Goal: Find specific page/section: Find specific page/section

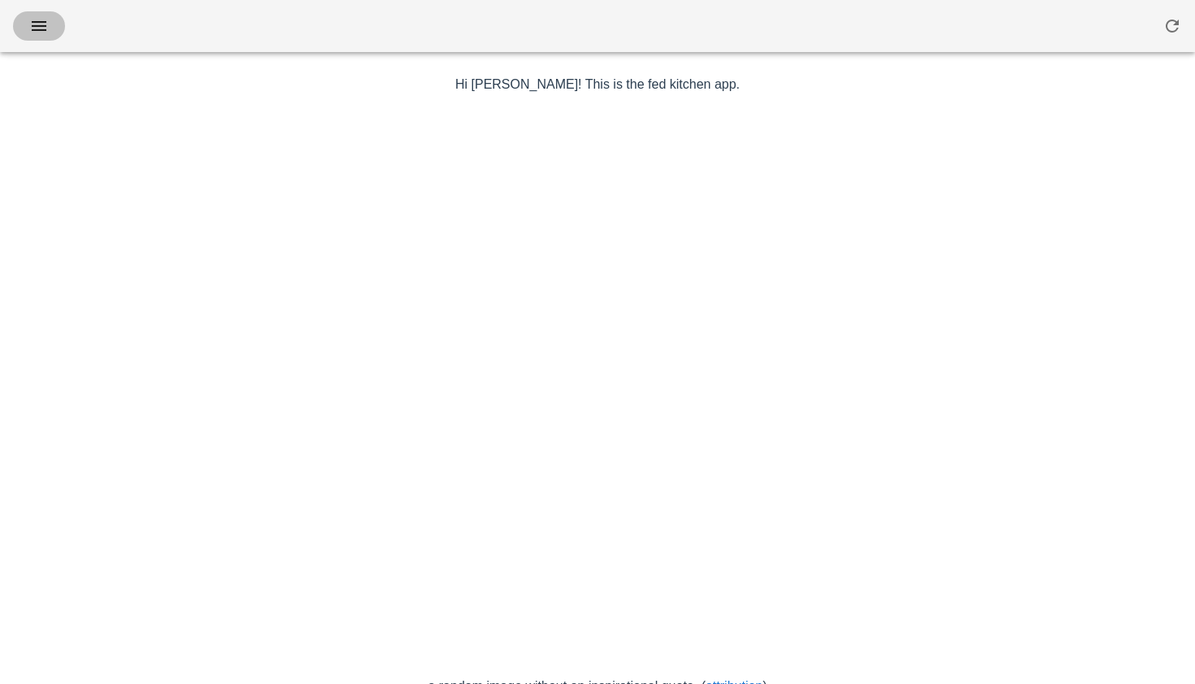
click at [45, 26] on icon "button" at bounding box center [39, 26] width 20 height 20
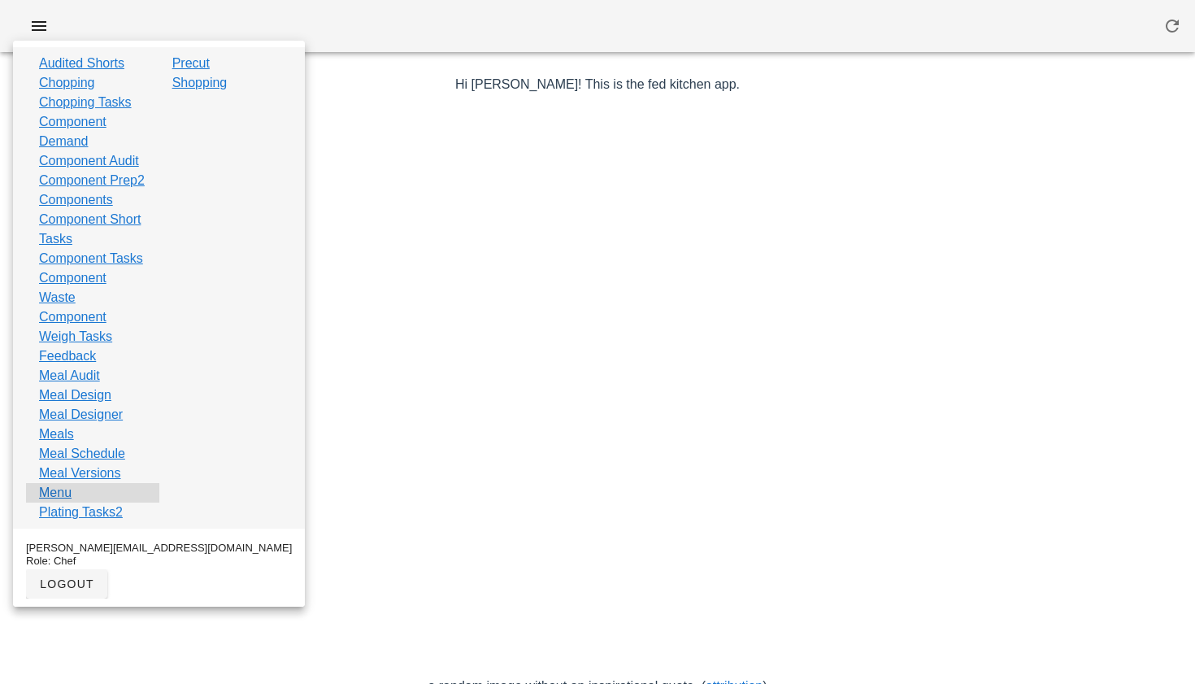
click at [76, 502] on div "Menu" at bounding box center [92, 493] width 133 height 20
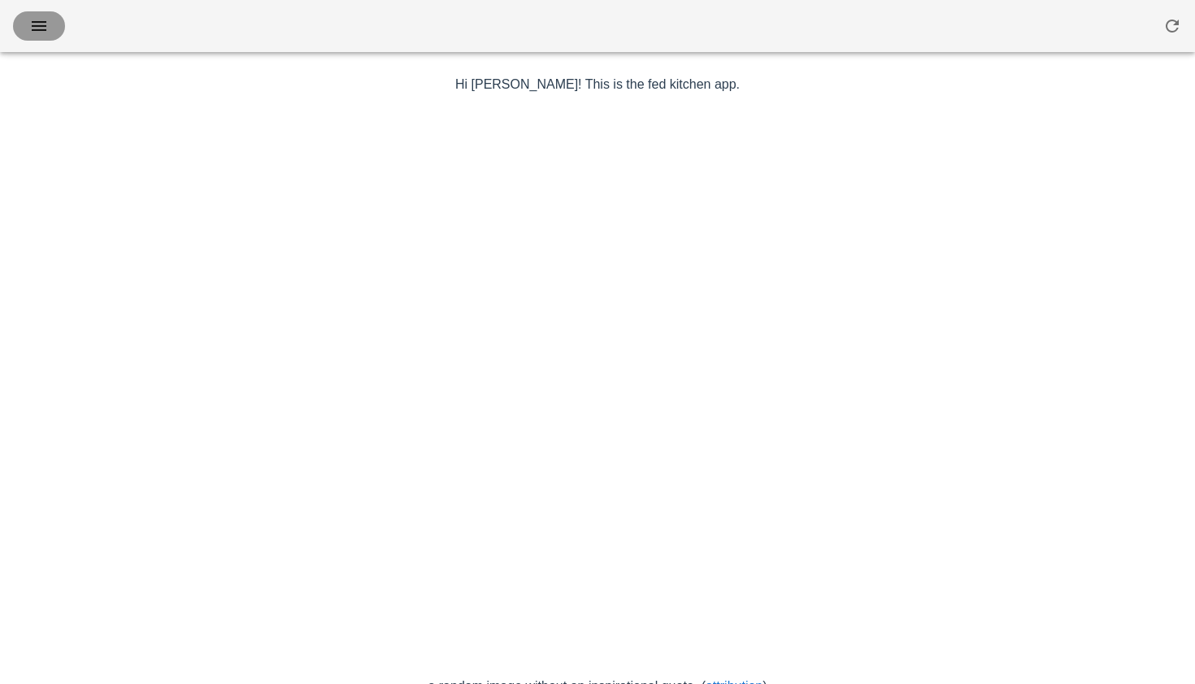
click at [45, 17] on icon "button" at bounding box center [39, 26] width 20 height 20
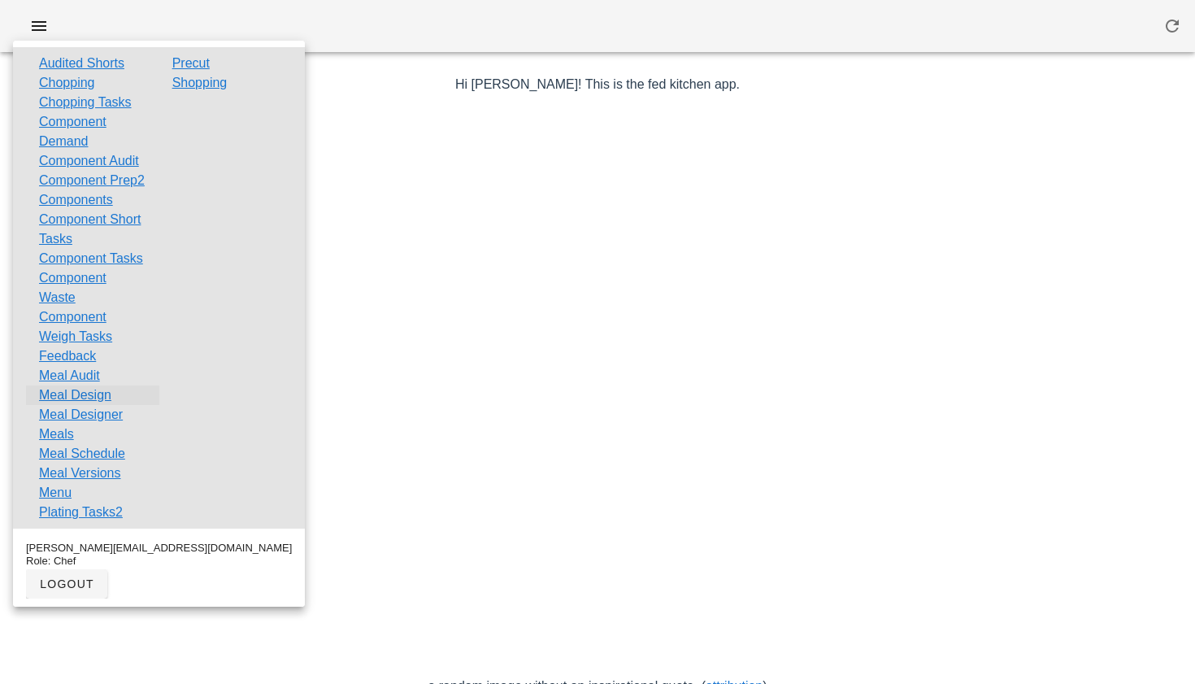
click at [76, 405] on link "Meal Design" at bounding box center [75, 395] width 72 height 20
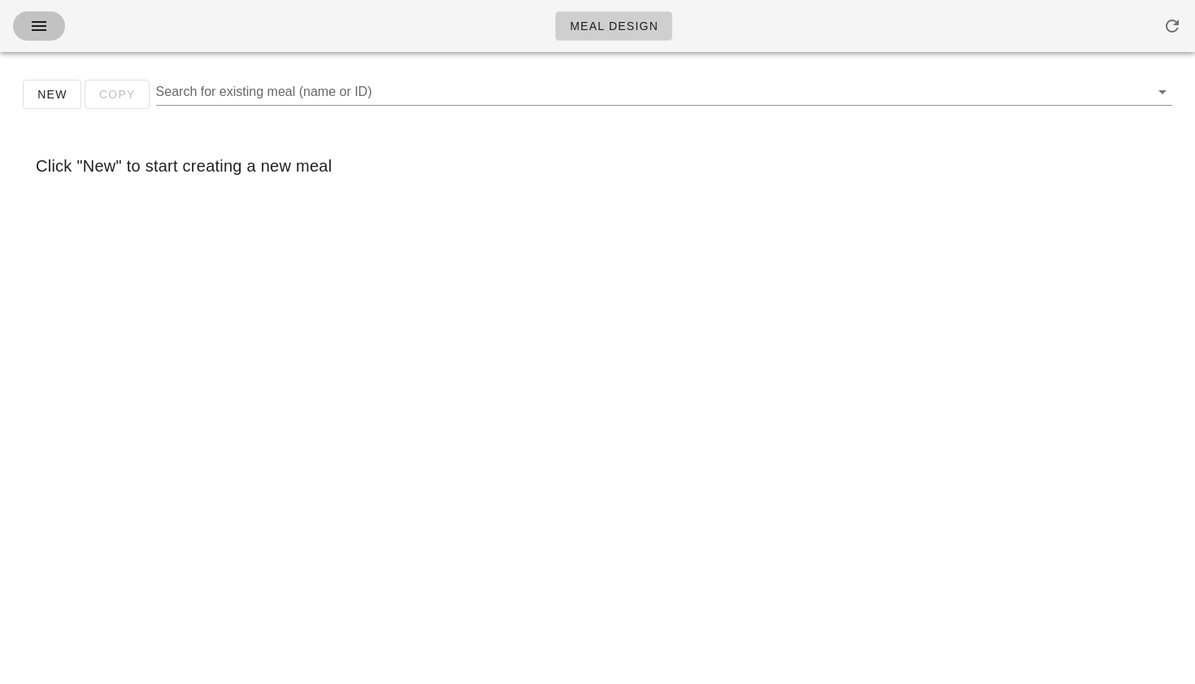
click at [45, 24] on icon "button" at bounding box center [39, 26] width 20 height 20
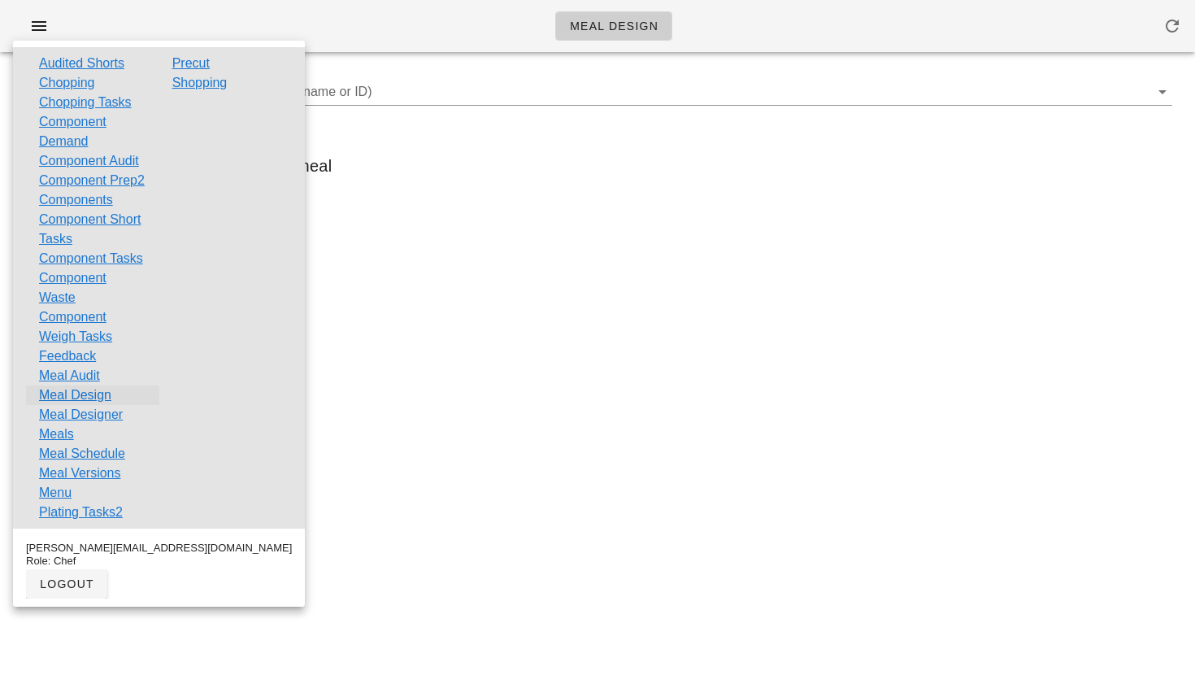
click at [77, 405] on link "Meal Design" at bounding box center [75, 395] width 72 height 20
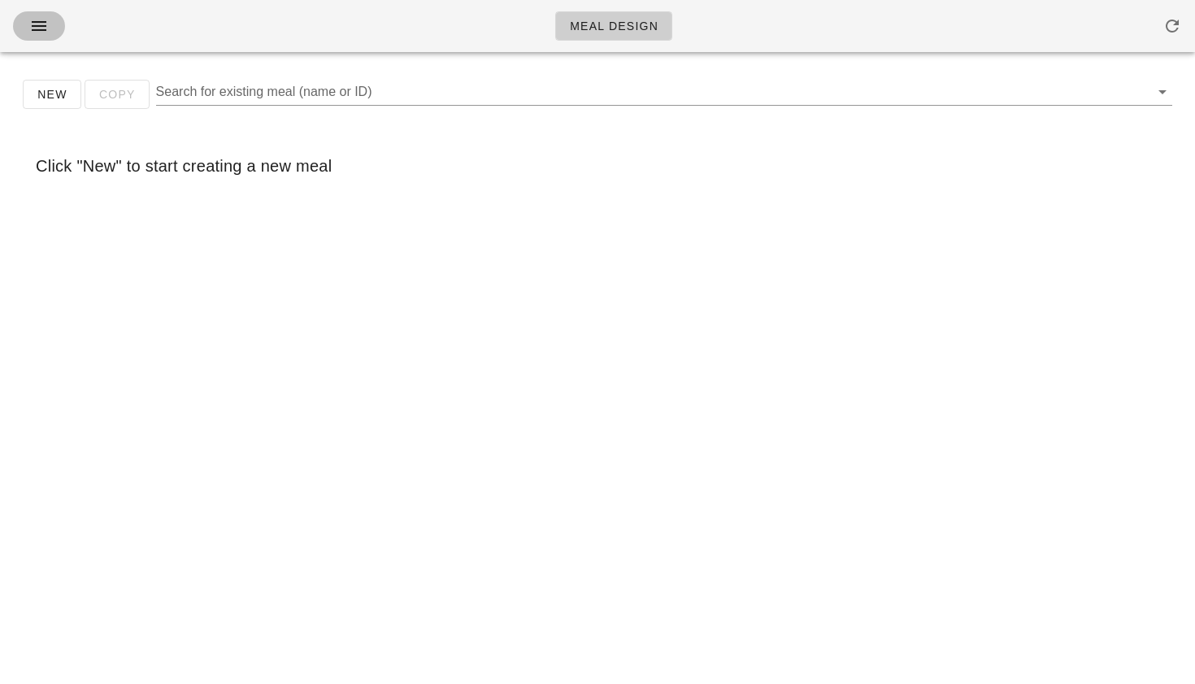
click at [34, 24] on icon "button" at bounding box center [39, 26] width 20 height 20
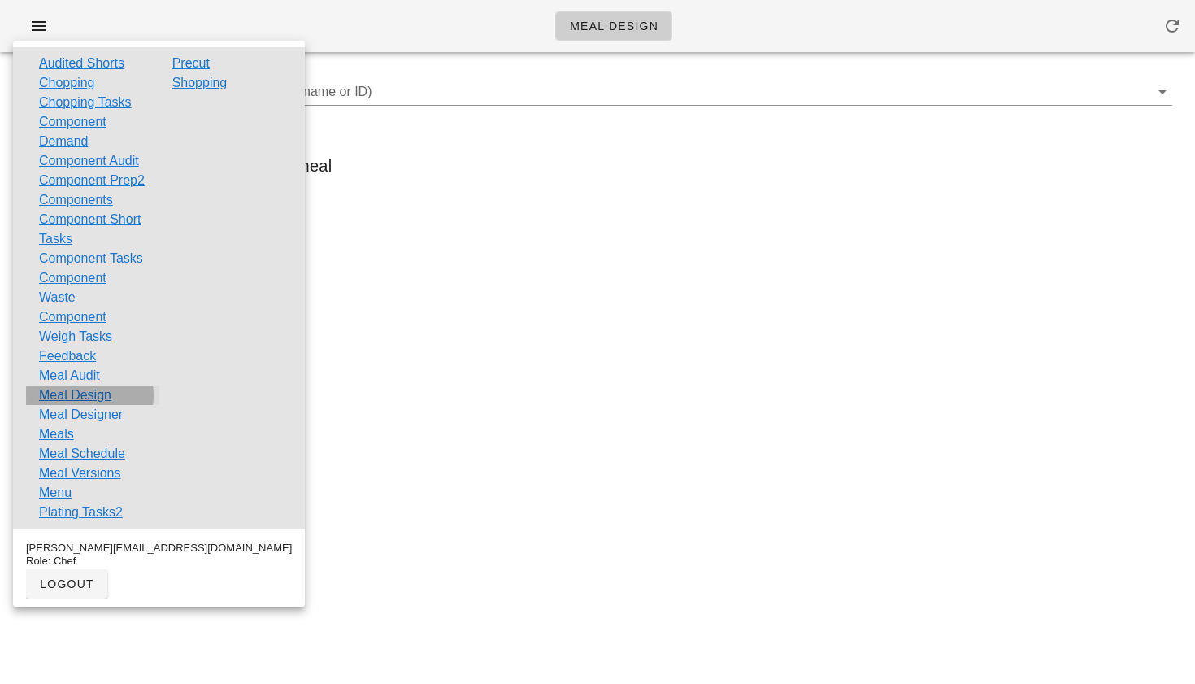
click at [100, 405] on link "Meal Design" at bounding box center [75, 395] width 72 height 20
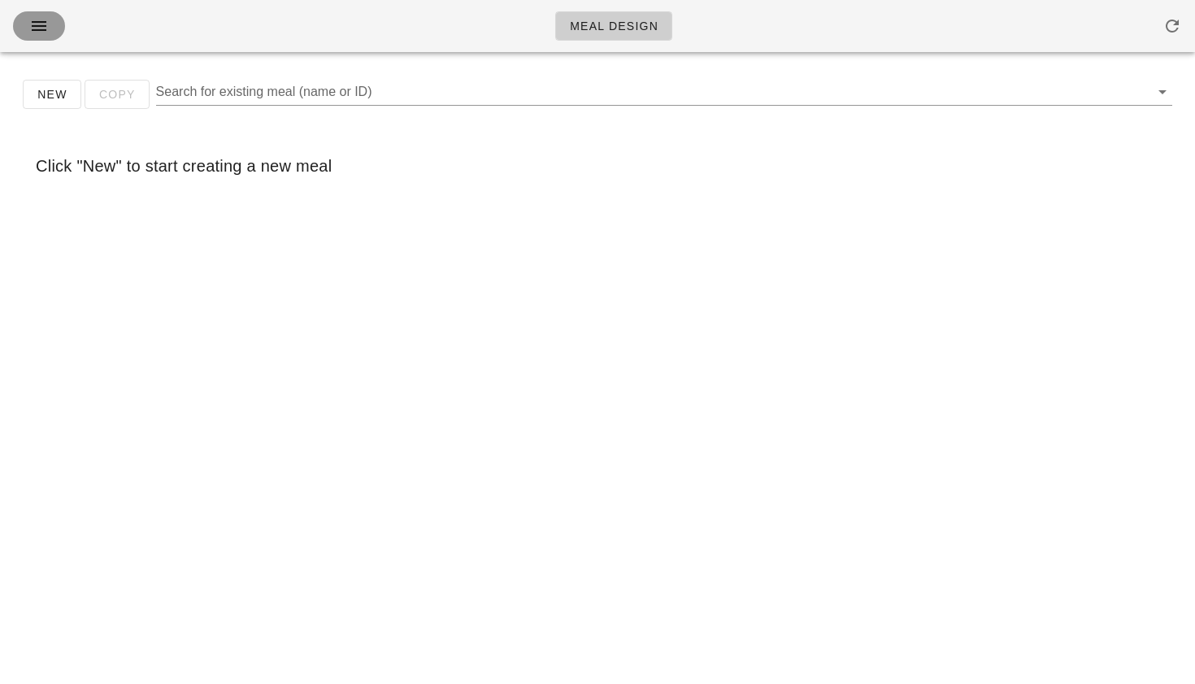
click at [45, 31] on icon "button" at bounding box center [39, 26] width 20 height 20
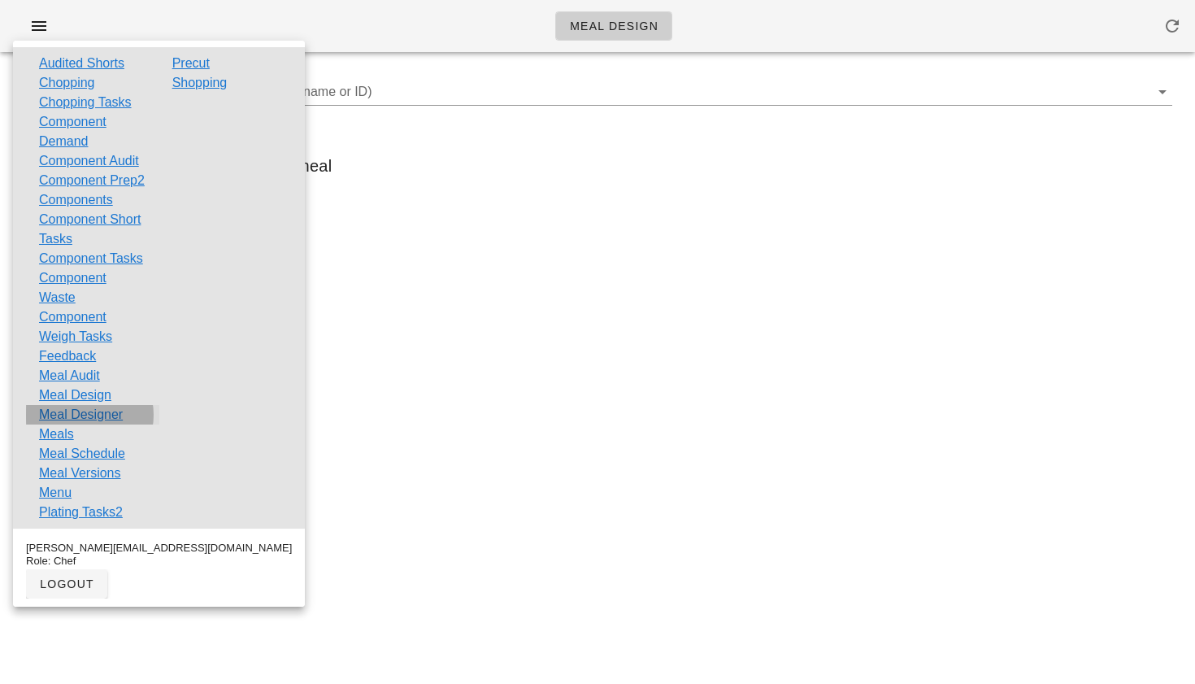
click at [80, 424] on link "Meal Designer" at bounding box center [81, 415] width 84 height 20
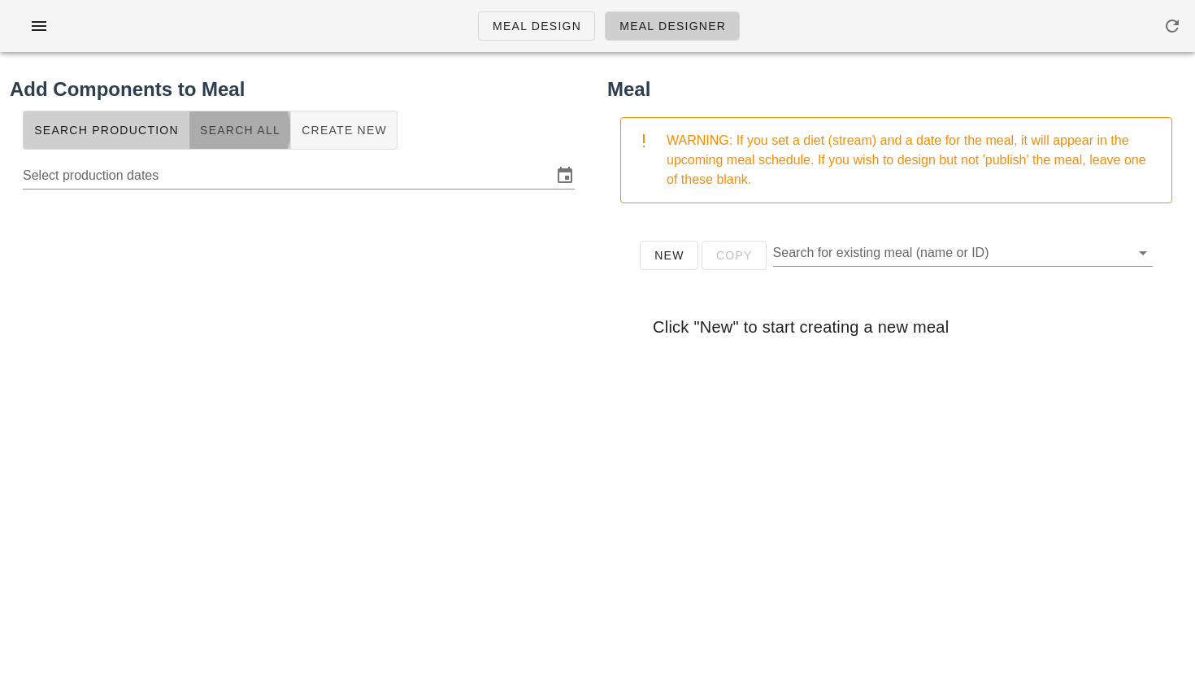
click at [223, 135] on span "Search All" at bounding box center [239, 130] width 81 height 13
click at [195, 167] on input "text" at bounding box center [286, 173] width 526 height 26
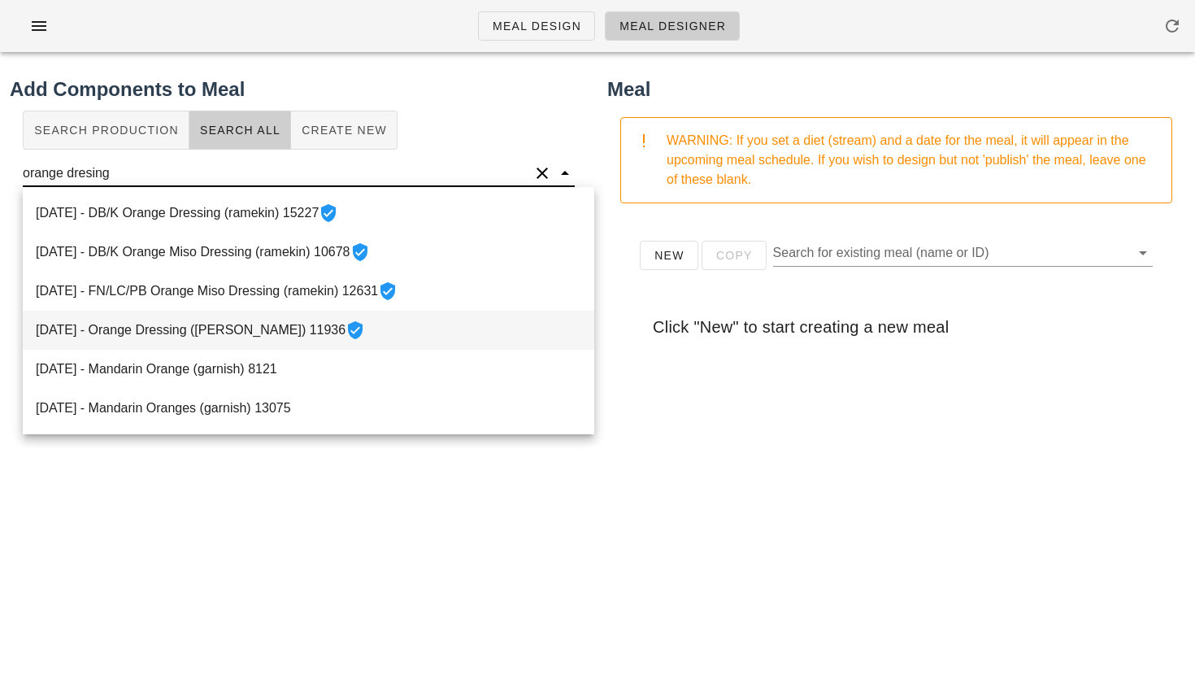
click at [282, 330] on div "[DATE] - Orange Dressing ([PERSON_NAME]) 11936" at bounding box center [309, 330] width 572 height 39
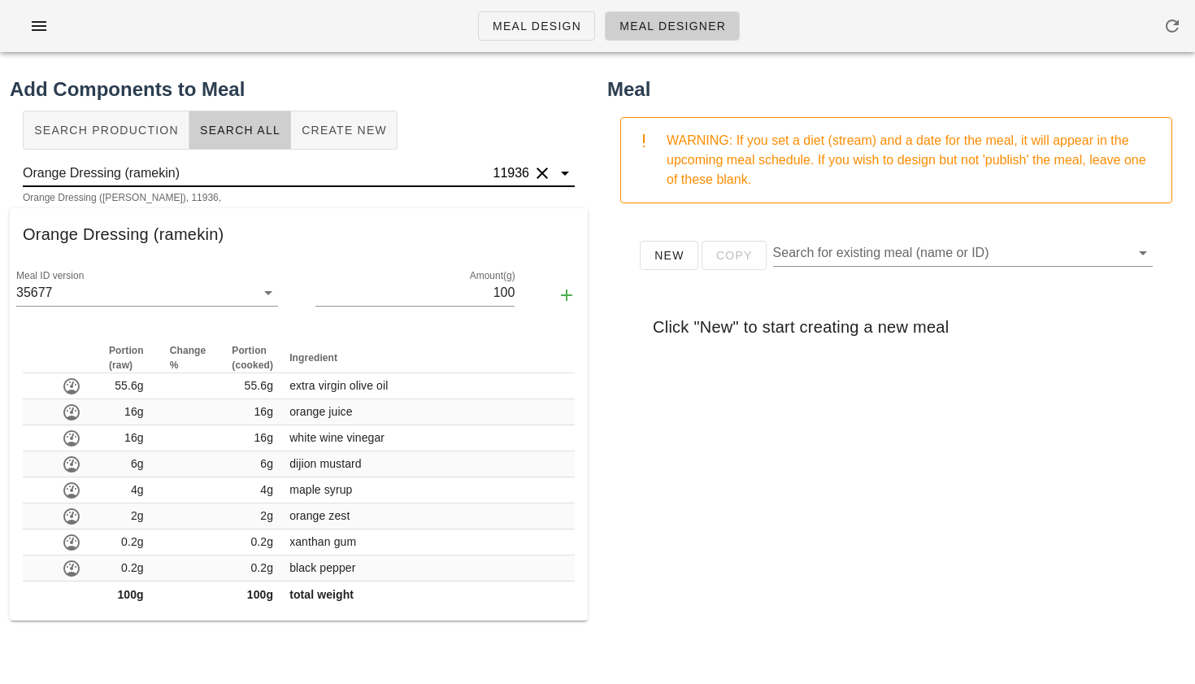
click at [229, 166] on input "Orange Dressing (ramekin)" at bounding box center [257, 173] width 468 height 26
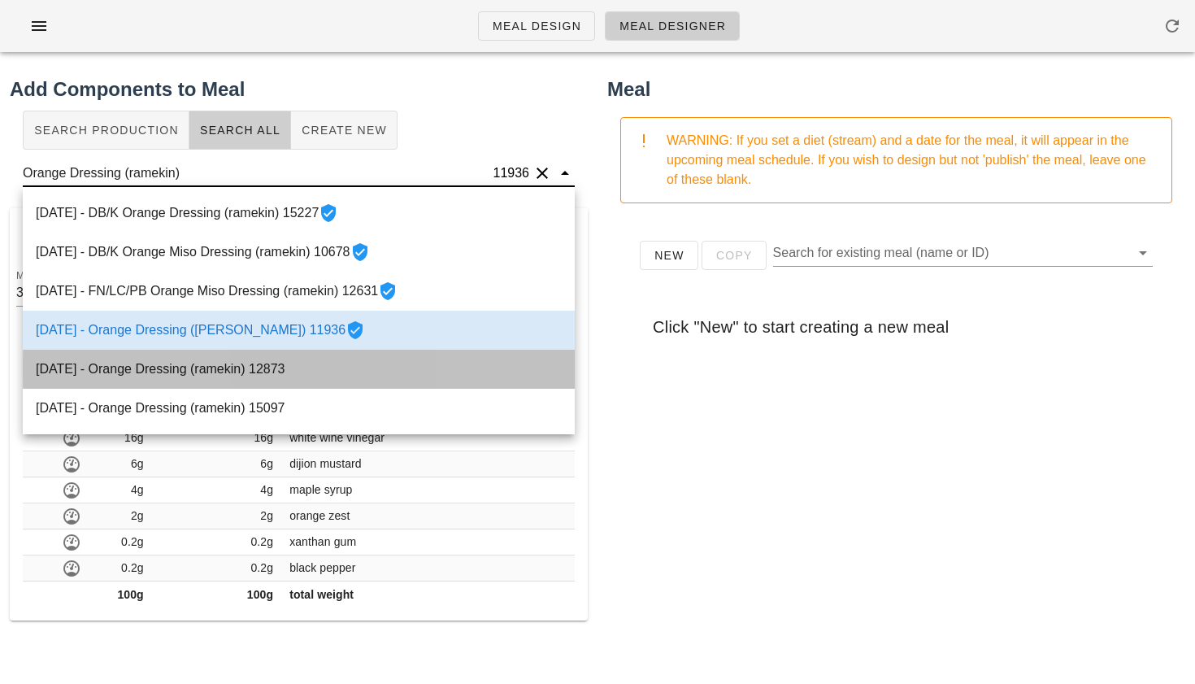
click at [191, 363] on div "[DATE] - Orange Dressing (ramekin) 12873" at bounding box center [299, 369] width 552 height 39
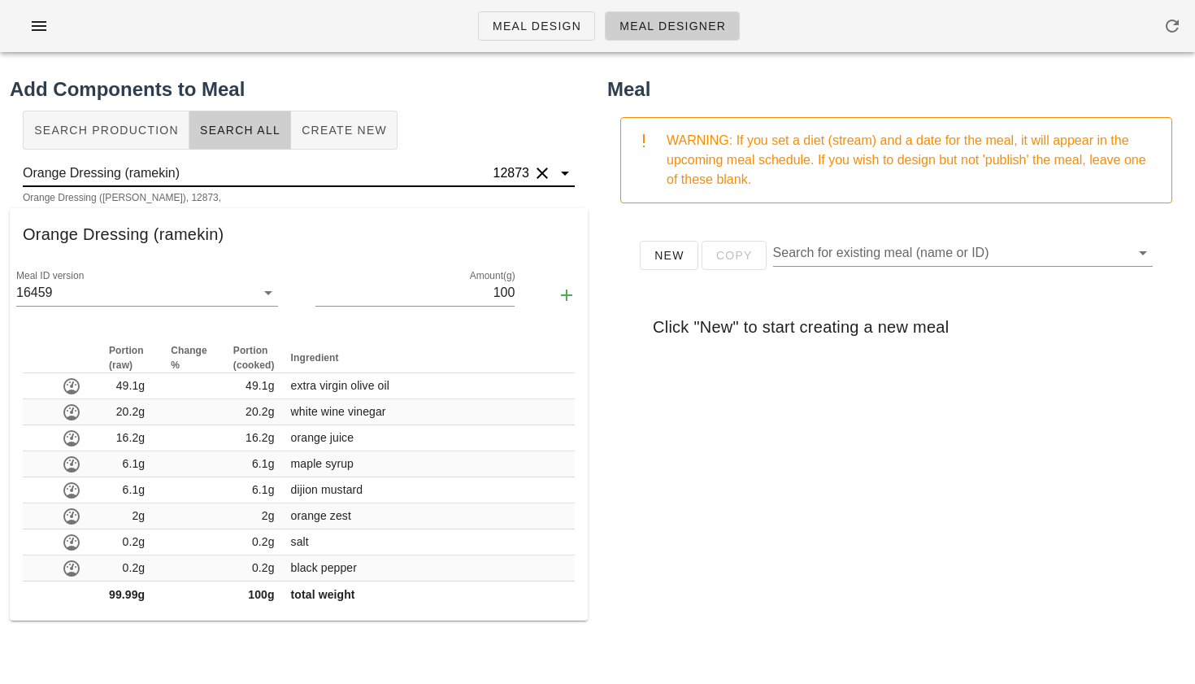
drag, startPoint x: 489, startPoint y: 177, endPoint x: 527, endPoint y: 182, distance: 38.5
click at [528, 182] on div "Orange Dressing ([PERSON_NAME]) 12873" at bounding box center [299, 173] width 552 height 26
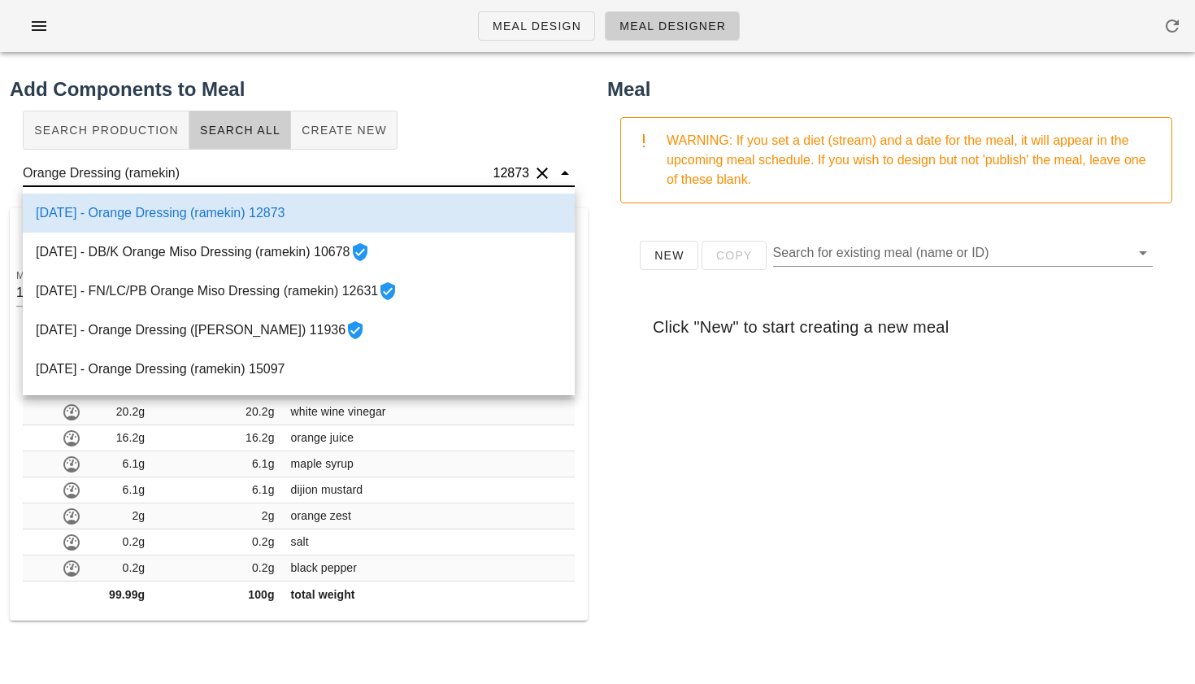
drag, startPoint x: 533, startPoint y: 173, endPoint x: 515, endPoint y: 166, distance: 19.3
click at [515, 166] on div "Orange Dressing ([PERSON_NAME]) 12873" at bounding box center [299, 173] width 552 height 26
drag, startPoint x: 486, startPoint y: 166, endPoint x: 547, endPoint y: 165, distance: 61.0
click at [547, 165] on div "Orange Dressing ([PERSON_NAME]) 12873" at bounding box center [299, 173] width 552 height 26
type input "Orange Dressing (ramekin)"
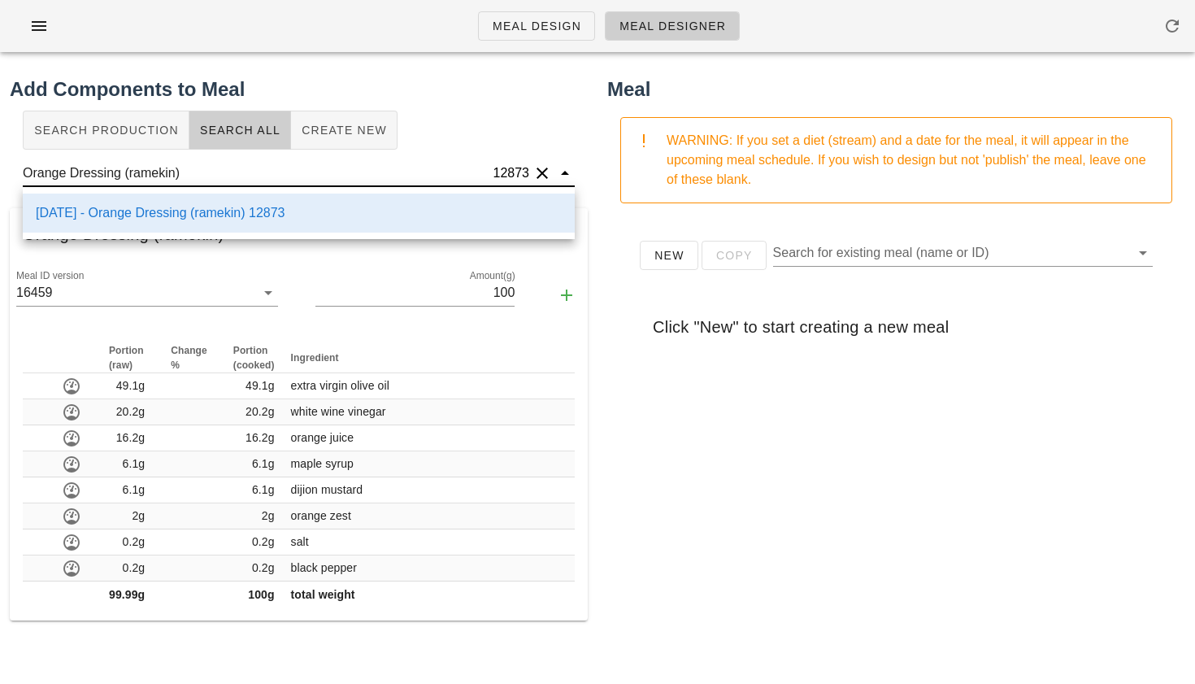
click at [437, 153] on div "Search Production Search All Create New" at bounding box center [299, 130] width 578 height 52
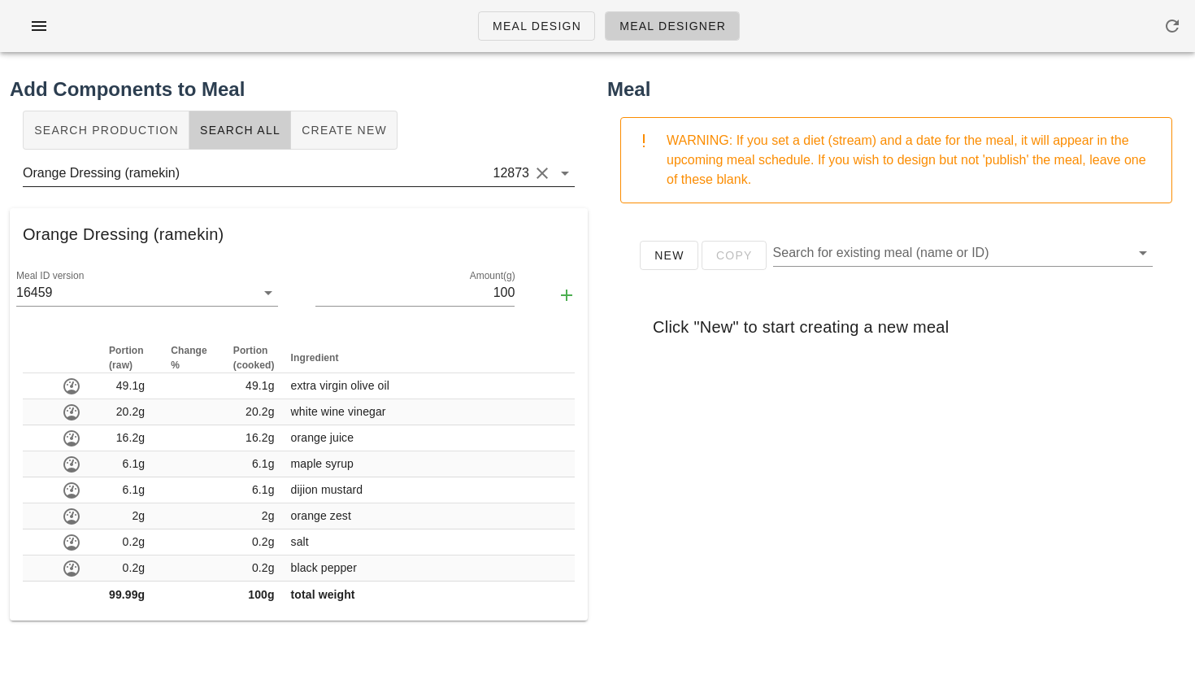
click at [490, 168] on div "12873" at bounding box center [510, 173] width 40 height 16
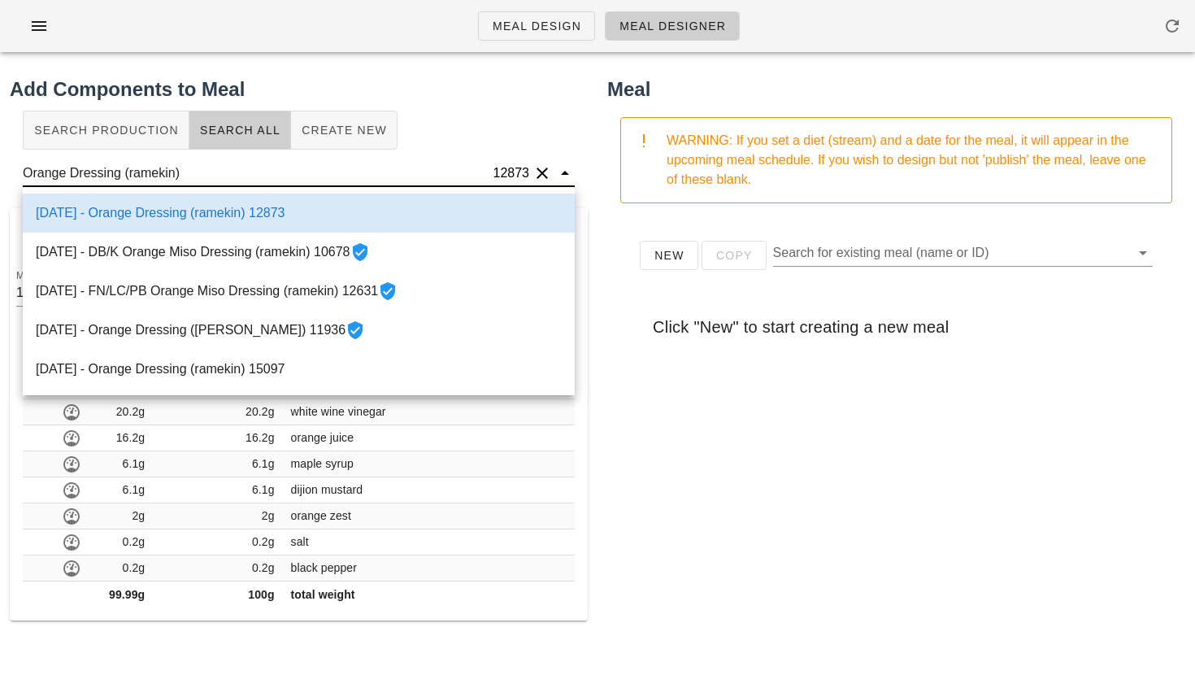
click at [490, 168] on div "12873" at bounding box center [510, 173] width 40 height 16
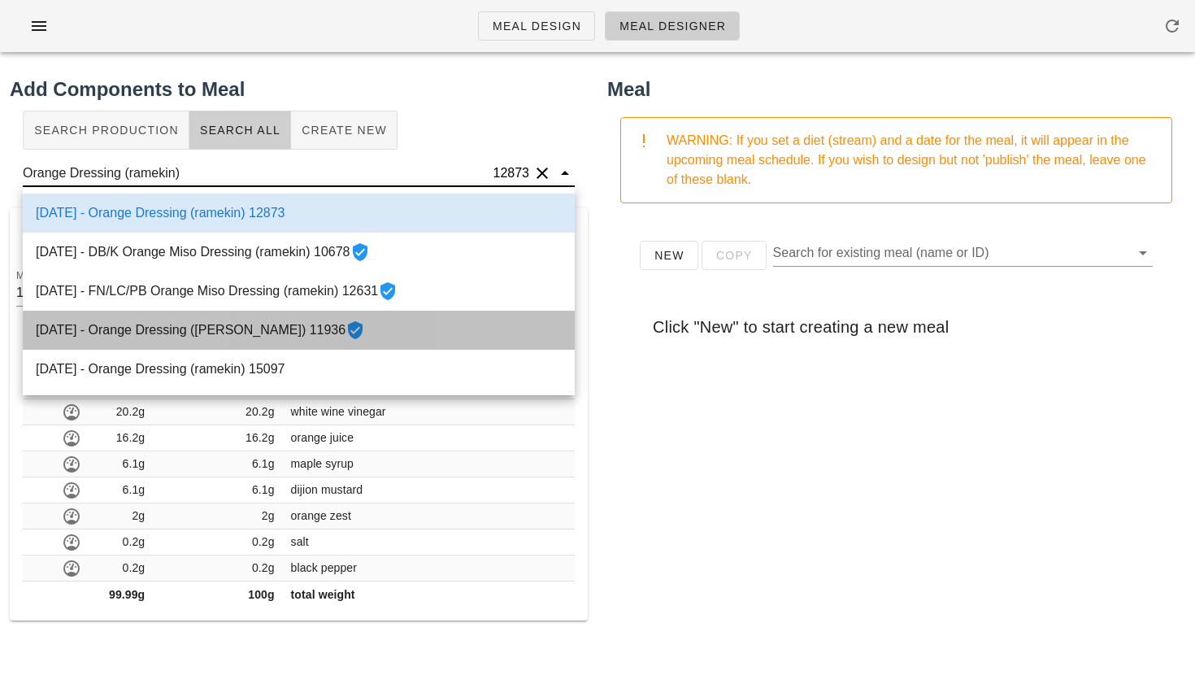
click at [265, 328] on div "[DATE] - Orange Dressing ([PERSON_NAME]) 11936" at bounding box center [299, 330] width 552 height 39
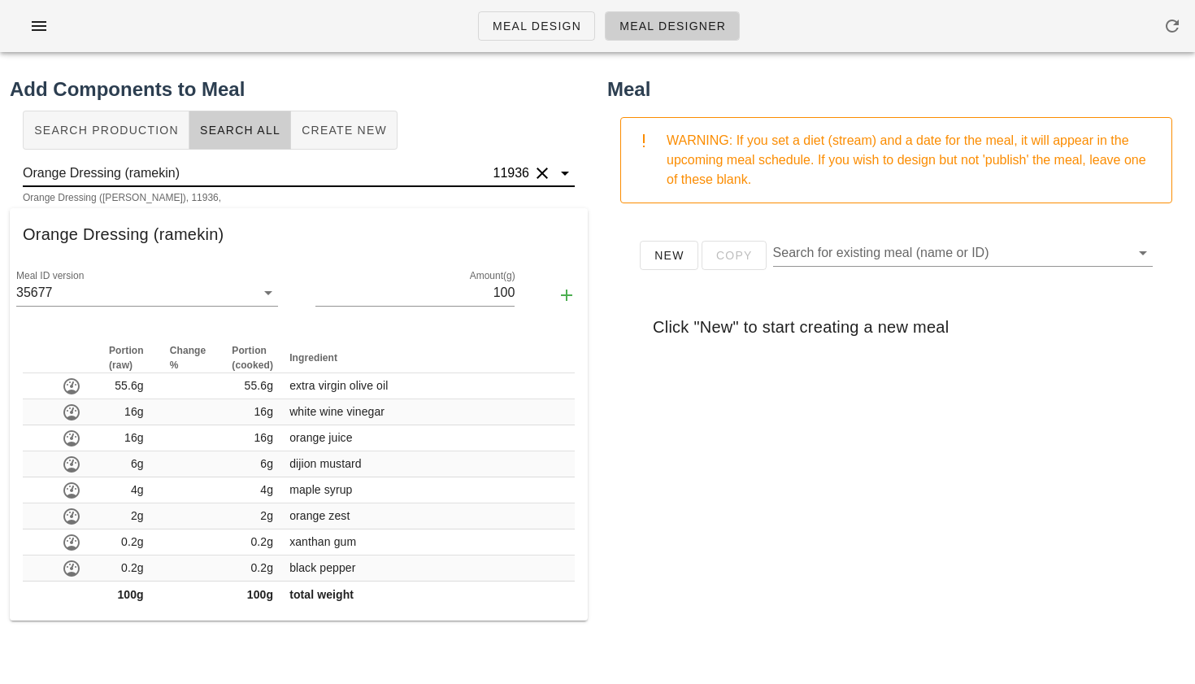
click at [246, 175] on input "Orange Dressing (ramekin)" at bounding box center [257, 173] width 468 height 26
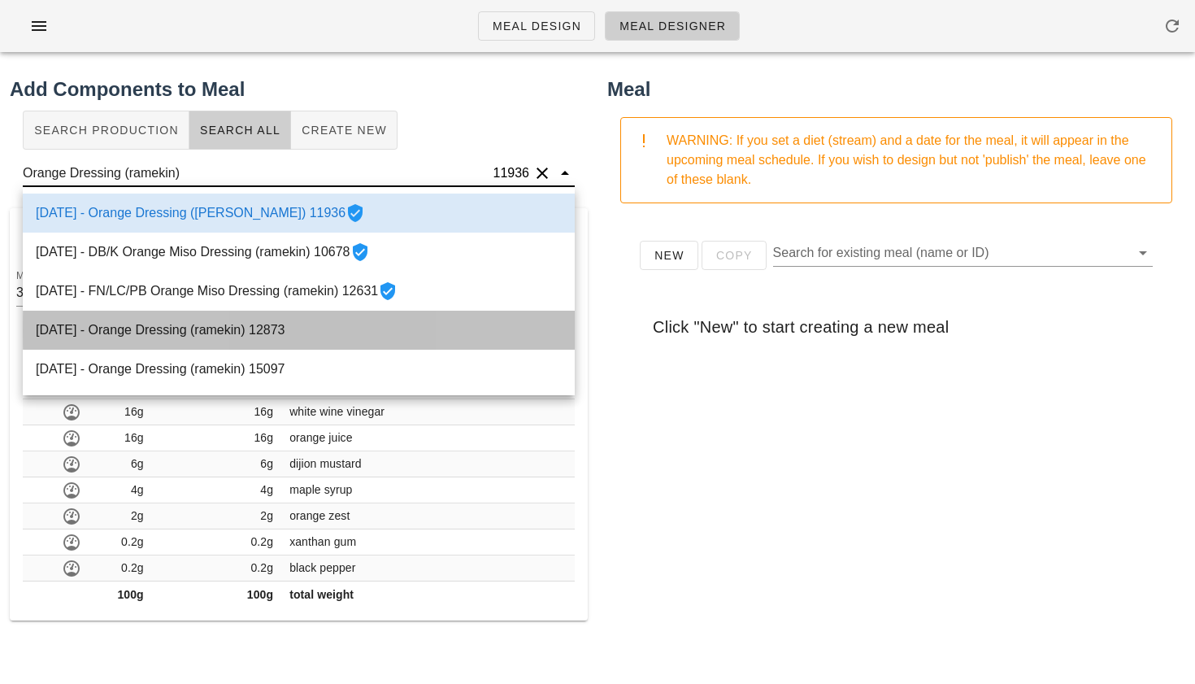
click at [235, 326] on div "[DATE] - Orange Dressing (ramekin) 12873" at bounding box center [299, 330] width 552 height 39
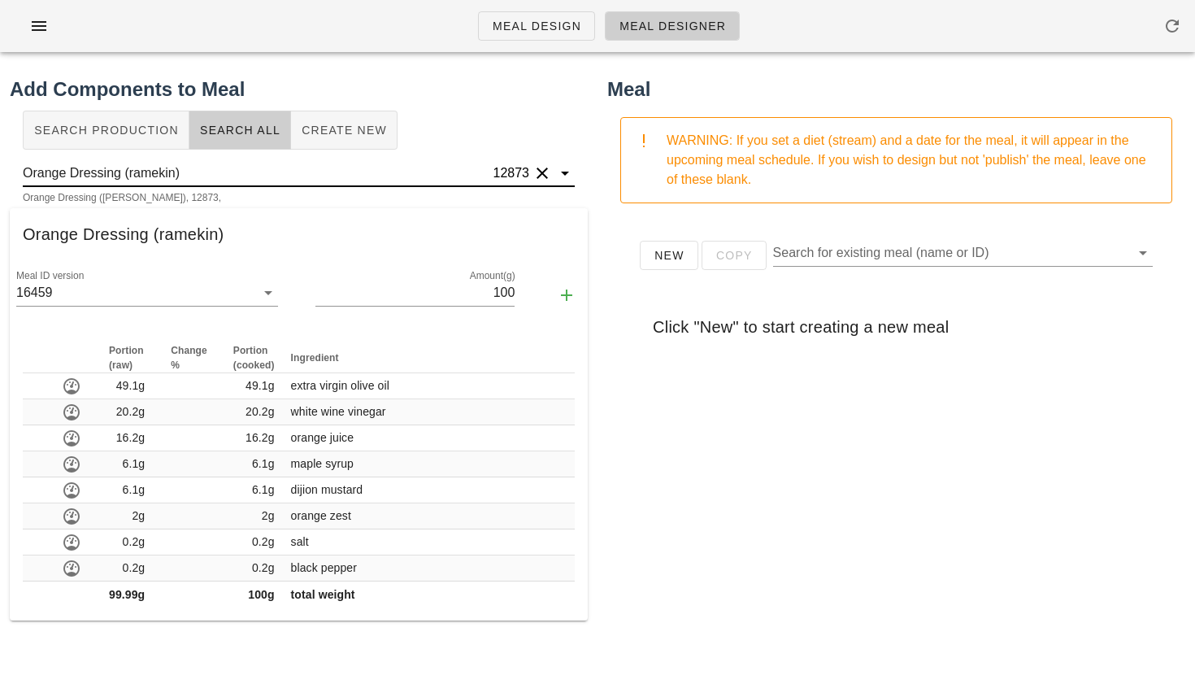
drag, startPoint x: 483, startPoint y: 174, endPoint x: 531, endPoint y: 171, distance: 48.1
click at [532, 171] on div "Orange Dressing ([PERSON_NAME]) 12873" at bounding box center [299, 173] width 552 height 26
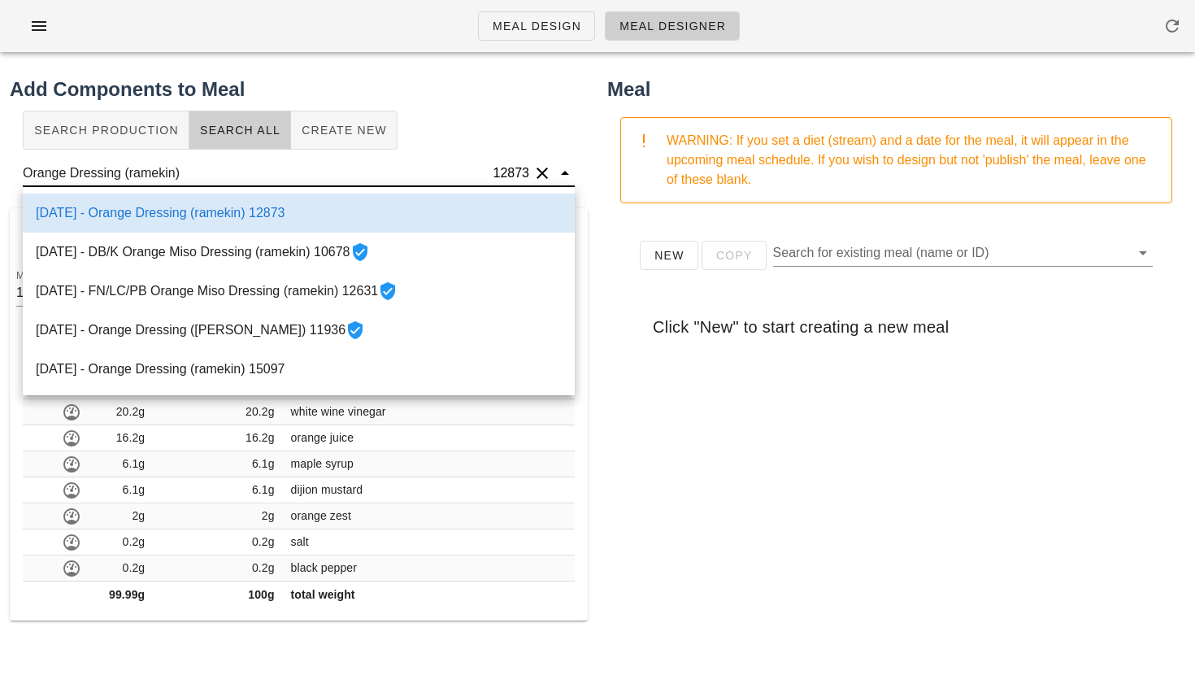
drag, startPoint x: 531, startPoint y: 171, endPoint x: 485, endPoint y: 170, distance: 46.4
click at [485, 170] on div "Orange Dressing ([PERSON_NAME]) 12873" at bounding box center [299, 173] width 552 height 26
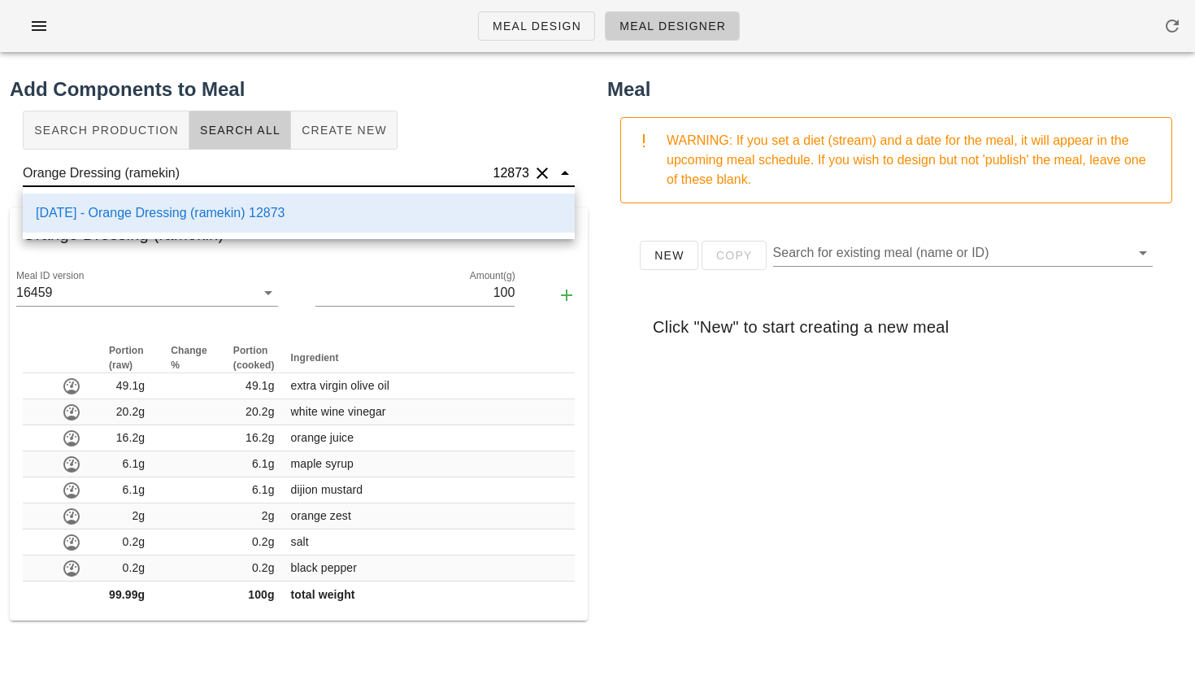
click at [320, 172] on input "Orange Dressing (ramekin)" at bounding box center [257, 173] width 468 height 26
click at [540, 176] on button "Clear" at bounding box center [543, 173] width 20 height 20
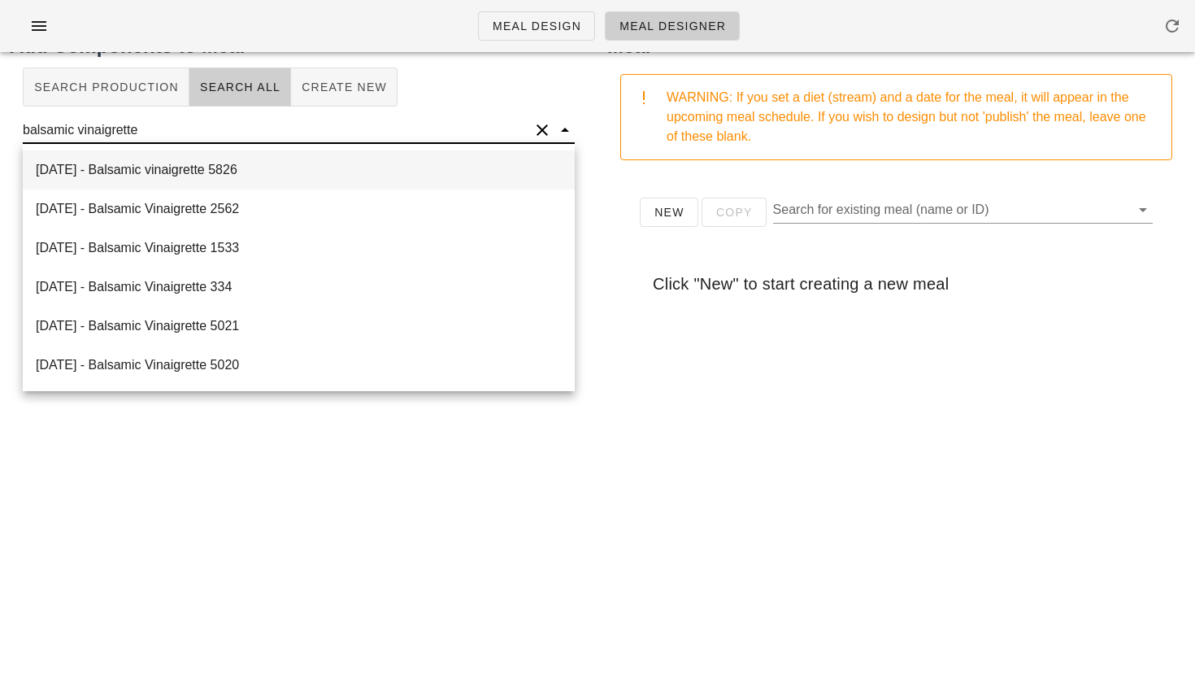
scroll to position [24, 0]
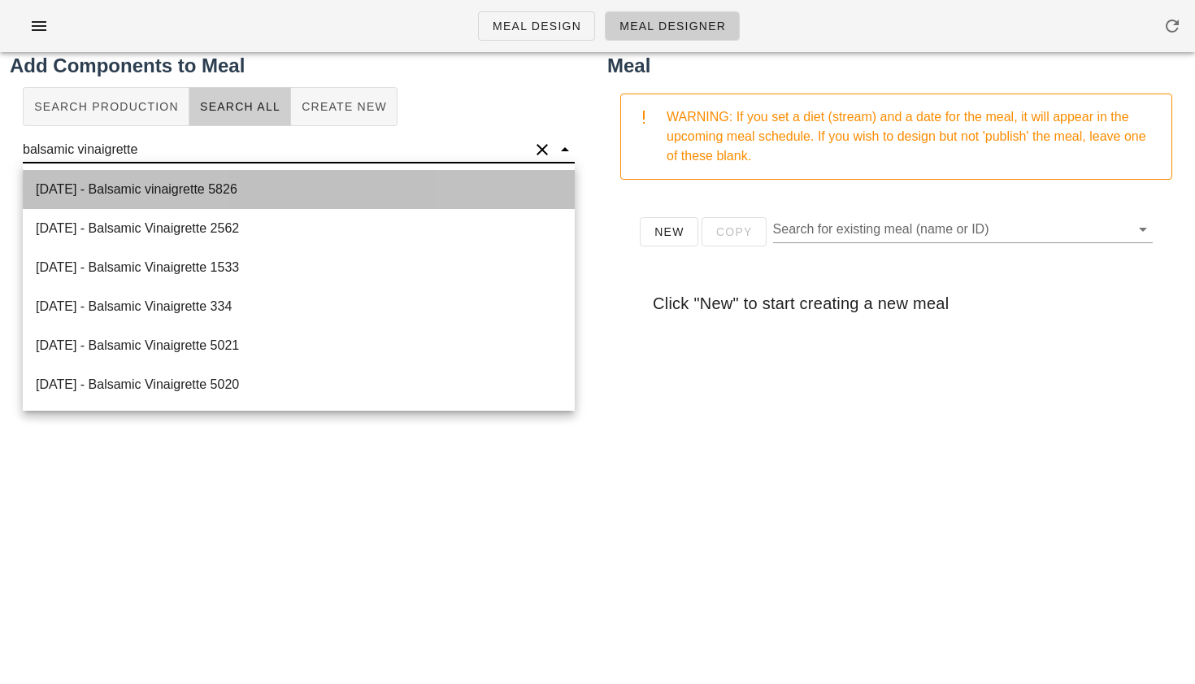
click at [264, 186] on div "[DATE] - Balsamic vinaigrette 5826" at bounding box center [299, 189] width 552 height 39
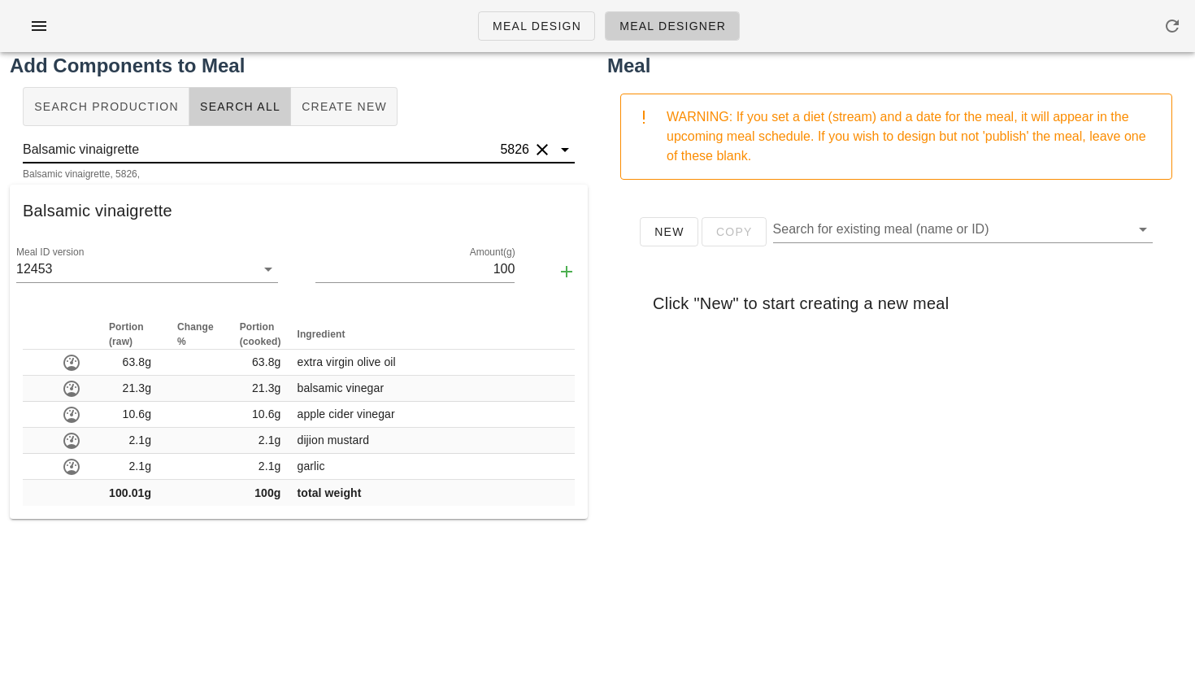
click at [281, 141] on input "Balsamic vinaigrette" at bounding box center [260, 150] width 474 height 26
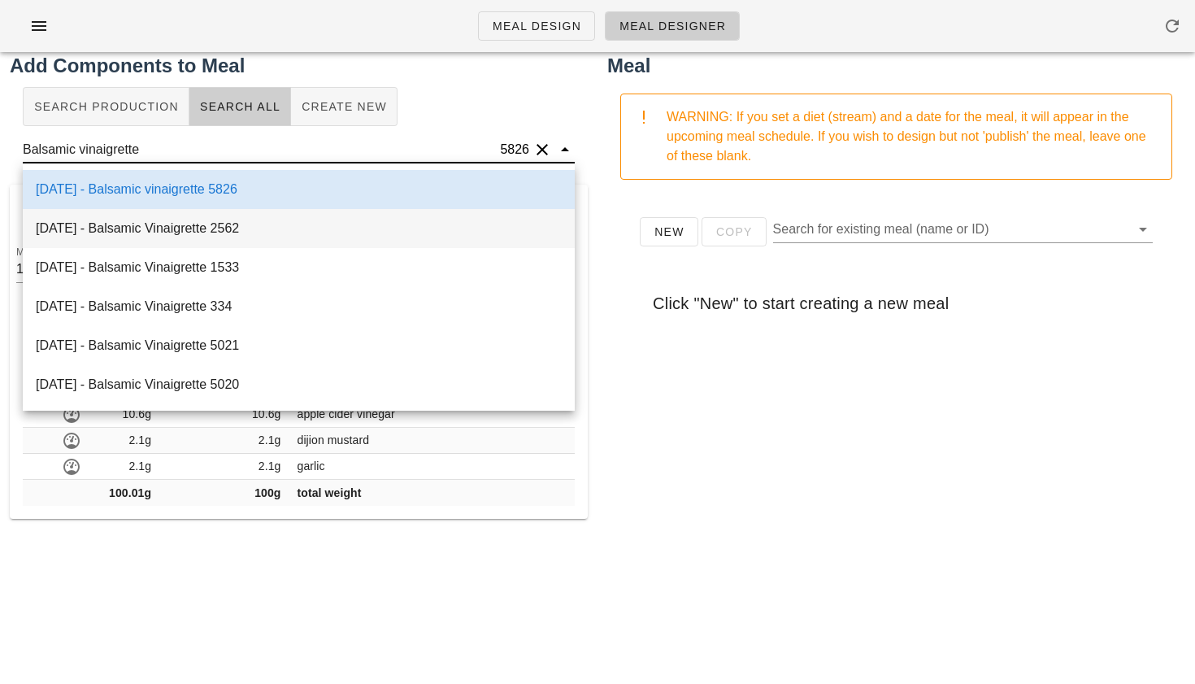
click at [231, 228] on div "[DATE] - Balsamic Vinaigrette 2562" at bounding box center [299, 228] width 552 height 39
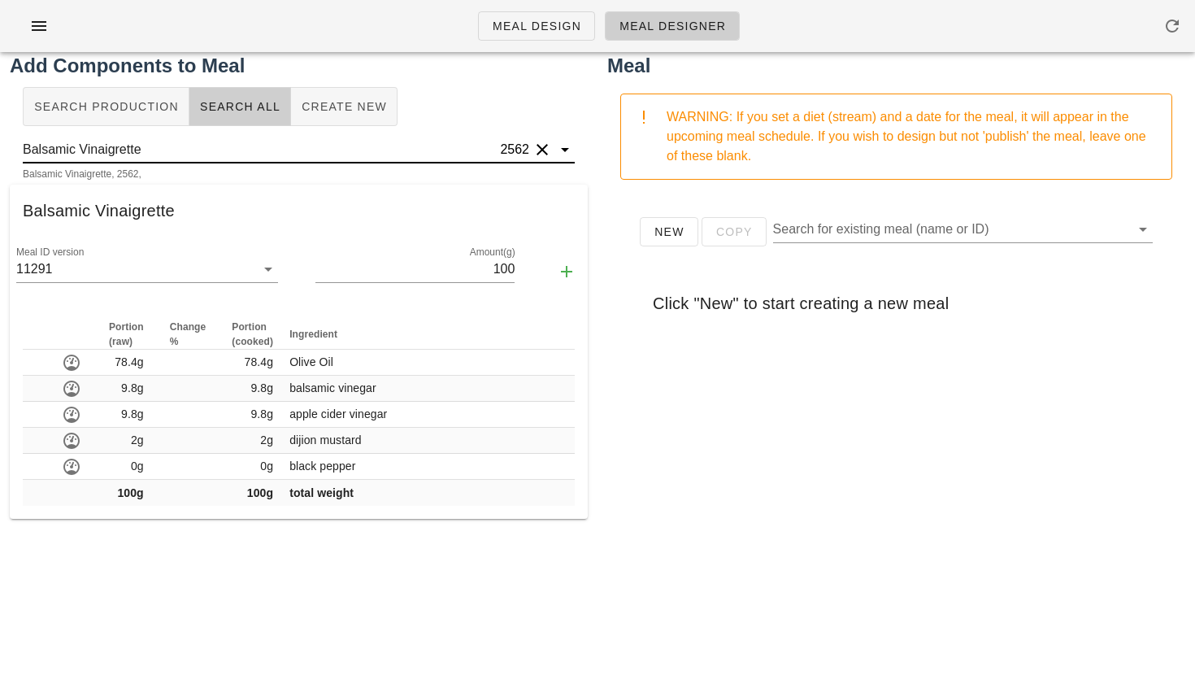
click at [250, 159] on input "Balsamic Vinaigrette" at bounding box center [260, 150] width 474 height 26
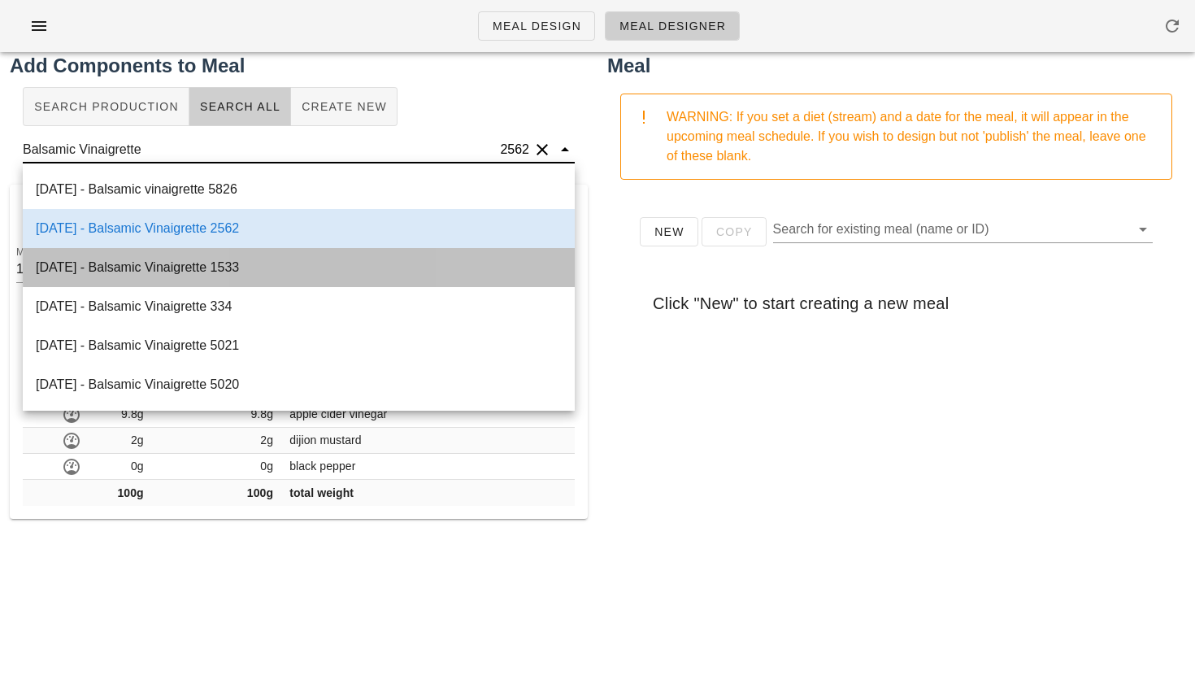
click at [216, 263] on div "[DATE] - Balsamic Vinaigrette 1533" at bounding box center [299, 267] width 552 height 39
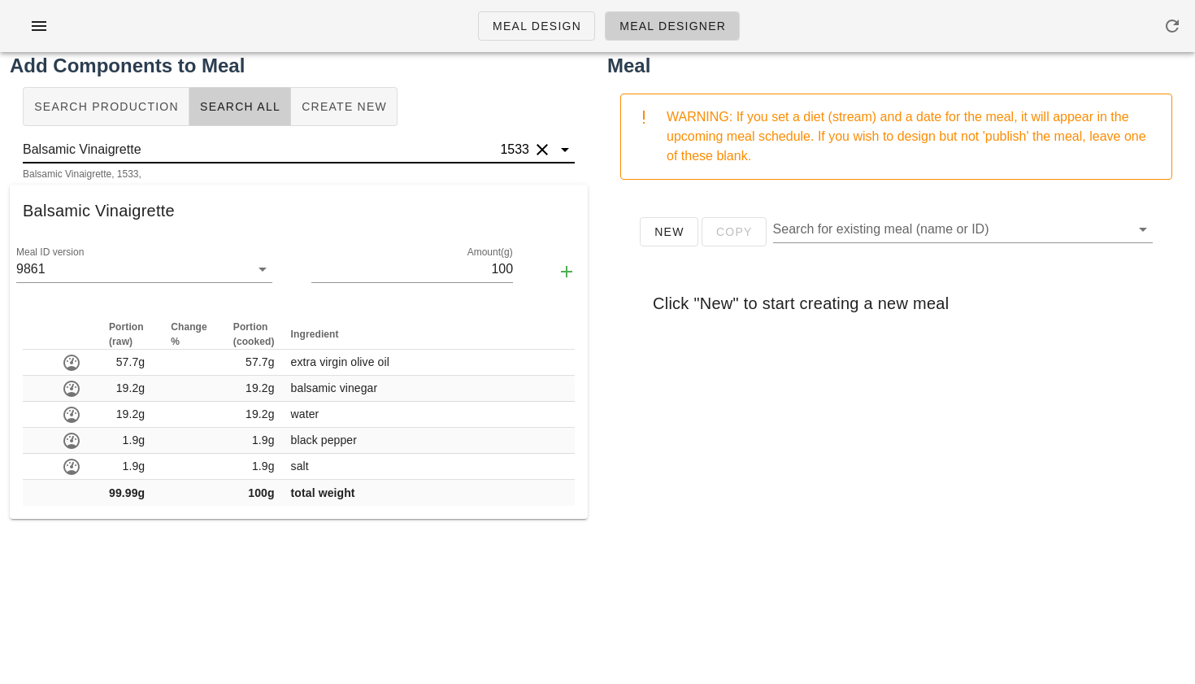
click at [254, 142] on input "Balsamic Vinaigrette" at bounding box center [260, 150] width 474 height 26
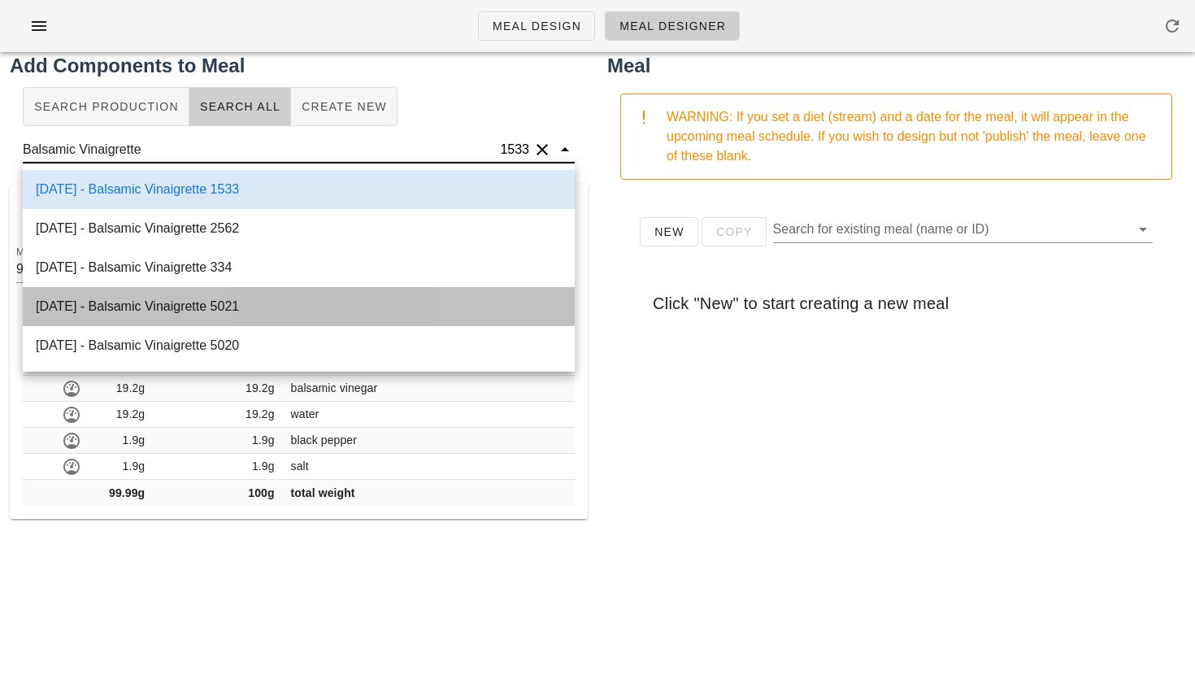
click at [213, 309] on div "[DATE] - Balsamic Vinaigrette 5021" at bounding box center [299, 306] width 552 height 39
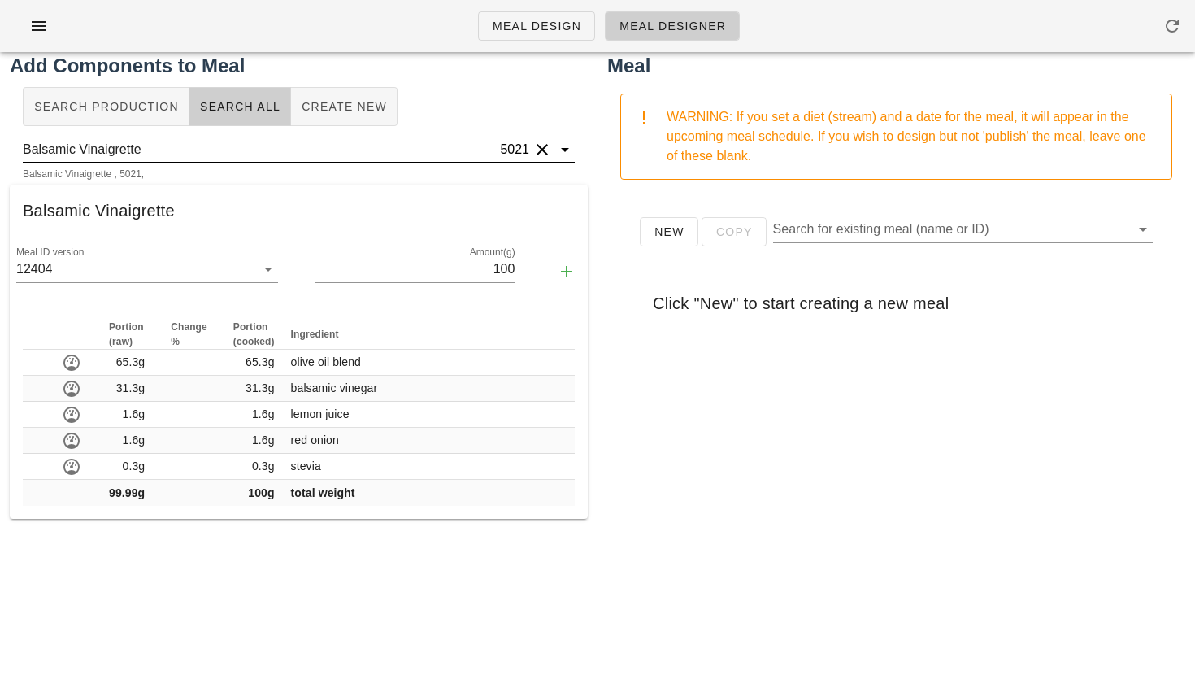
click at [229, 151] on input "Balsamic Vinaigrette" at bounding box center [260, 150] width 474 height 26
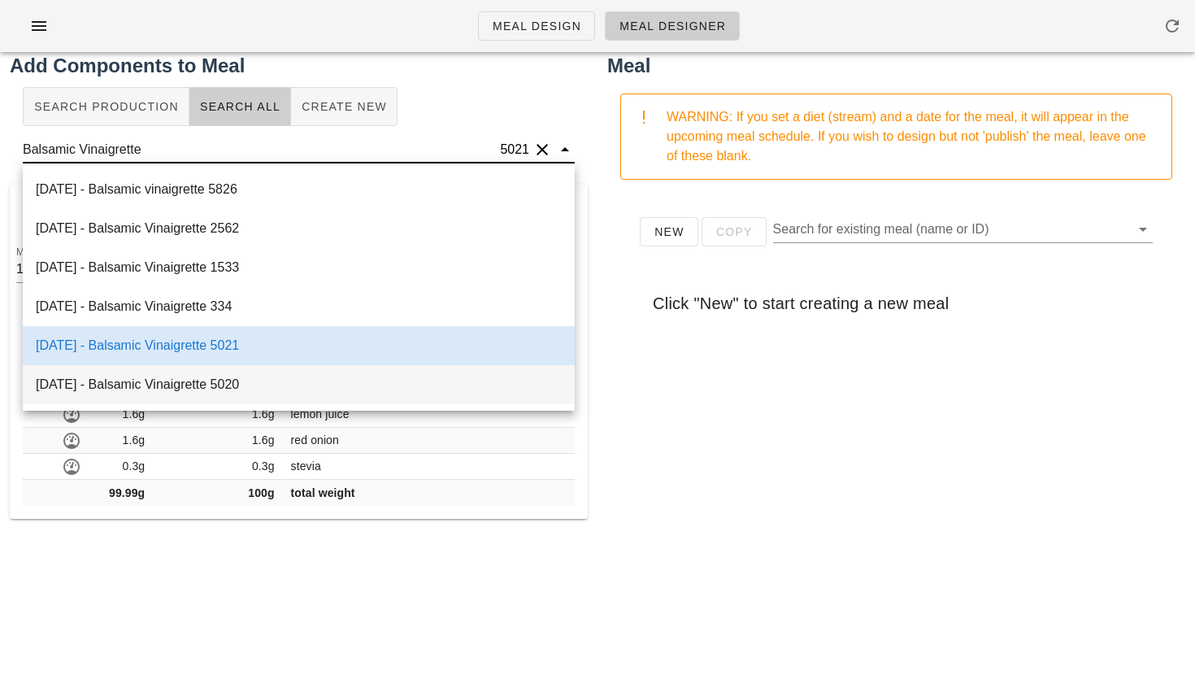
click at [172, 375] on div "[DATE] - Balsamic Vinaigrette 5020" at bounding box center [299, 384] width 552 height 39
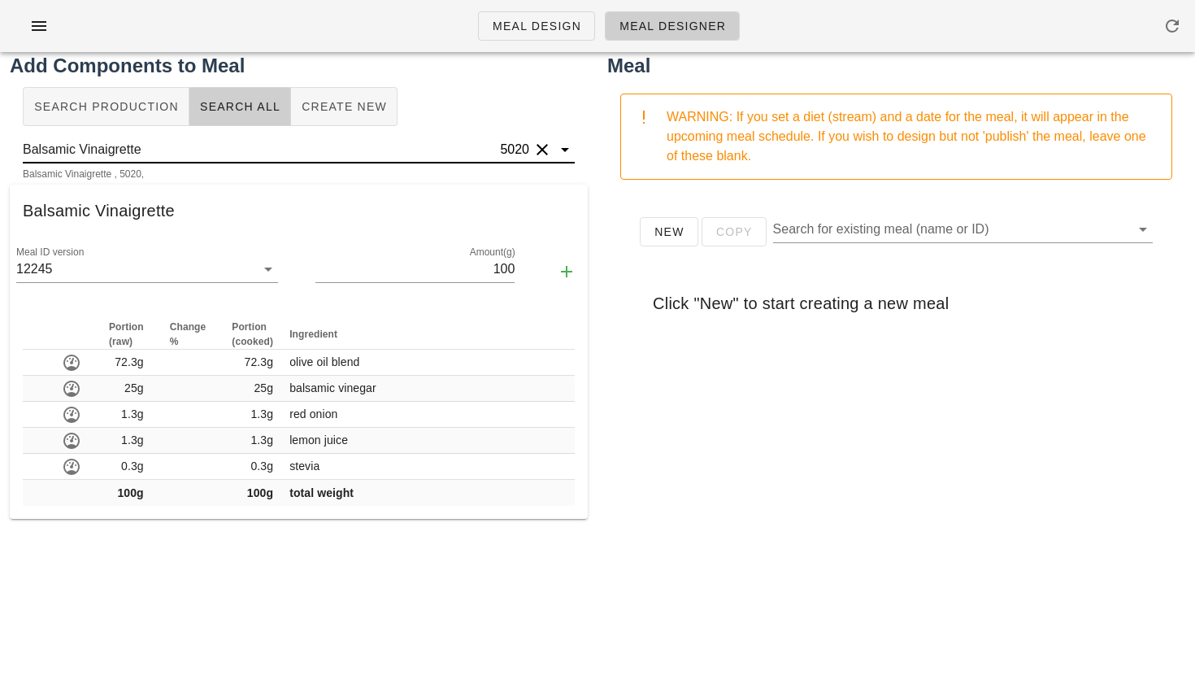
click at [242, 145] on input "Balsamic Vinaigrette" at bounding box center [260, 150] width 474 height 26
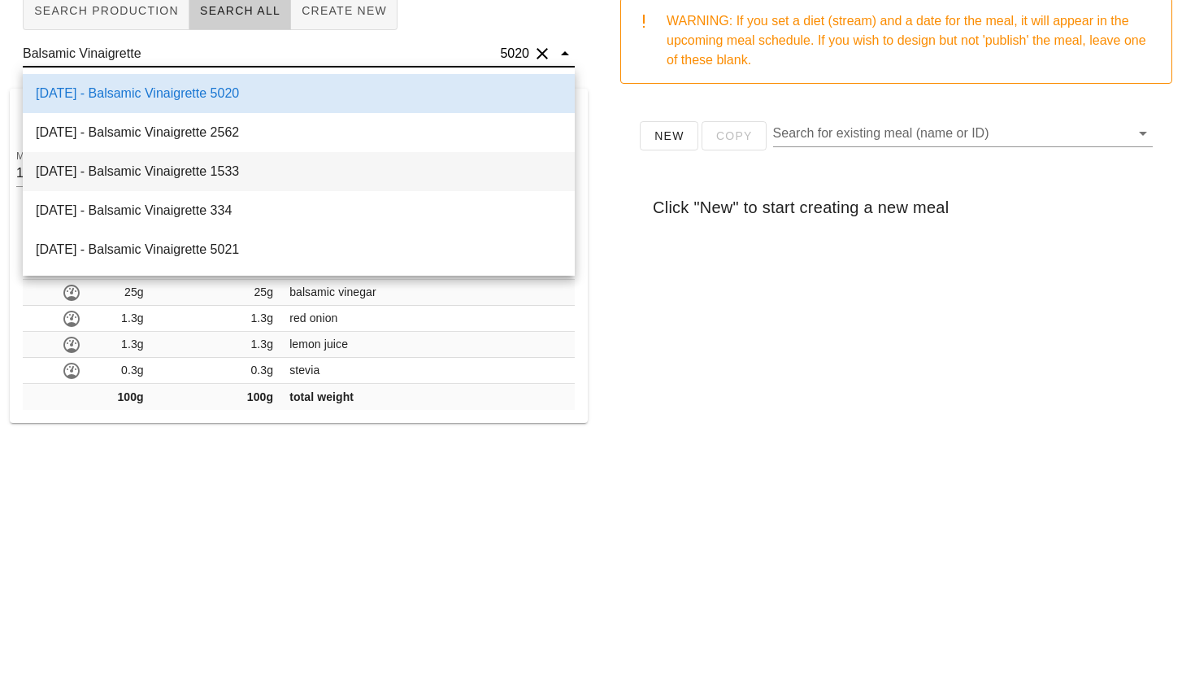
scroll to position [0, 0]
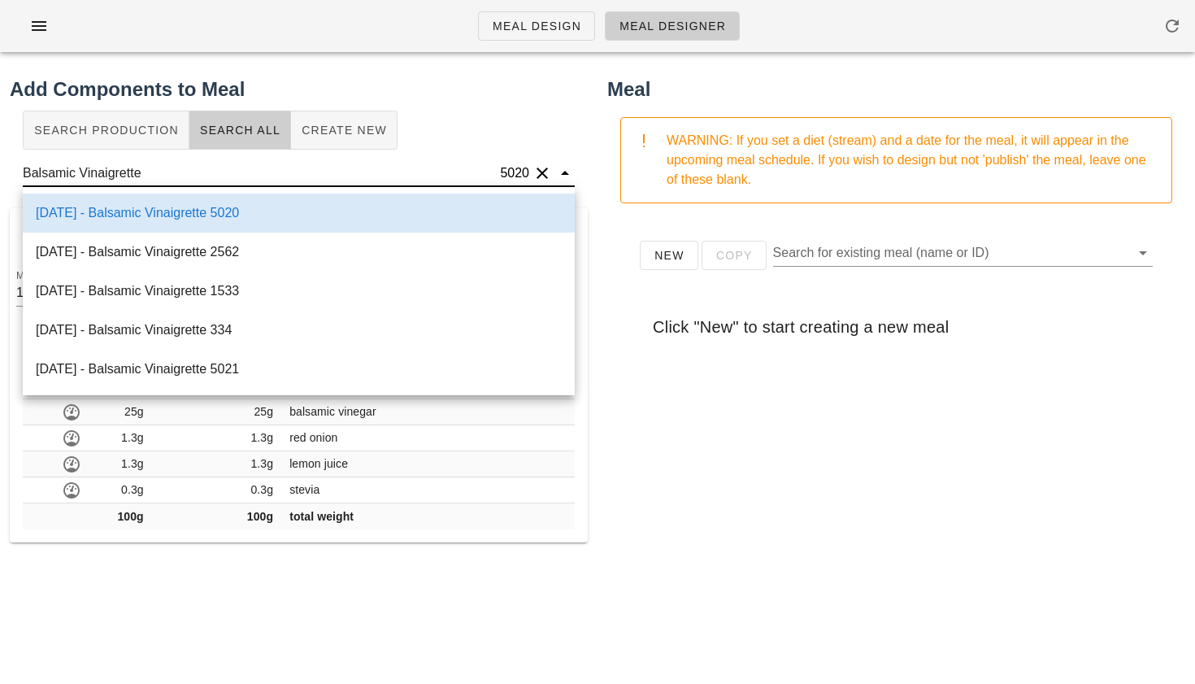
click at [234, 206] on div "[DATE] - Balsamic Vinaigrette 5020" at bounding box center [299, 213] width 552 height 39
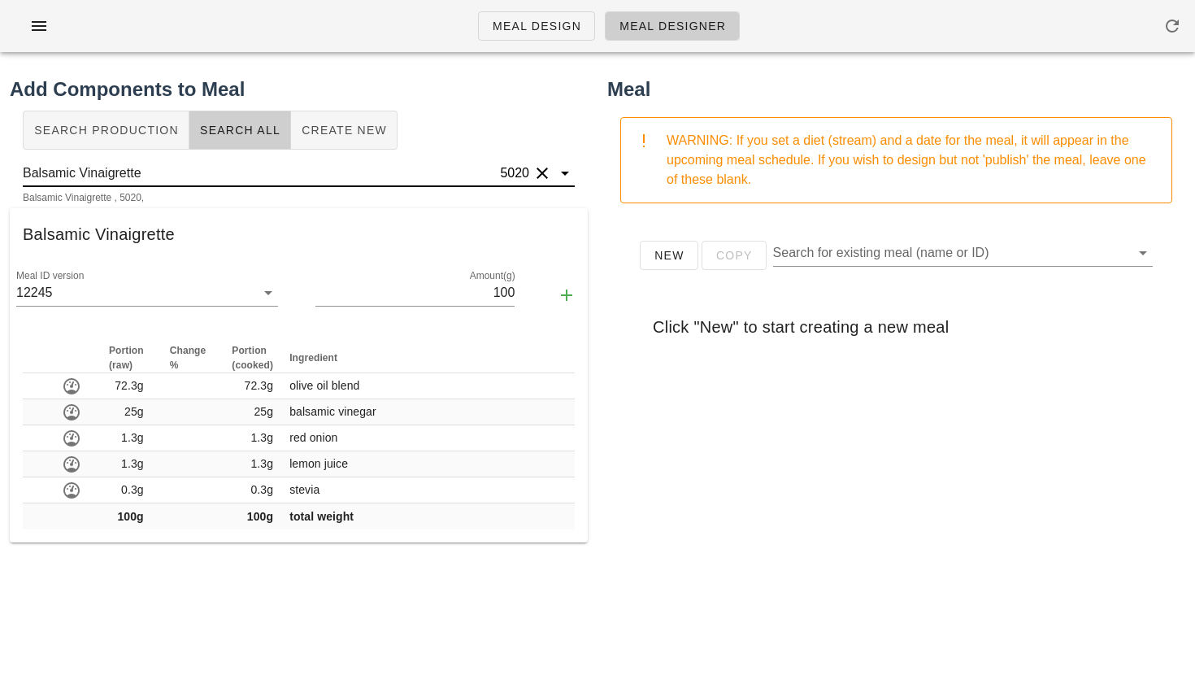
click at [251, 177] on input "Balsamic Vinaigrette" at bounding box center [260, 173] width 474 height 26
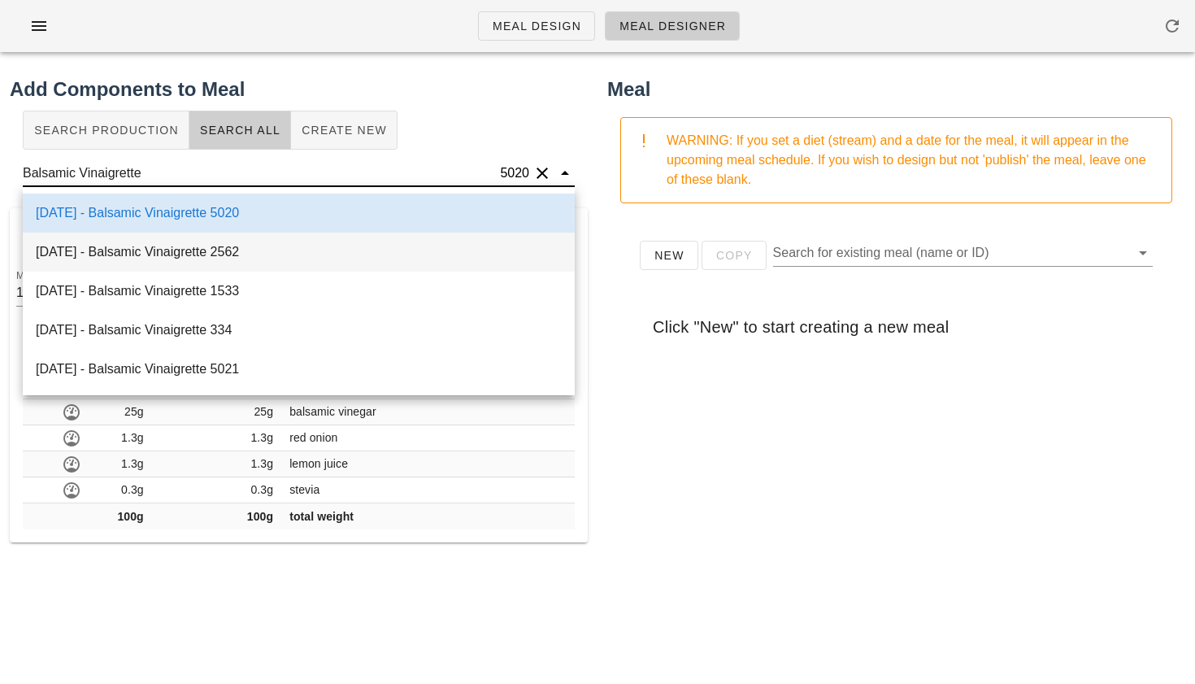
click at [195, 246] on div "[DATE] - Balsamic Vinaigrette 2562" at bounding box center [299, 252] width 552 height 39
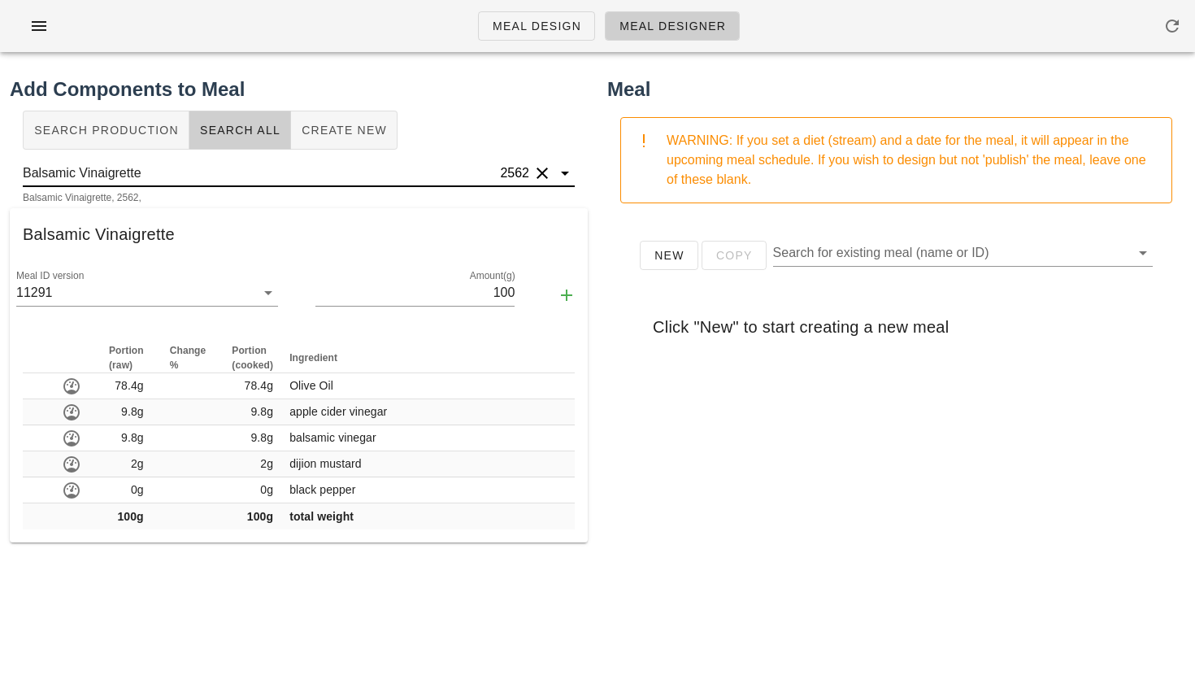
click at [180, 177] on input "Balsamic Vinaigrette" at bounding box center [260, 173] width 474 height 26
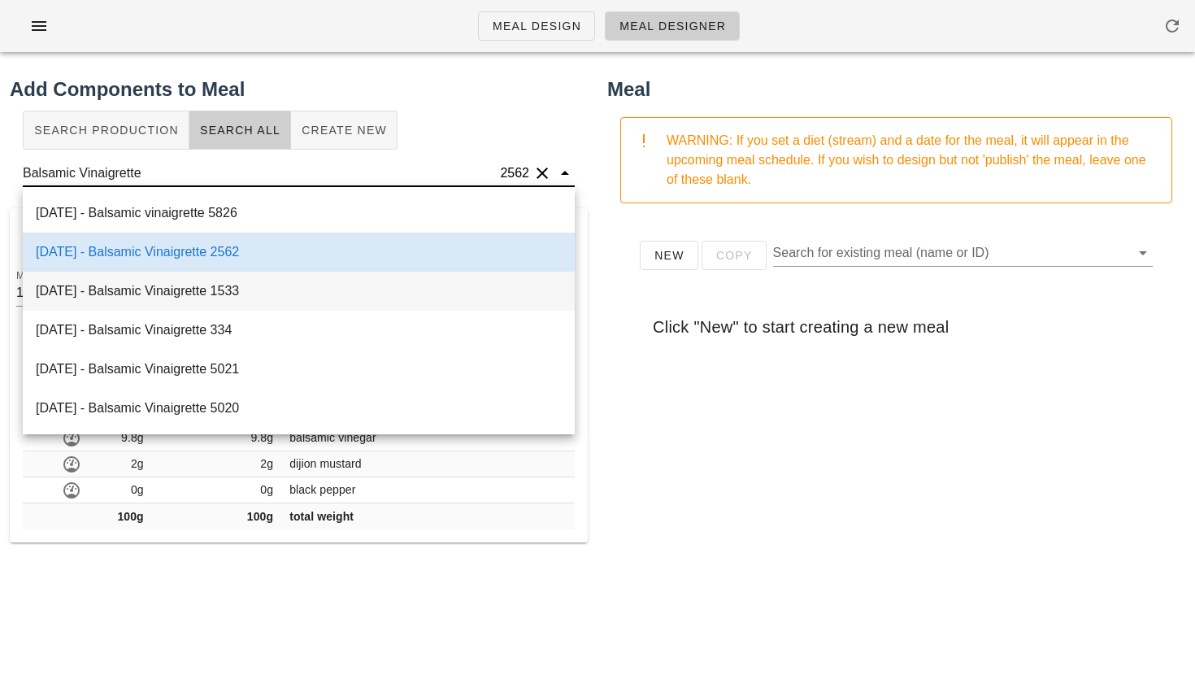
click at [183, 294] on div "[DATE] - Balsamic Vinaigrette 1533" at bounding box center [299, 291] width 552 height 39
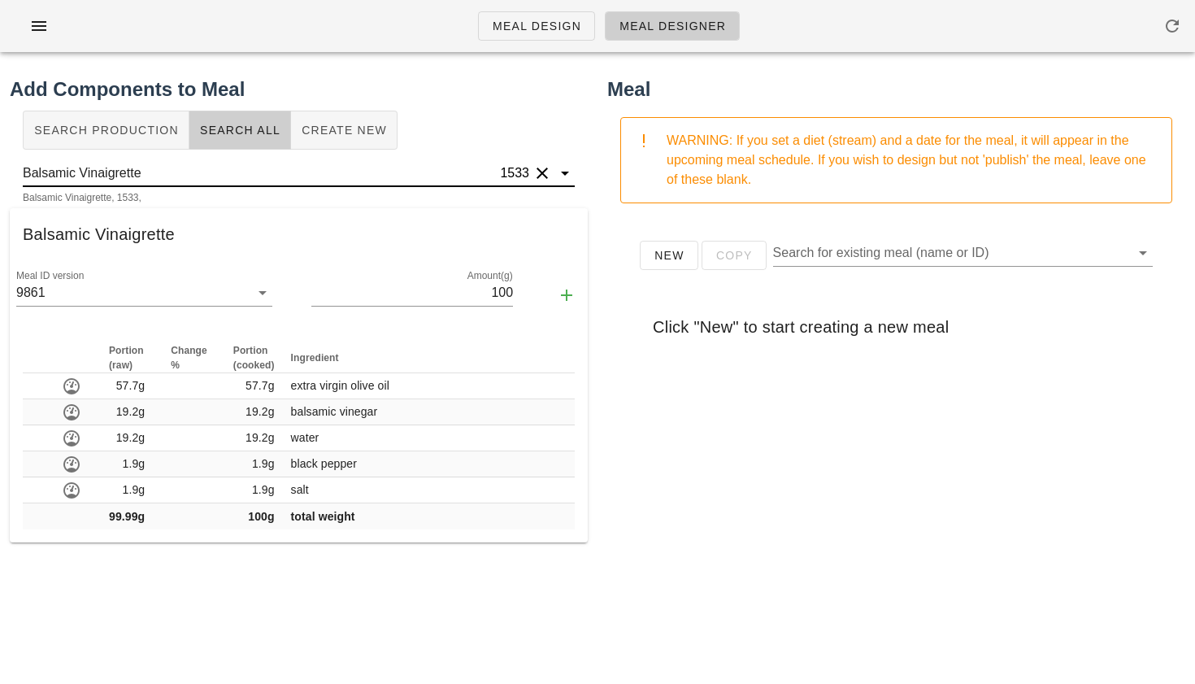
click at [228, 178] on input "Balsamic Vinaigrette" at bounding box center [260, 173] width 474 height 26
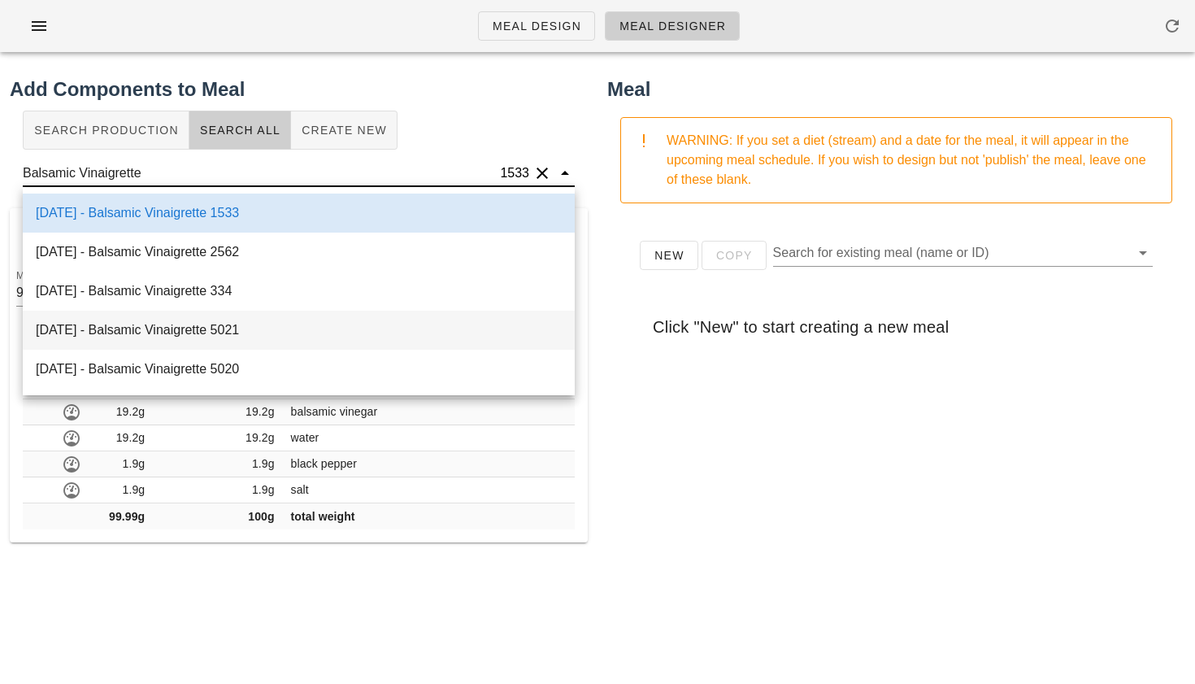
click at [199, 317] on div "[DATE] - Balsamic Vinaigrette 5021" at bounding box center [299, 330] width 552 height 39
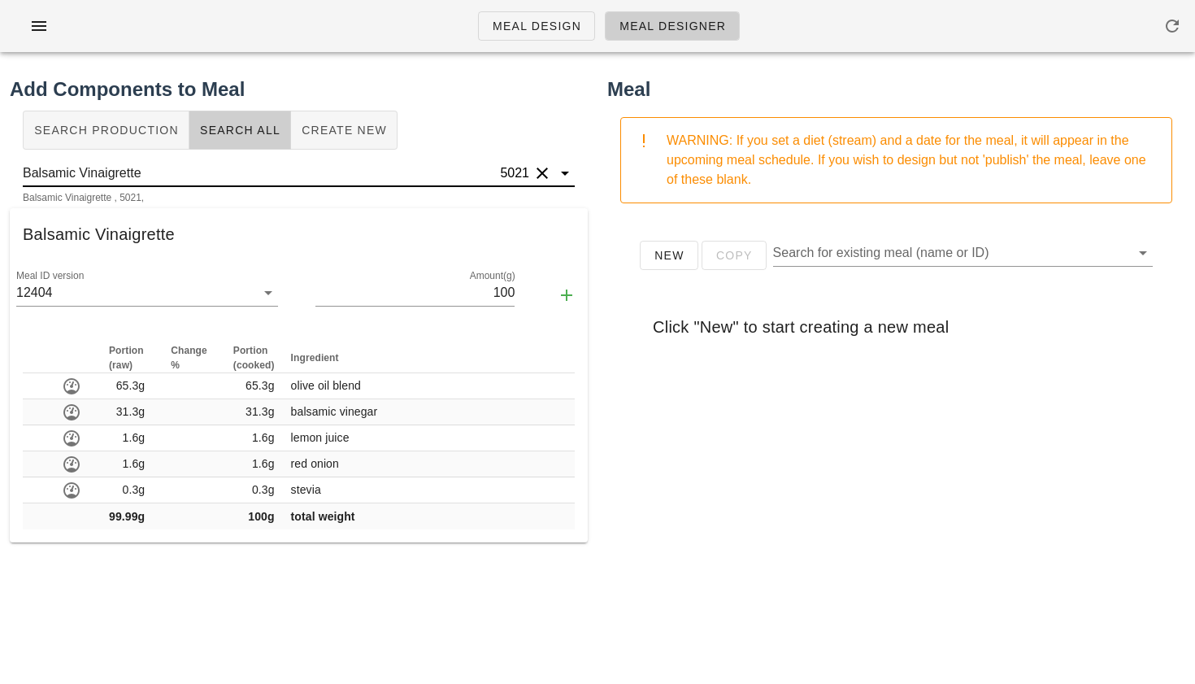
click at [230, 164] on input "Balsamic Vinaigrette" at bounding box center [260, 173] width 474 height 26
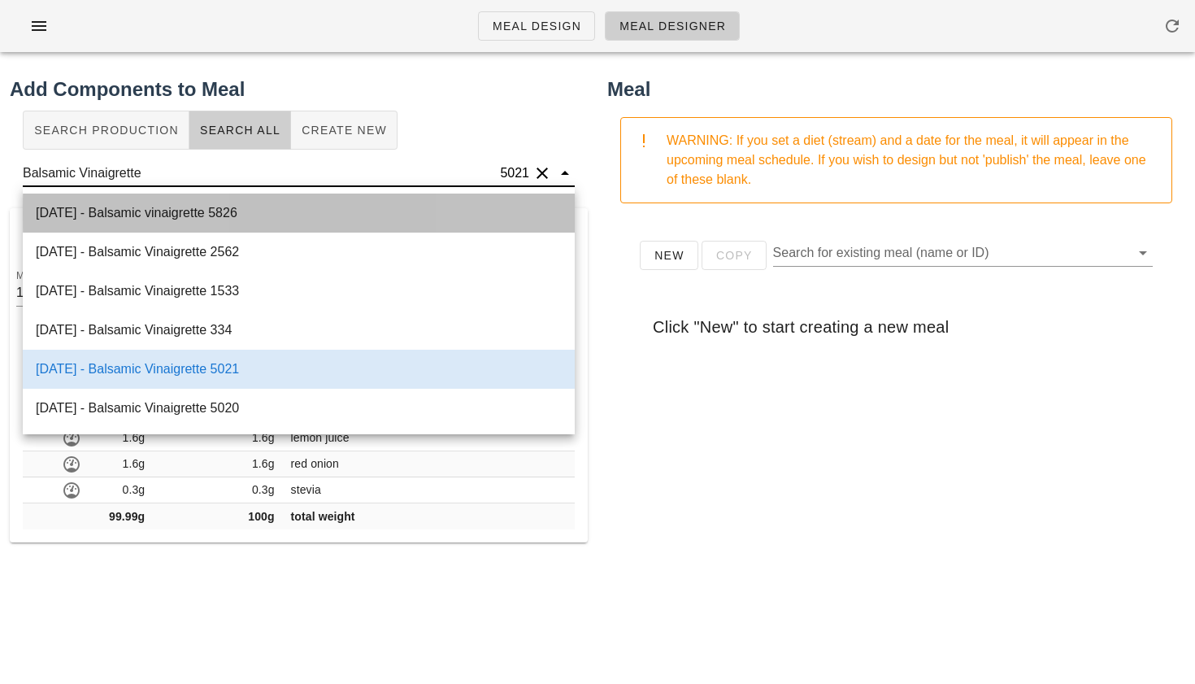
click at [206, 207] on div "[DATE] - Balsamic vinaigrette 5826" at bounding box center [299, 213] width 552 height 39
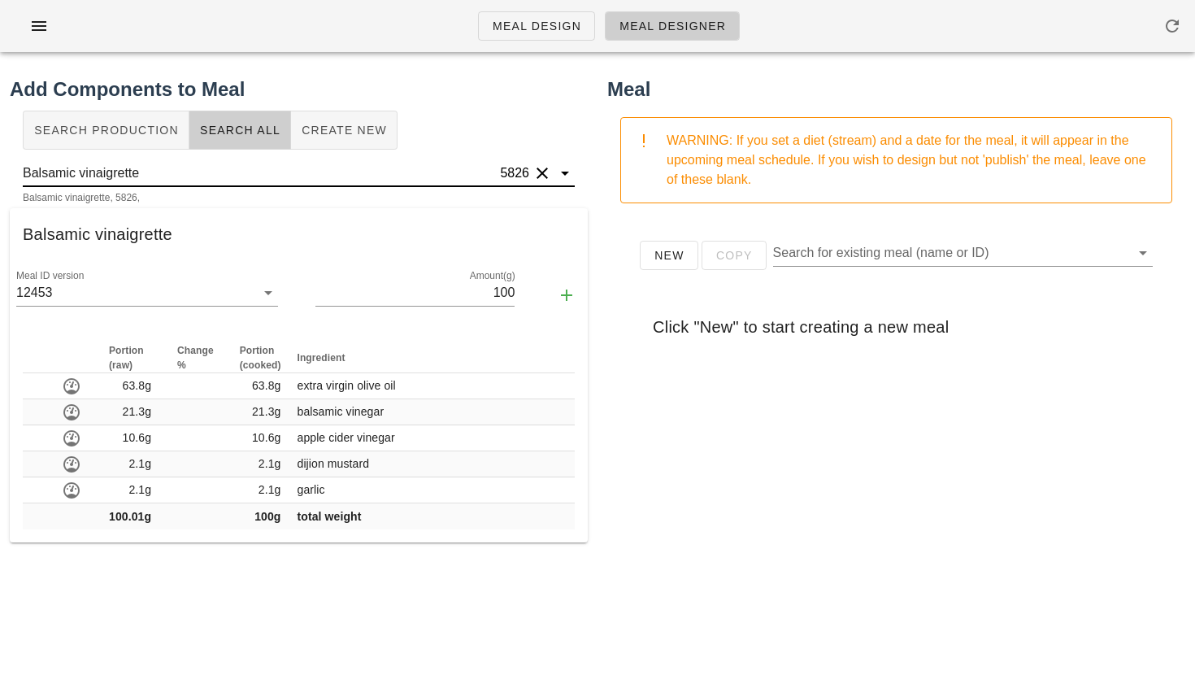
click at [254, 167] on input "Balsamic vinaigrette" at bounding box center [260, 173] width 474 height 26
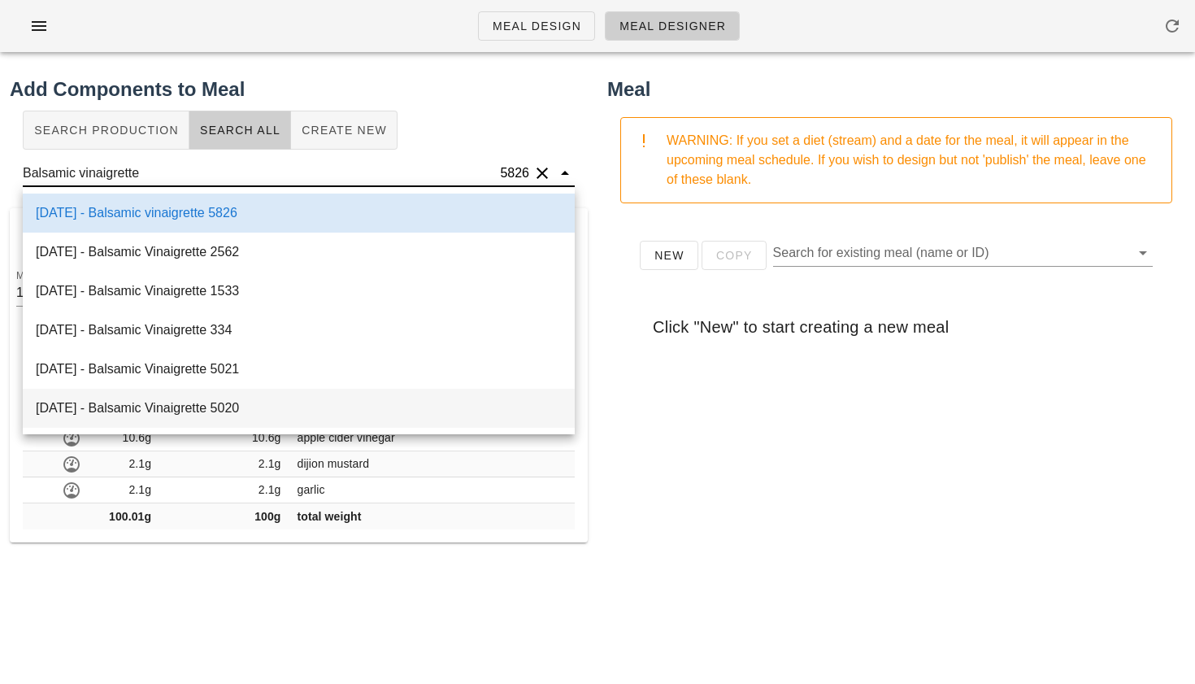
click at [190, 411] on div "[DATE] - Balsamic Vinaigrette 5020" at bounding box center [299, 408] width 552 height 39
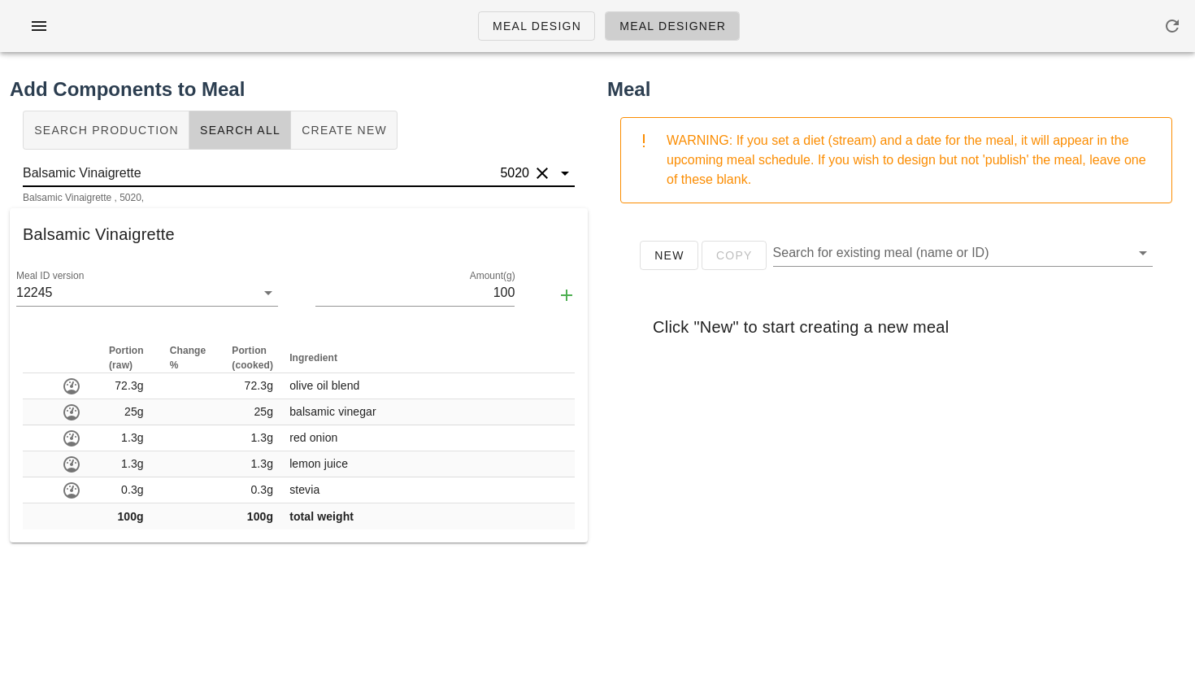
click at [215, 163] on input "Balsamic Vinaigrette" at bounding box center [260, 173] width 474 height 26
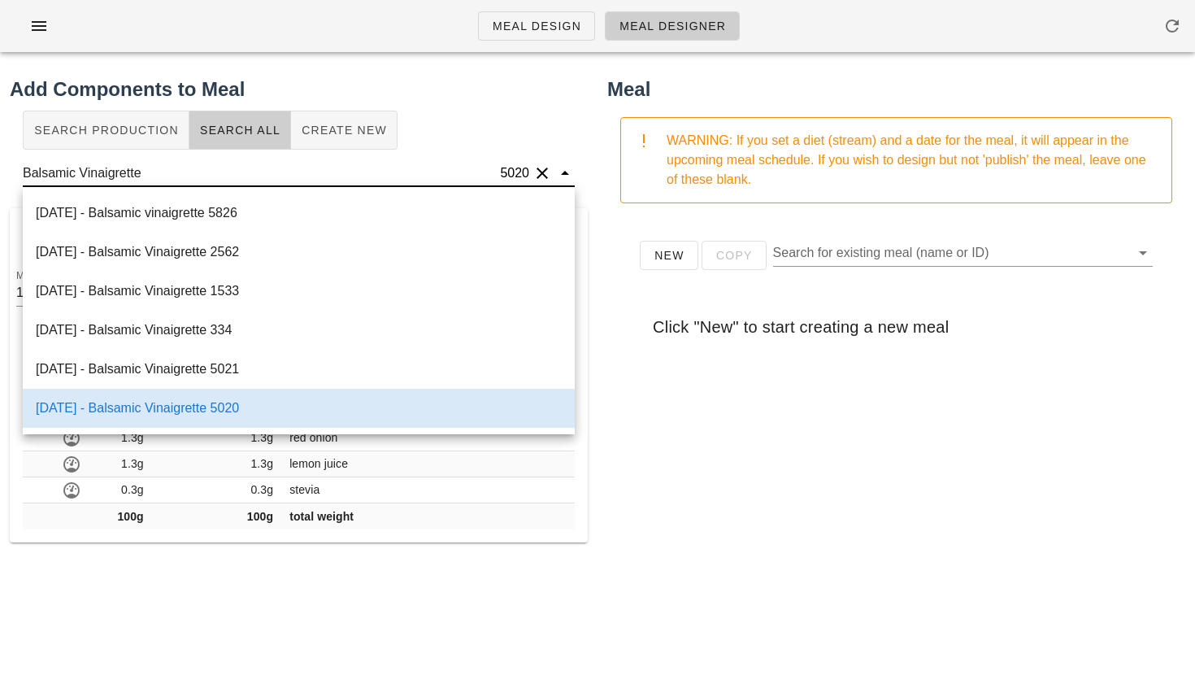
click at [178, 373] on div "[DATE] - Balsamic Vinaigrette 5021" at bounding box center [299, 369] width 552 height 39
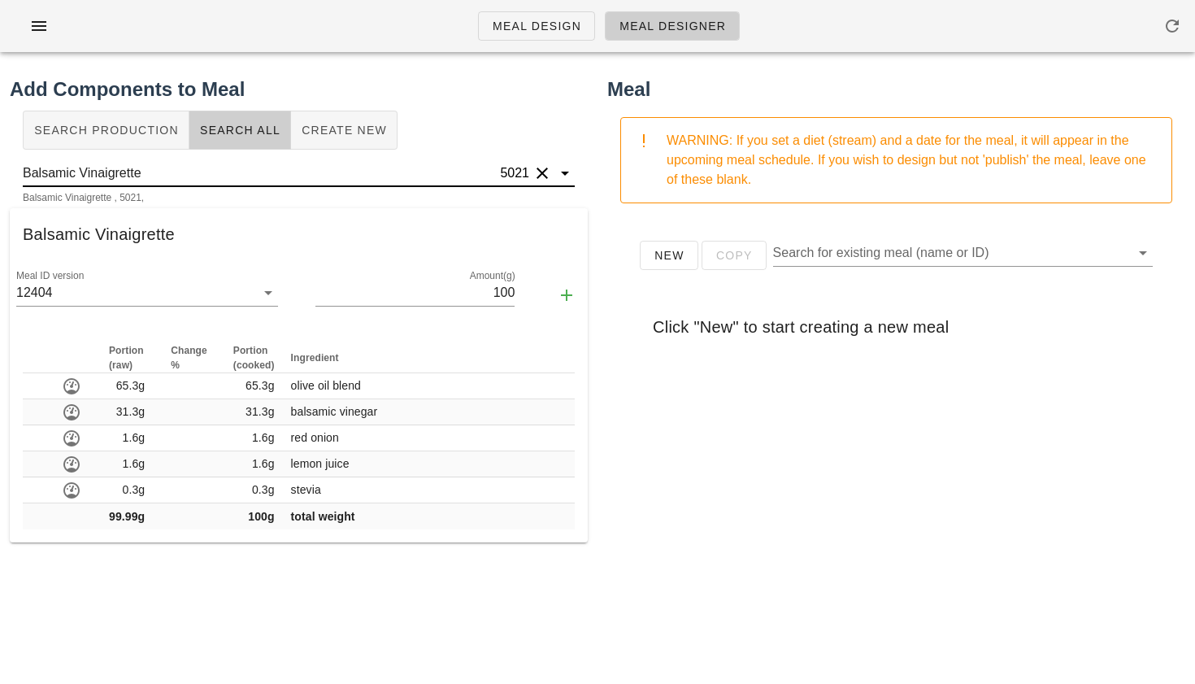
click at [249, 167] on input "Balsamic Vinaigrette" at bounding box center [260, 173] width 474 height 26
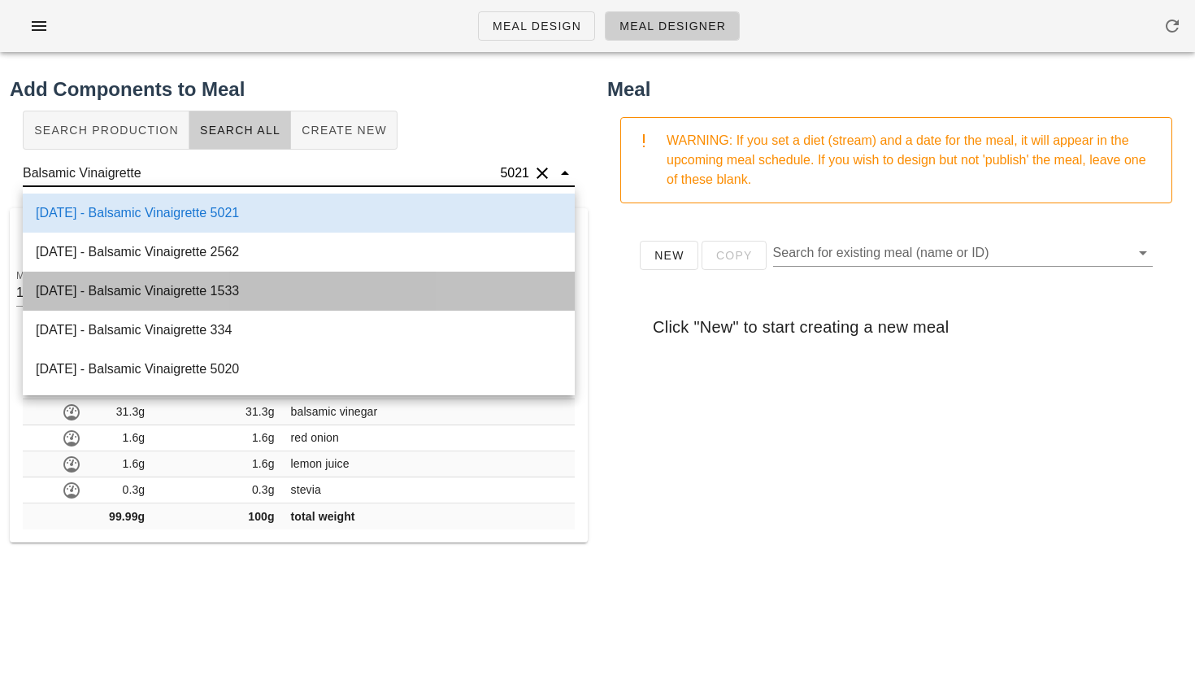
click at [228, 285] on div "[DATE] - Balsamic Vinaigrette 1533" at bounding box center [299, 291] width 552 height 39
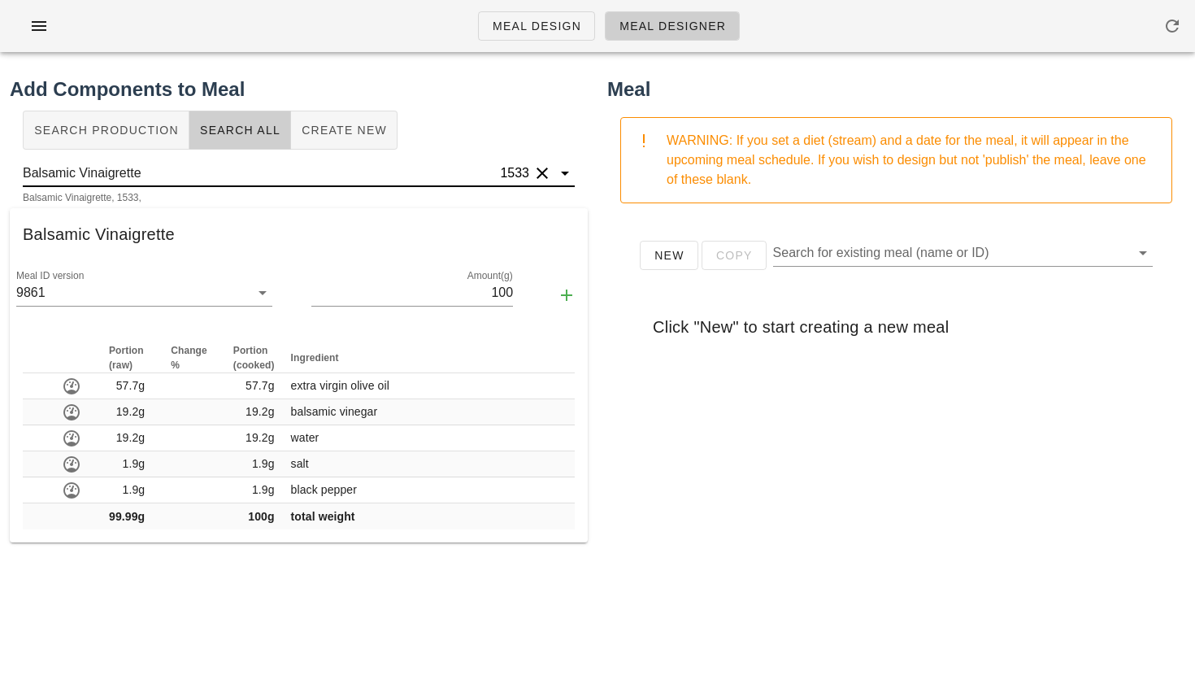
click at [300, 169] on input "Balsamic Vinaigrette" at bounding box center [260, 173] width 474 height 26
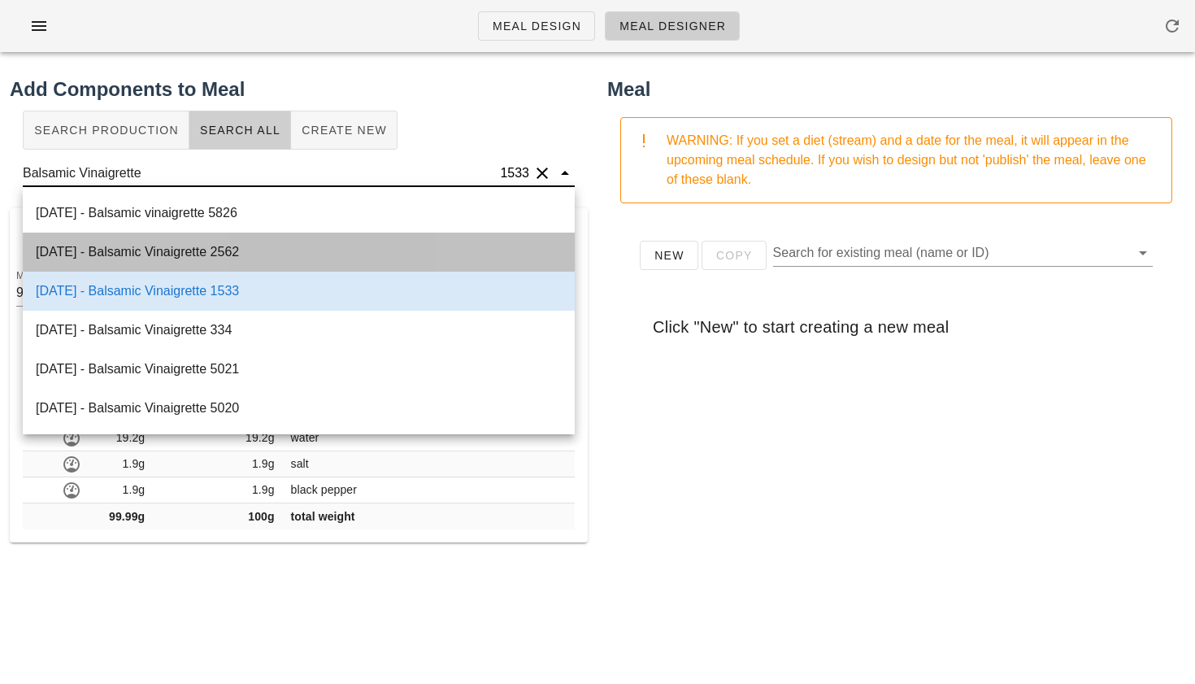
click at [285, 263] on div "[DATE] - Balsamic Vinaigrette 2562" at bounding box center [299, 252] width 552 height 39
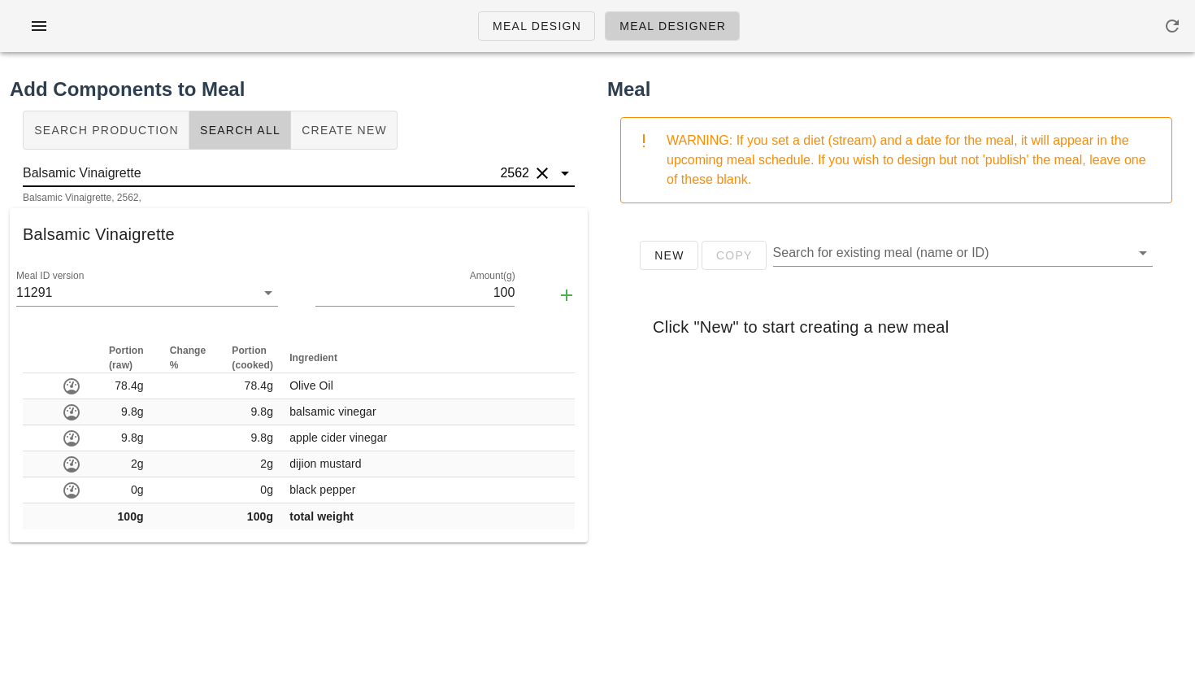
click at [310, 176] on input "Balsamic Vinaigrette" at bounding box center [260, 173] width 474 height 26
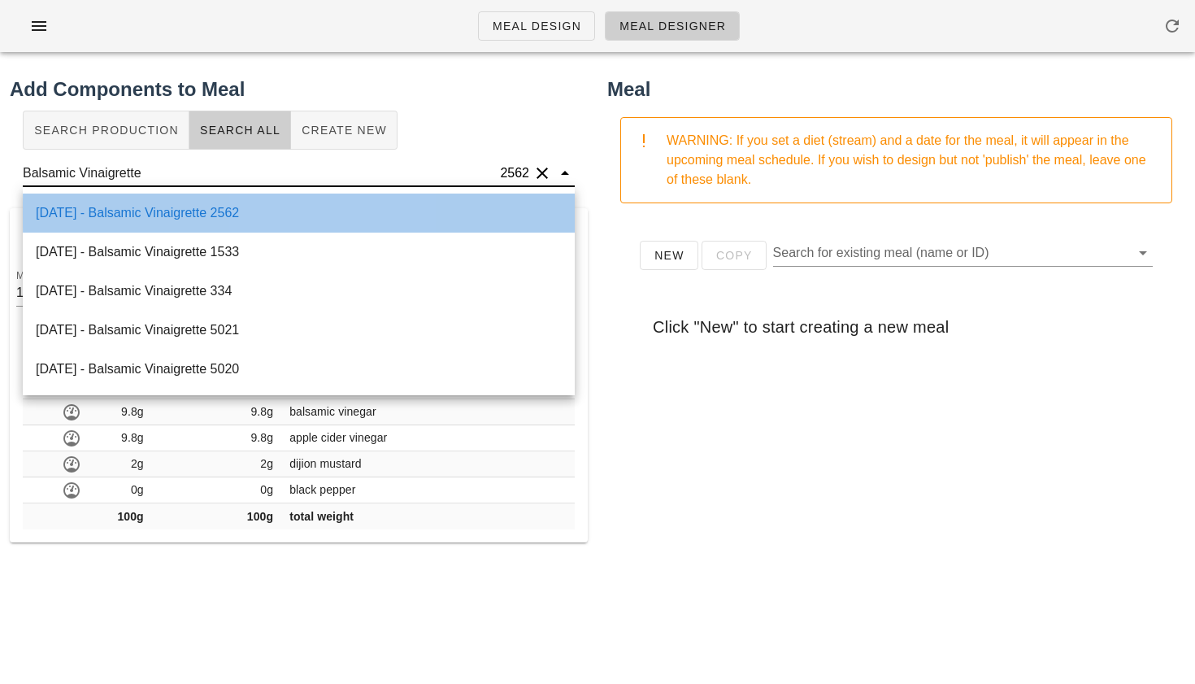
click at [289, 215] on div "[DATE] - Balsamic Vinaigrette 2562" at bounding box center [299, 213] width 552 height 39
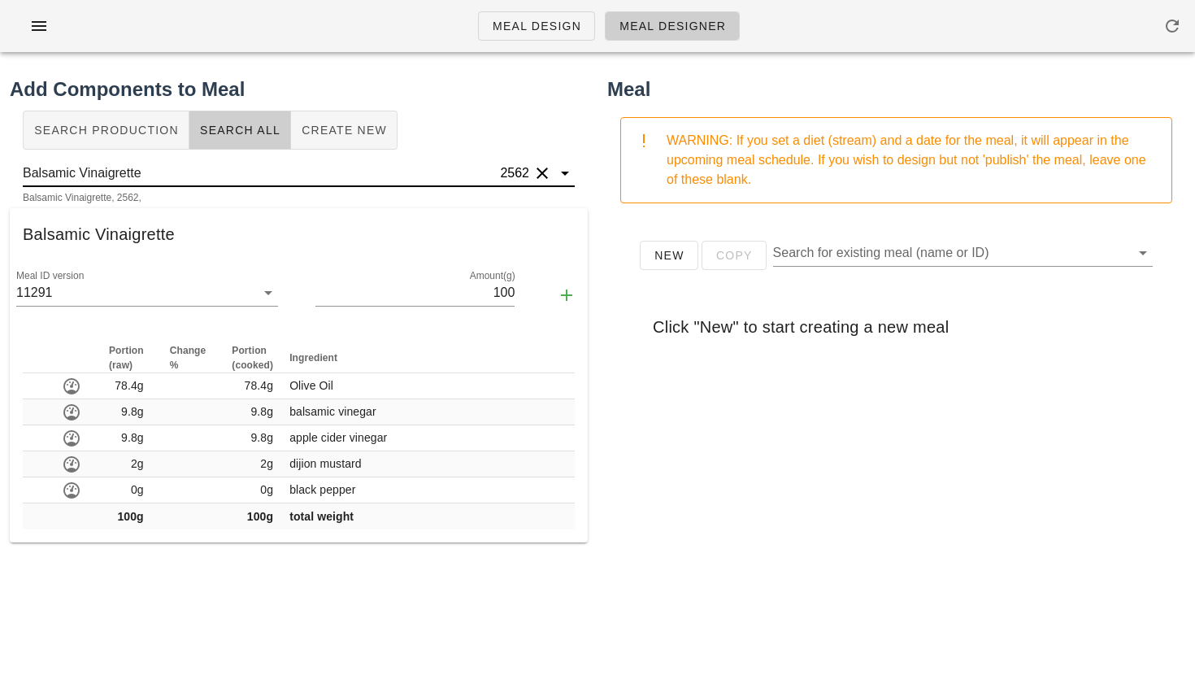
click at [275, 163] on input "Balsamic Vinaigrette" at bounding box center [260, 173] width 474 height 26
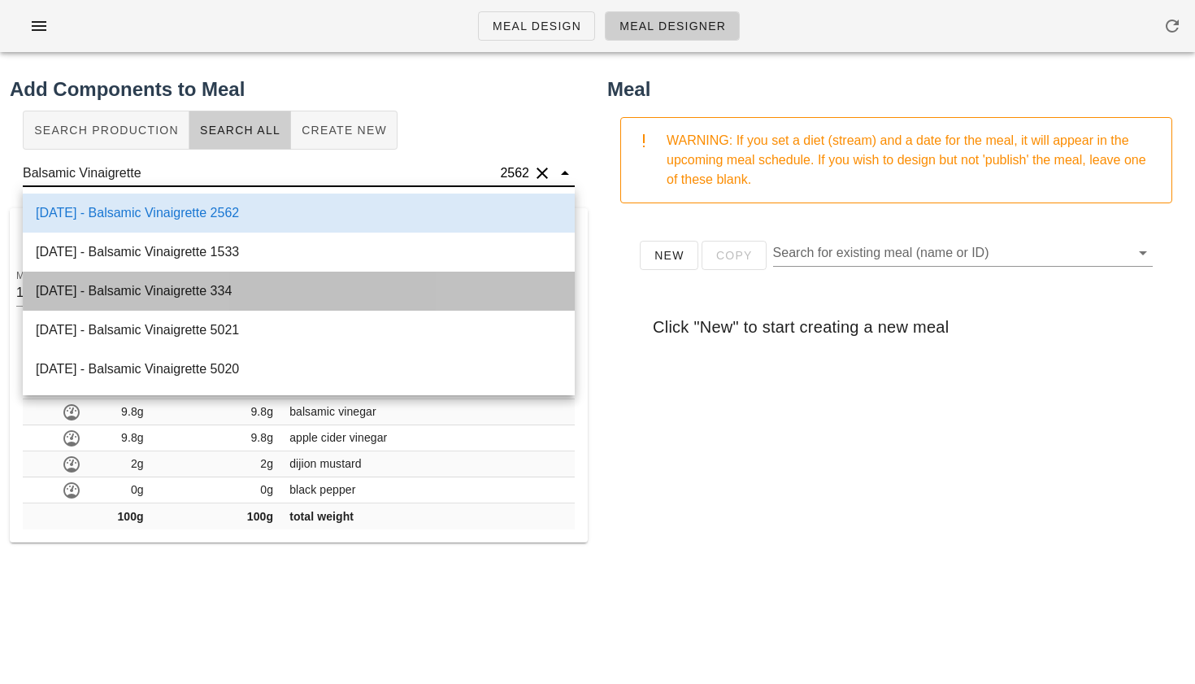
click at [228, 276] on div "[DATE] - Balsamic Vinaigrette 334" at bounding box center [299, 291] width 552 height 39
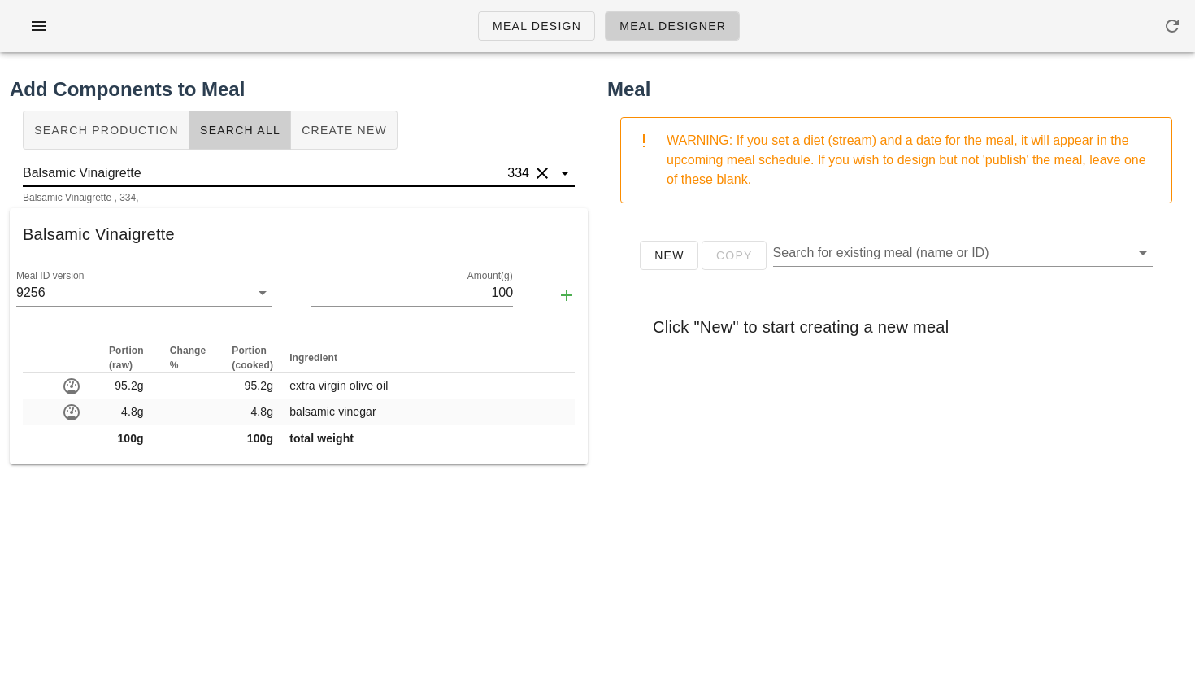
click at [362, 171] on input "Balsamic Vinaigrette" at bounding box center [263, 173] width 481 height 26
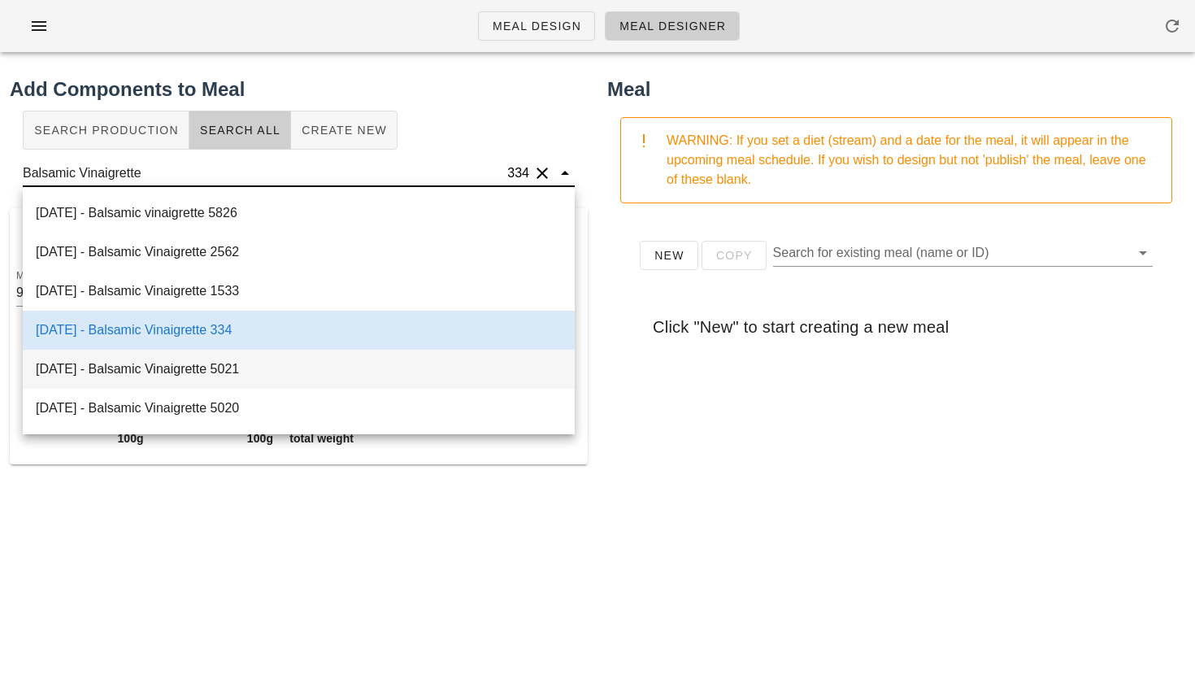
click at [255, 361] on div "[DATE] - Balsamic Vinaigrette 5021" at bounding box center [299, 369] width 552 height 39
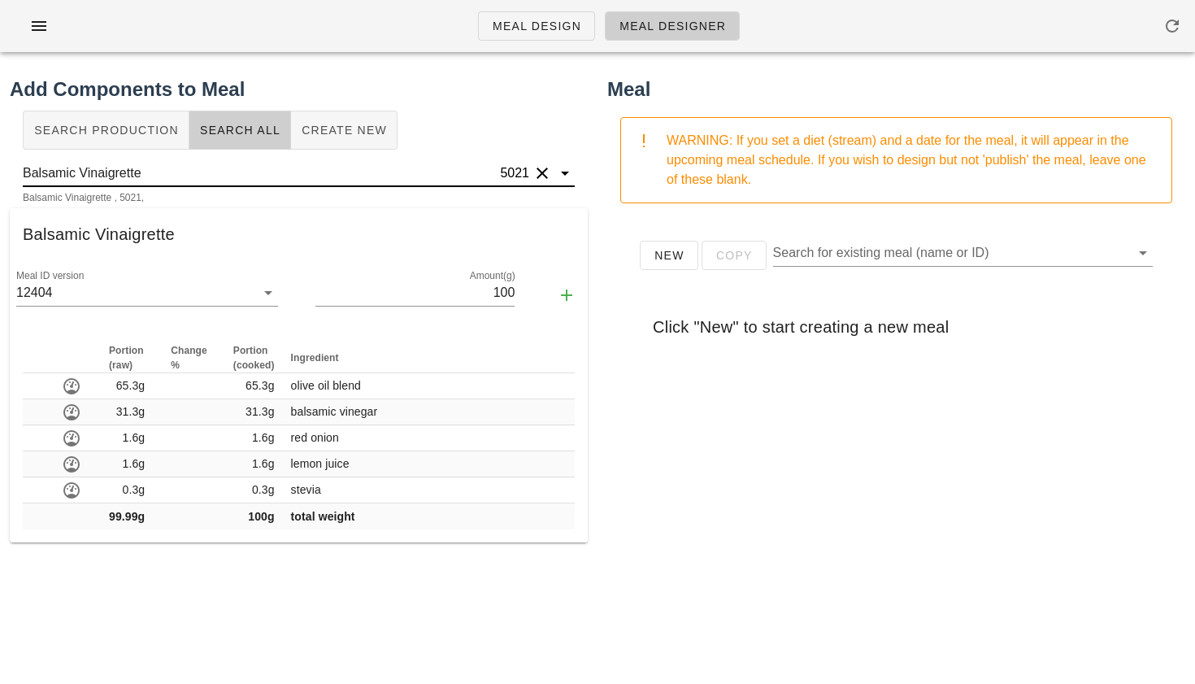
click at [337, 179] on input "Balsamic Vinaigrette" at bounding box center [260, 173] width 474 height 26
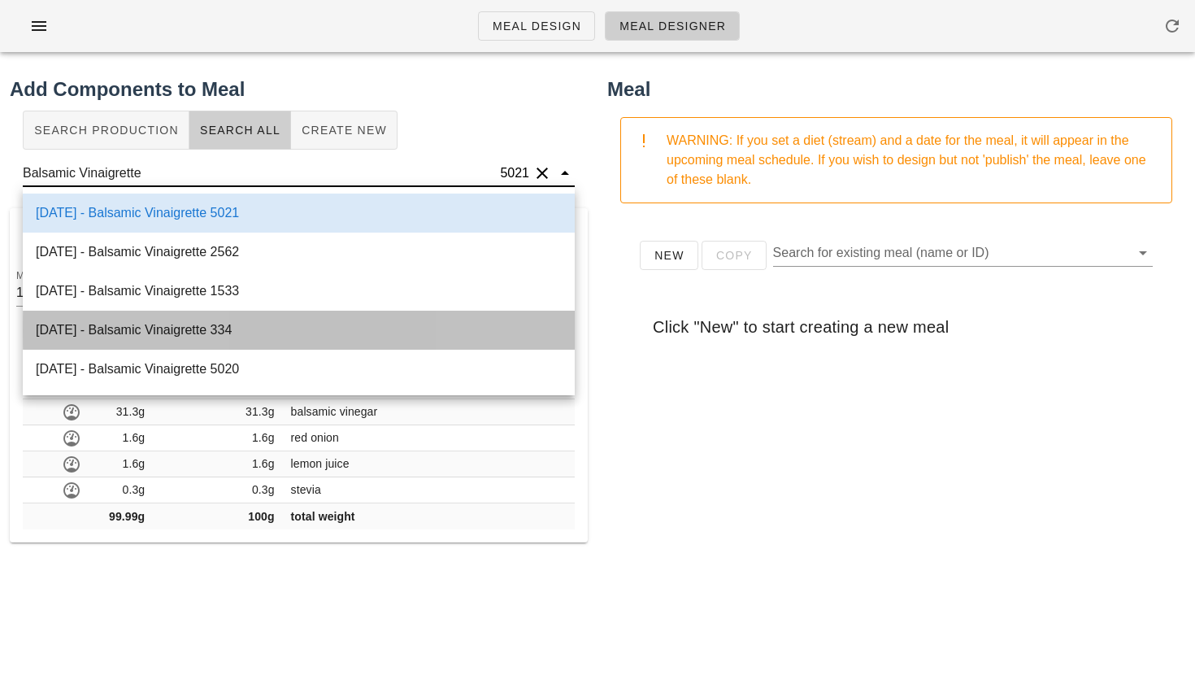
click at [281, 336] on div "[DATE] - Balsamic Vinaigrette 334" at bounding box center [299, 330] width 552 height 39
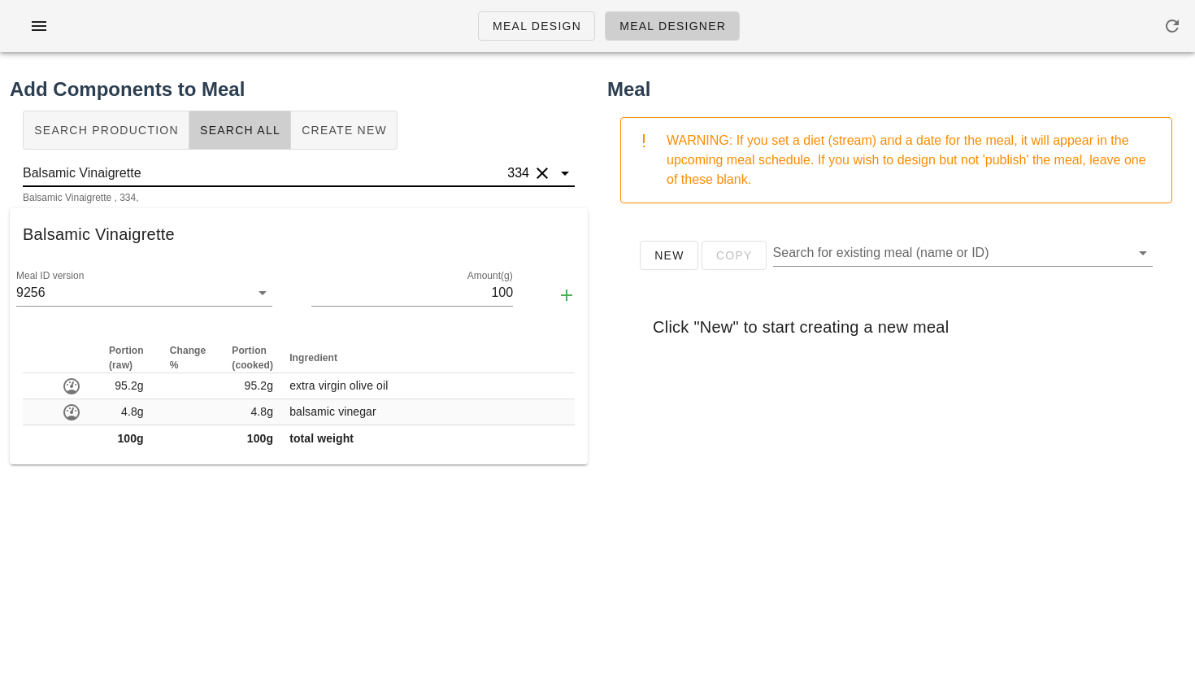
click at [336, 181] on input "Balsamic Vinaigrette" at bounding box center [263, 173] width 481 height 26
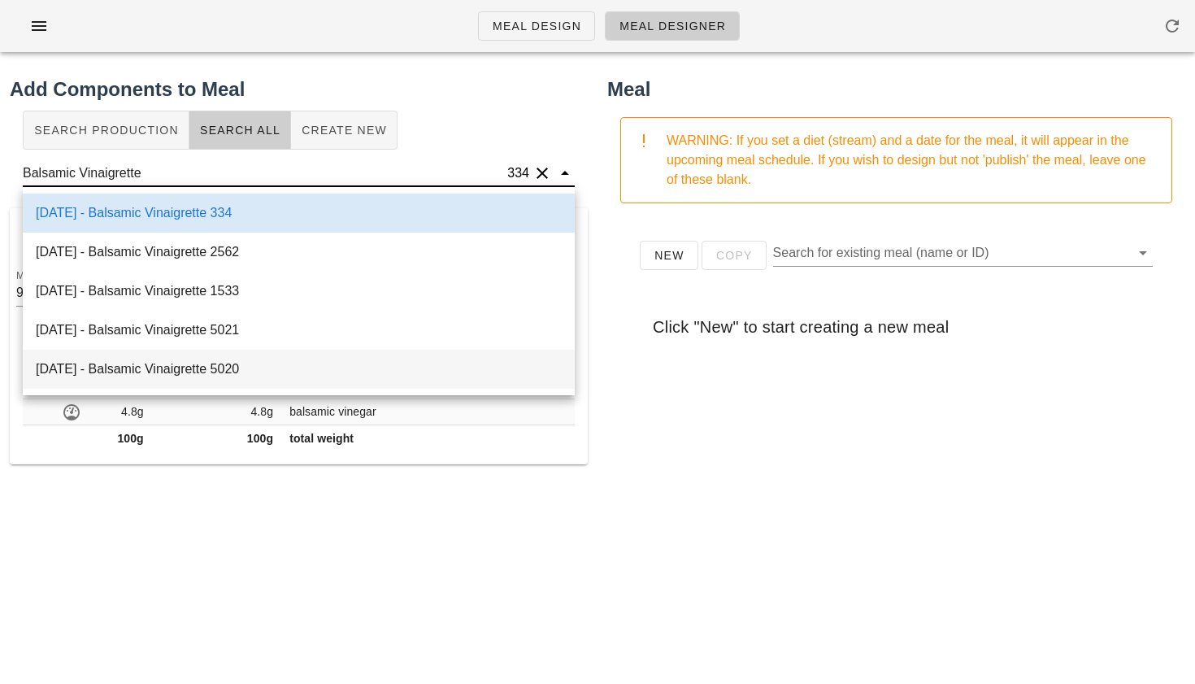
click at [297, 369] on div "[DATE] - Balsamic Vinaigrette 5020" at bounding box center [299, 369] width 552 height 39
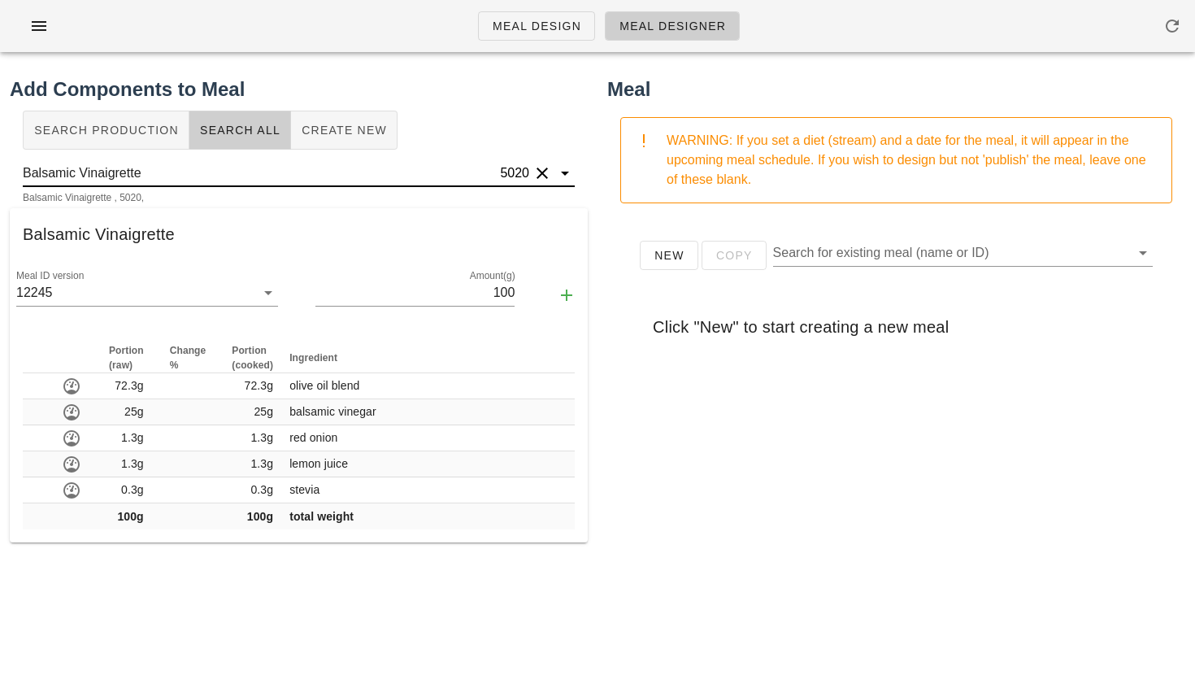
click at [309, 185] on input "Balsamic Vinaigrette" at bounding box center [260, 173] width 474 height 26
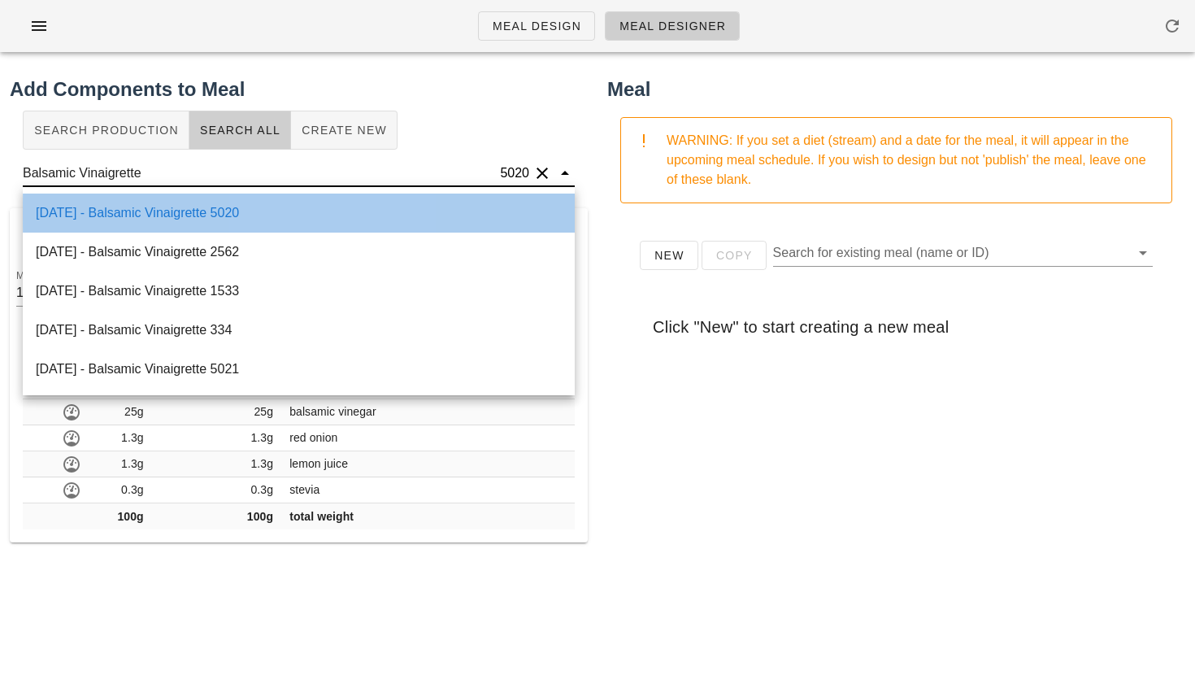
click at [284, 208] on div "[DATE] - Balsamic Vinaigrette 5020" at bounding box center [299, 213] width 552 height 39
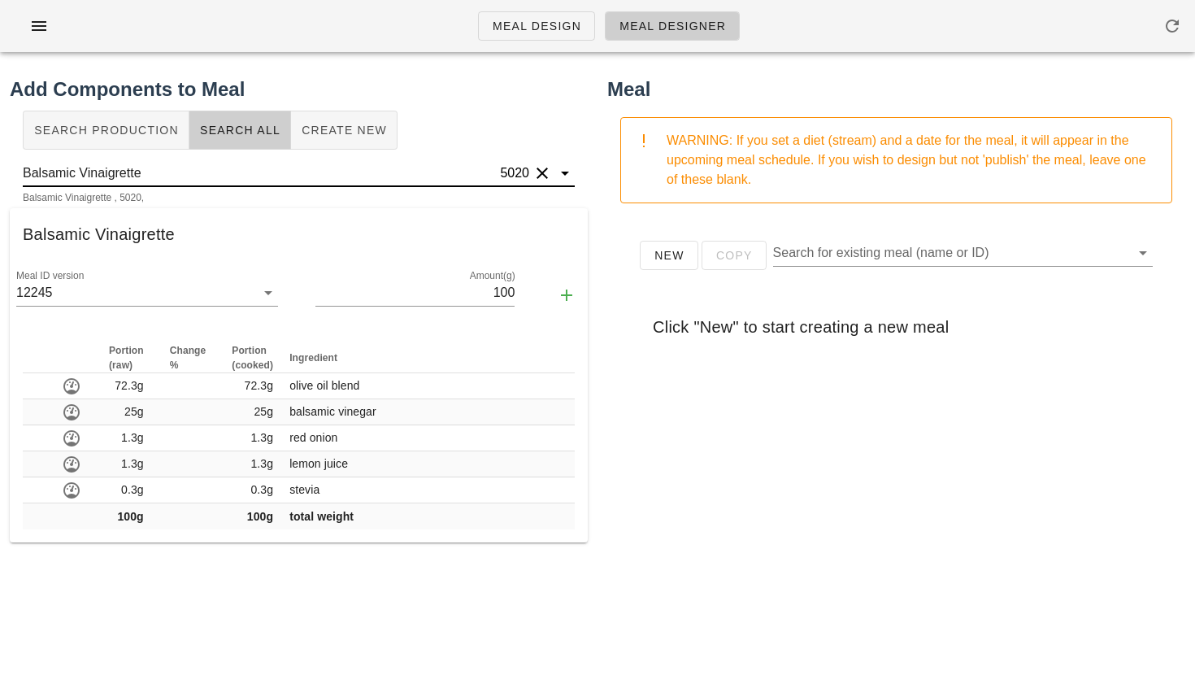
click at [282, 164] on input "Balsamic Vinaigrette" at bounding box center [260, 173] width 474 height 26
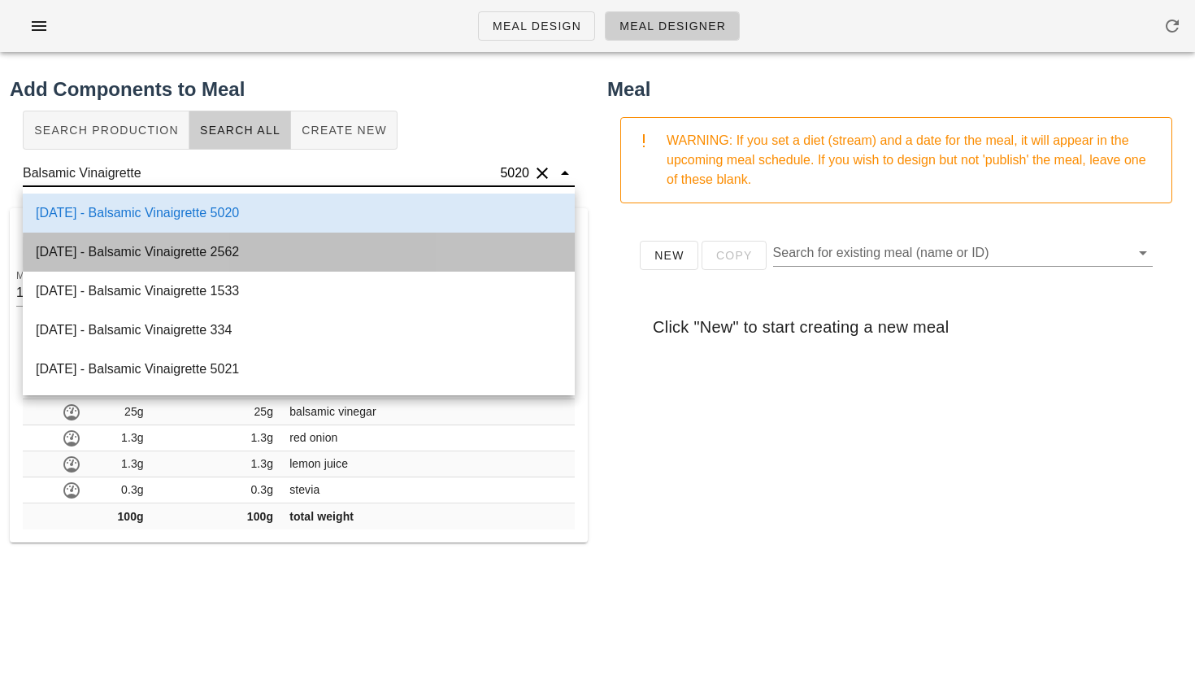
click at [249, 246] on div "[DATE] - Balsamic Vinaigrette 2562" at bounding box center [299, 252] width 552 height 39
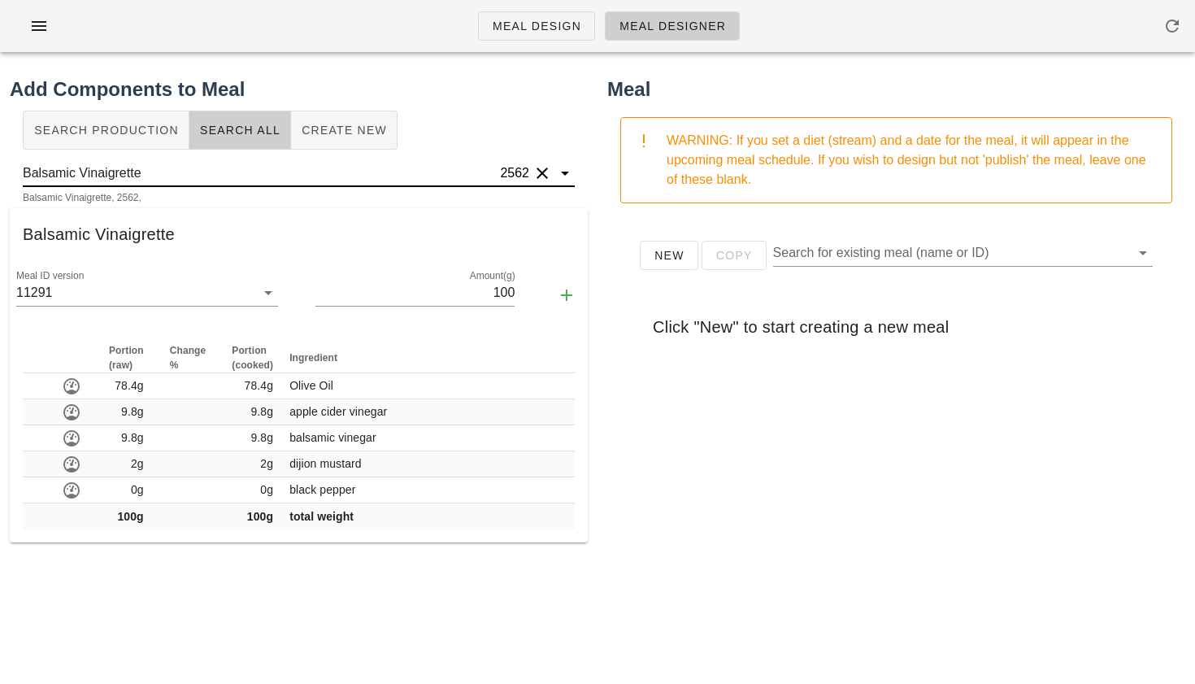
click at [284, 170] on input "Balsamic Vinaigrette" at bounding box center [260, 173] width 474 height 26
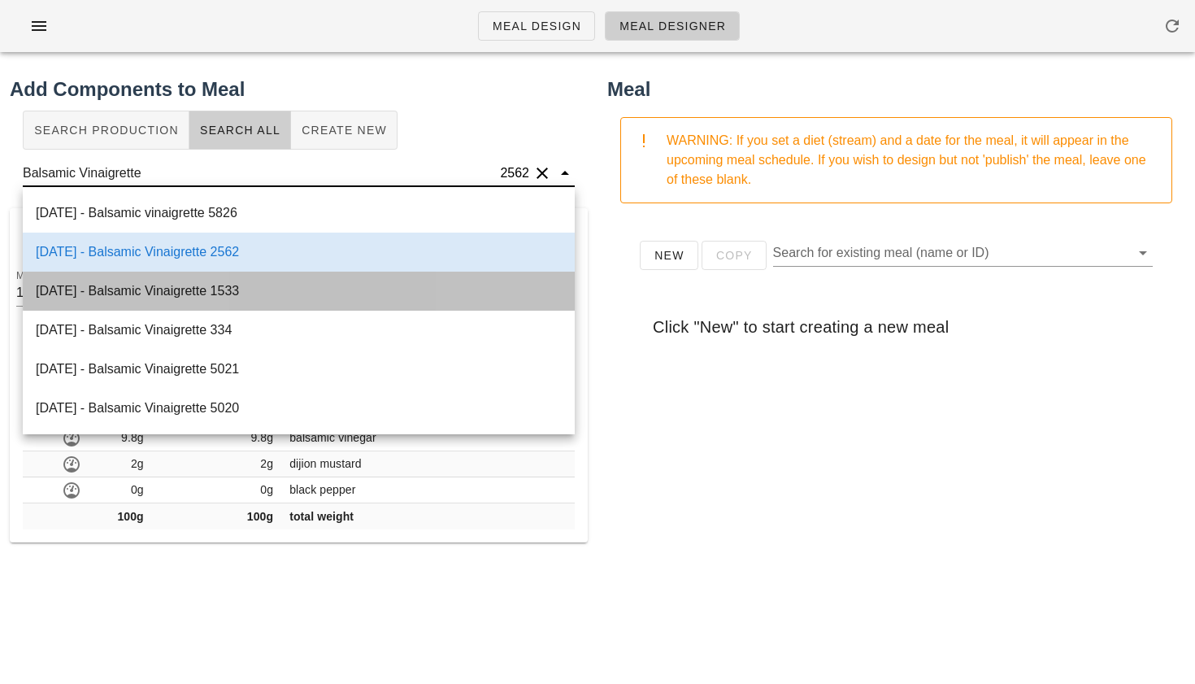
click at [229, 285] on div "[DATE] - Balsamic Vinaigrette 1533" at bounding box center [299, 291] width 552 height 39
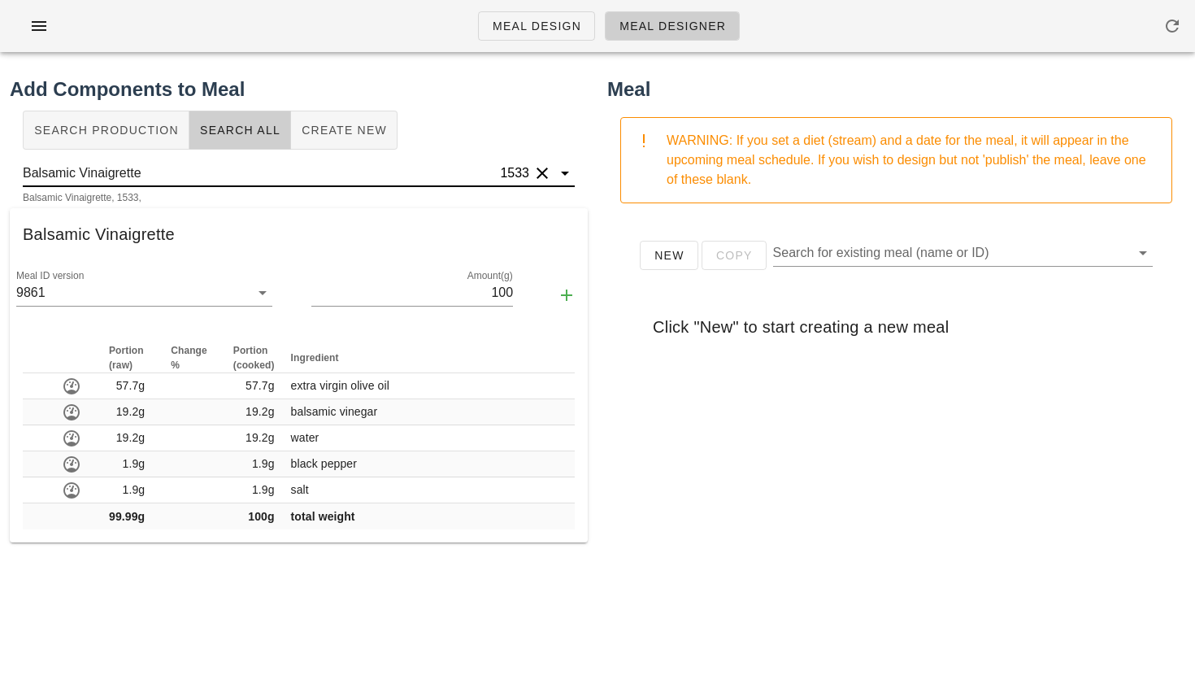
click at [309, 174] on input "Balsamic Vinaigrette" at bounding box center [260, 173] width 474 height 26
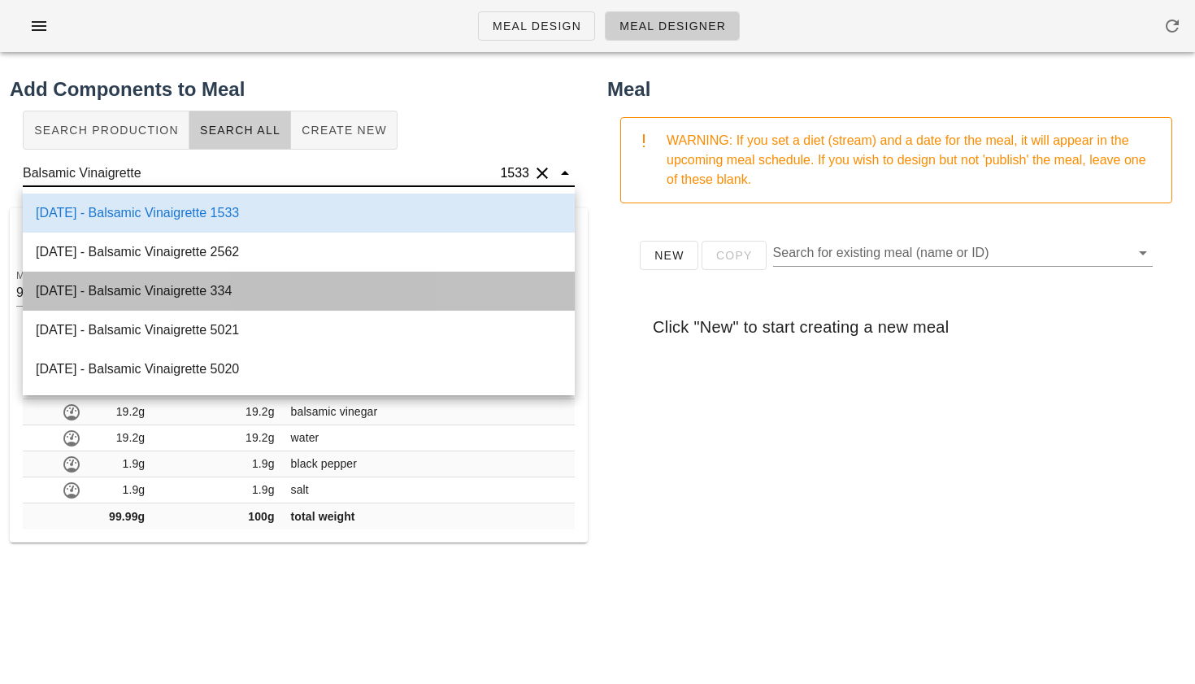
click at [252, 294] on div "[DATE] - Balsamic Vinaigrette 334" at bounding box center [299, 291] width 552 height 39
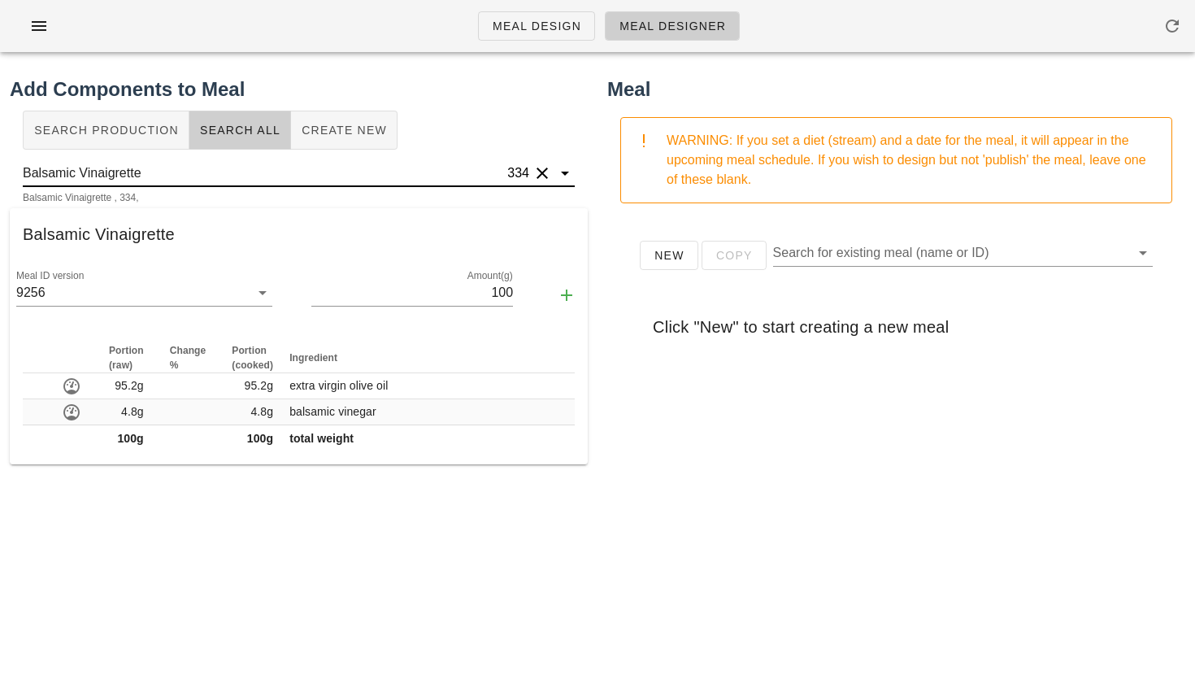
click at [305, 171] on input "Balsamic Vinaigrette" at bounding box center [263, 173] width 481 height 26
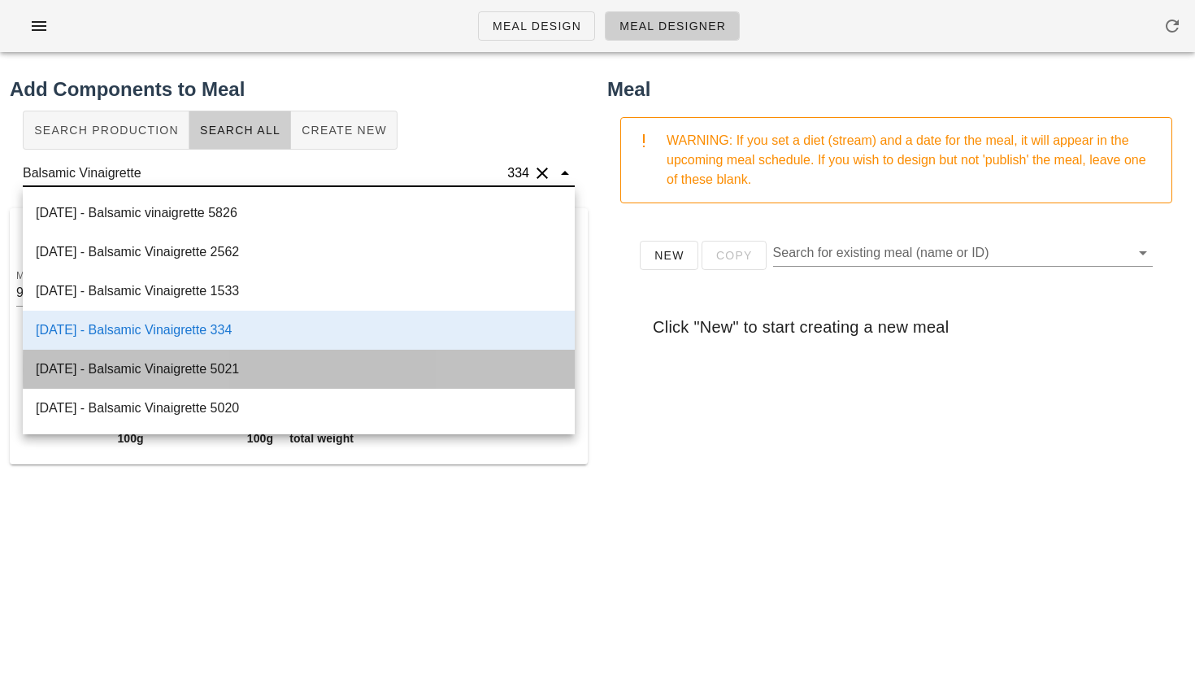
click at [244, 361] on div "[DATE] - Balsamic Vinaigrette 5021" at bounding box center [299, 369] width 552 height 39
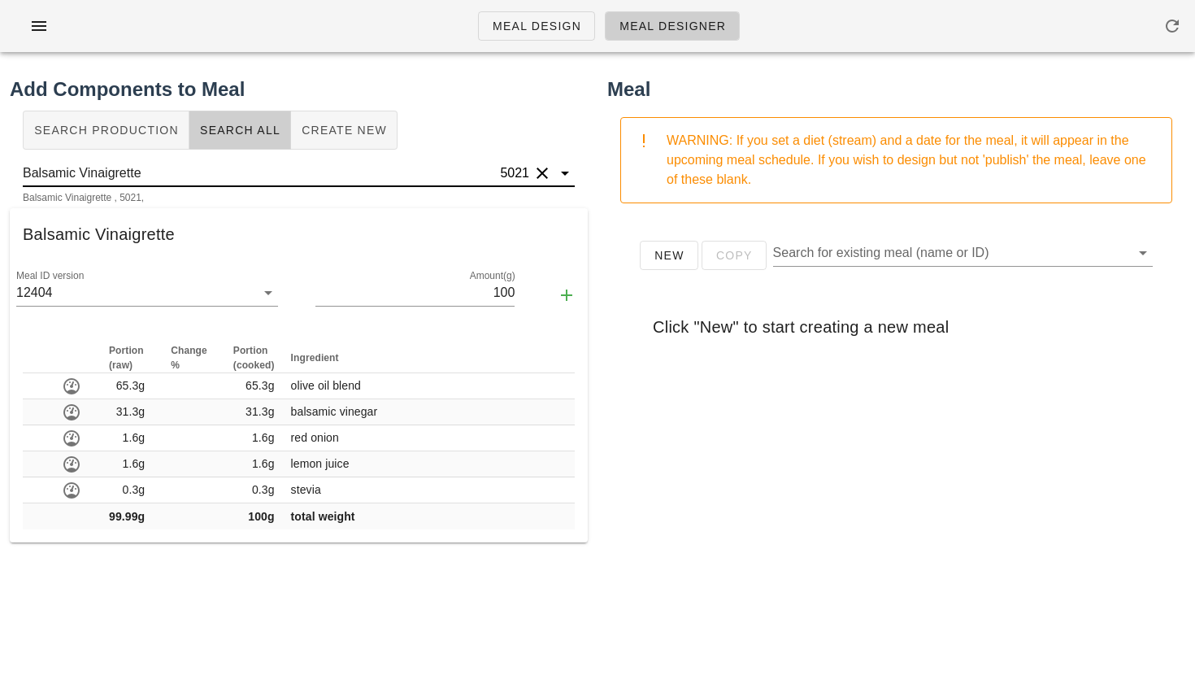
click at [355, 170] on input "Balsamic Vinaigrette" at bounding box center [260, 173] width 474 height 26
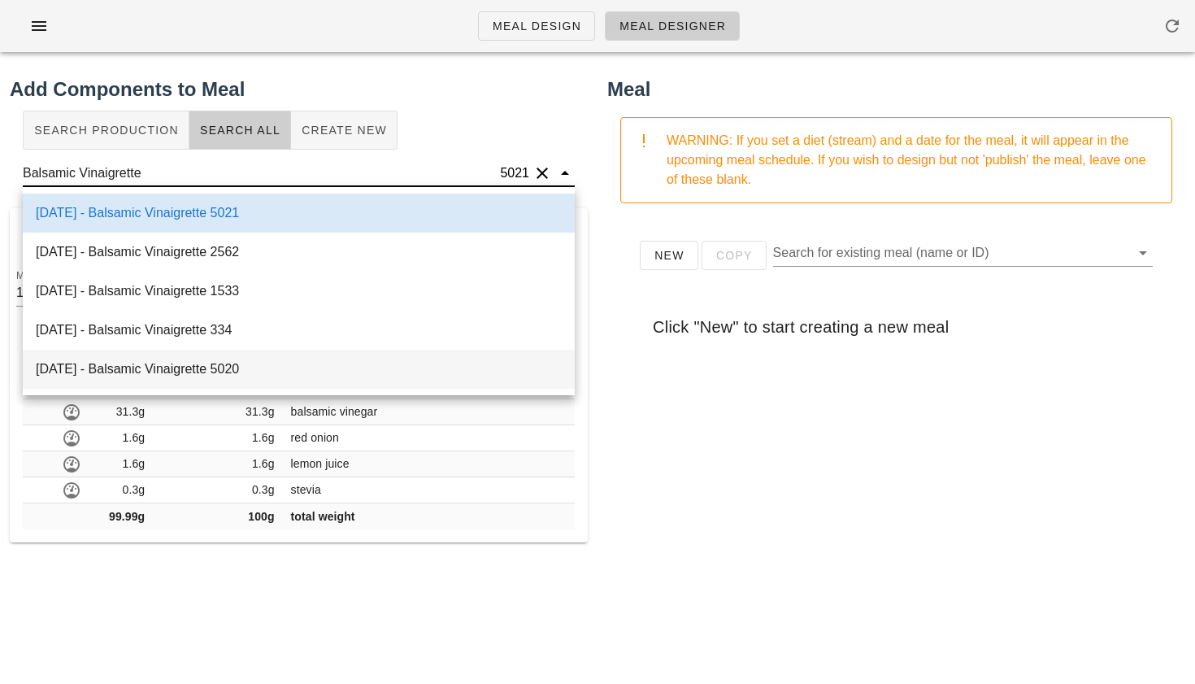
click at [305, 355] on div "[DATE] - Balsamic Vinaigrette 5020" at bounding box center [299, 369] width 552 height 39
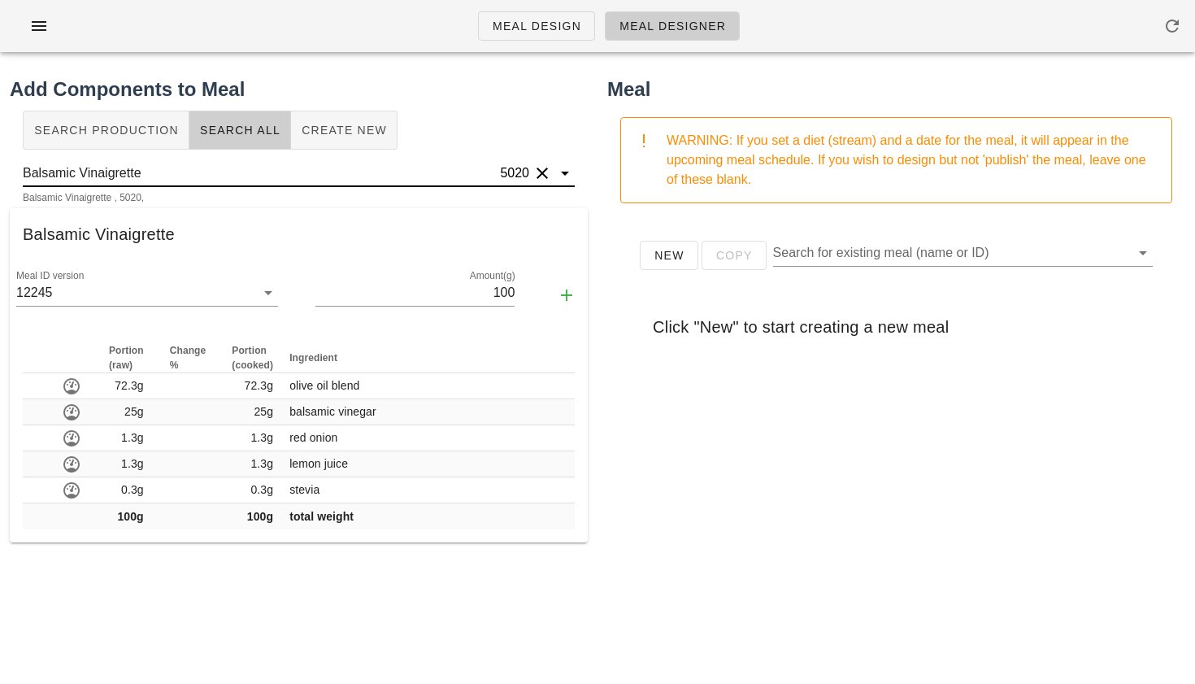
click at [337, 167] on input "Balsamic Vinaigrette" at bounding box center [260, 173] width 474 height 26
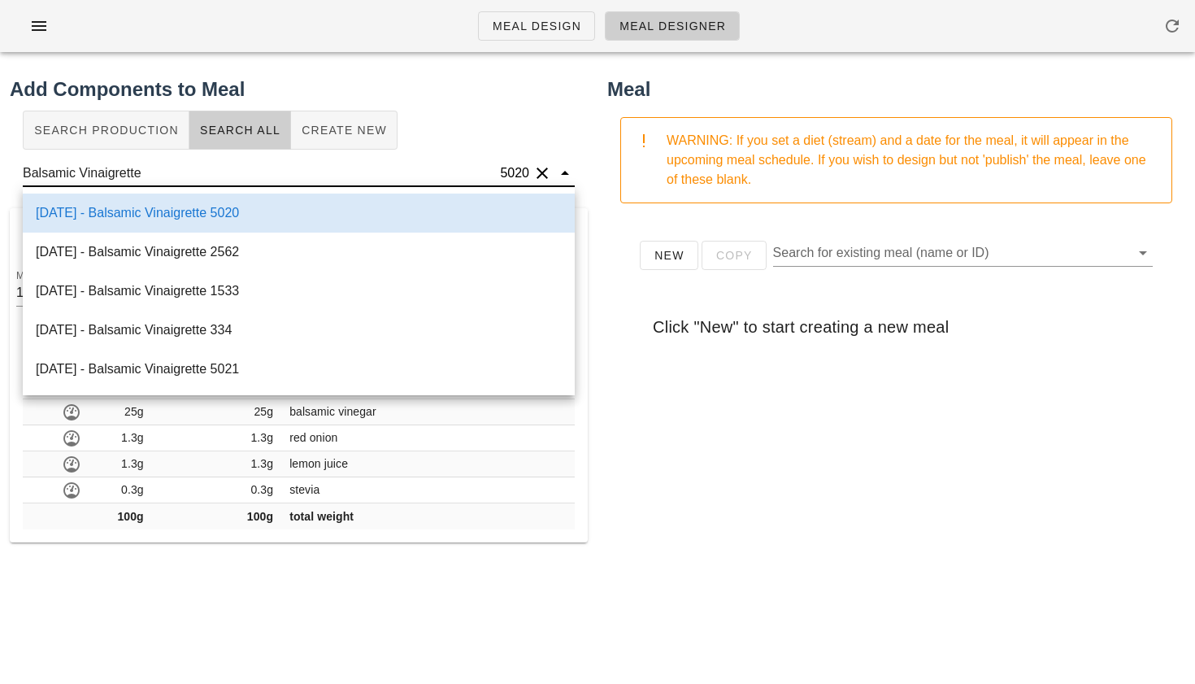
click at [296, 229] on div "[DATE] - Balsamic Vinaigrette 5020" at bounding box center [299, 213] width 552 height 39
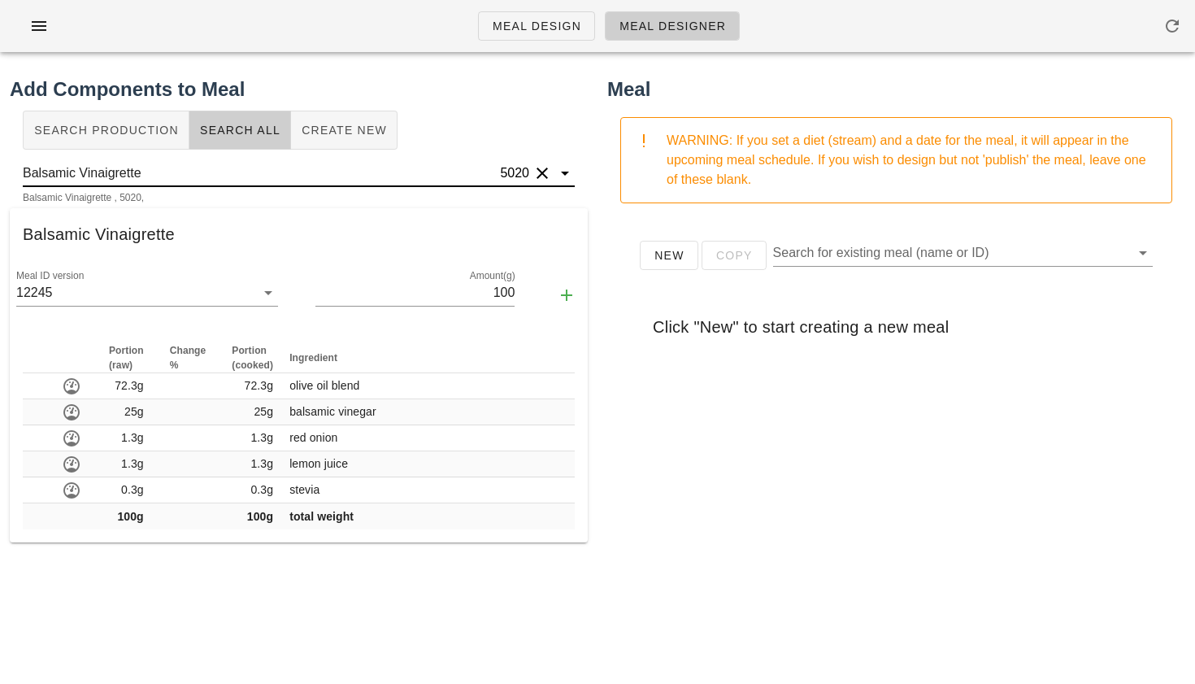
click at [375, 173] on input "Balsamic Vinaigrette" at bounding box center [260, 173] width 474 height 26
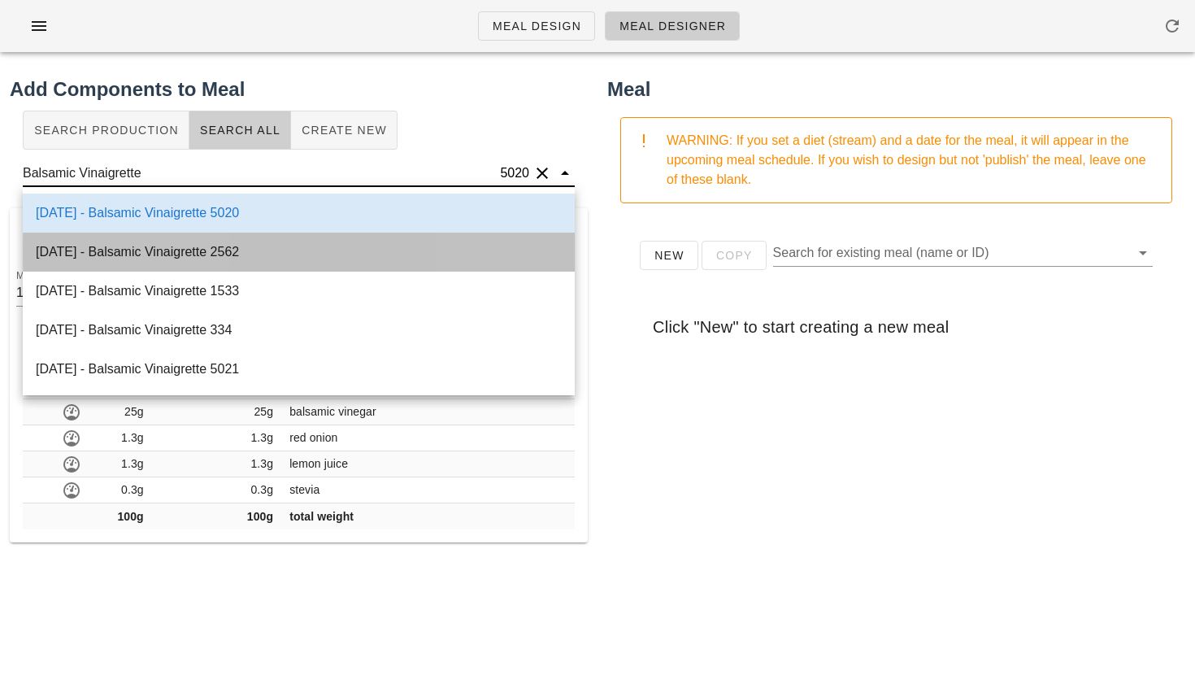
click at [295, 236] on div "[DATE] - Balsamic Vinaigrette 2562" at bounding box center [299, 252] width 552 height 39
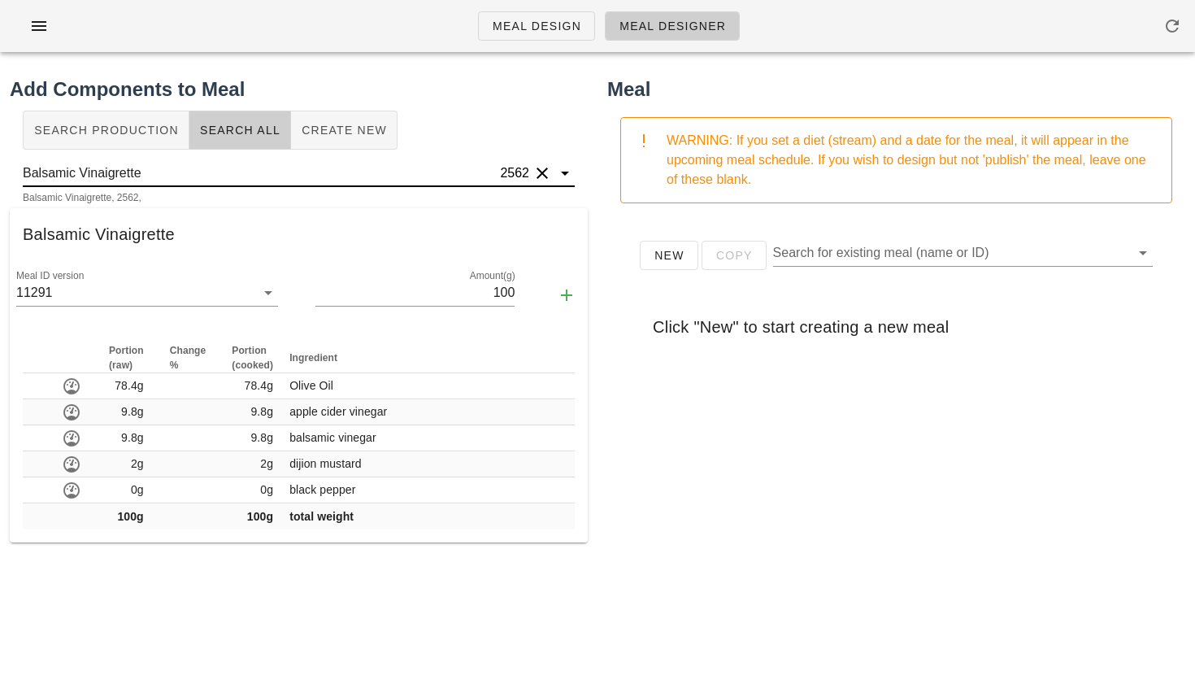
drag, startPoint x: 82, startPoint y: 169, endPoint x: 249, endPoint y: 150, distance: 167.7
click at [249, 150] on div "Add Components to Meal Search Production Search All Create New Balsamic Vinaigr…" at bounding box center [299, 470] width 598 height 811
click at [249, 150] on div "Search Production Search All Create New" at bounding box center [299, 130] width 578 height 52
click at [157, 173] on input "Balsamic Vinaigrette" at bounding box center [260, 173] width 474 height 26
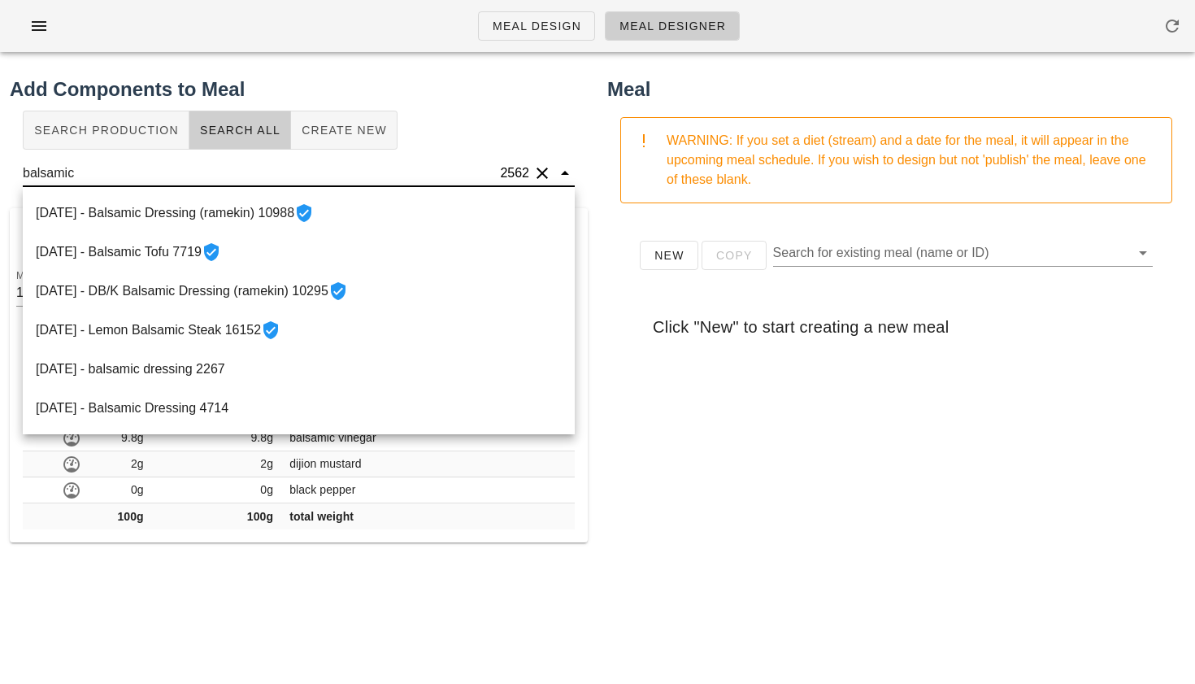
click at [154, 169] on input "balsamic" at bounding box center [260, 173] width 474 height 26
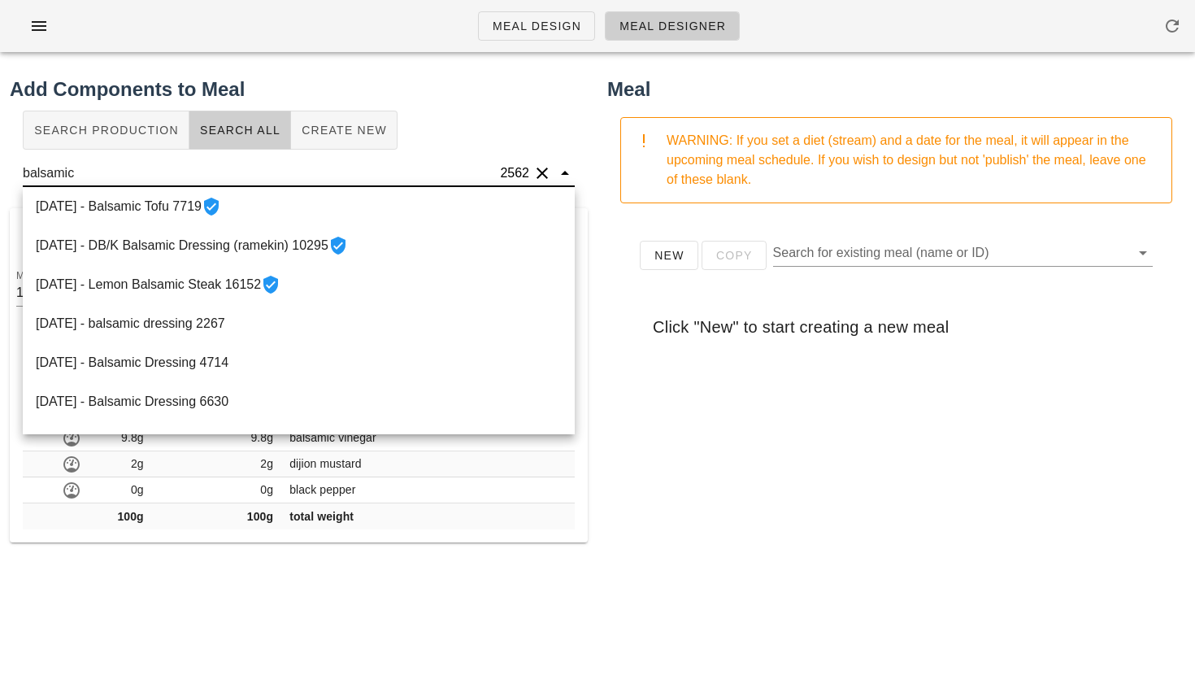
scroll to position [49, 0]
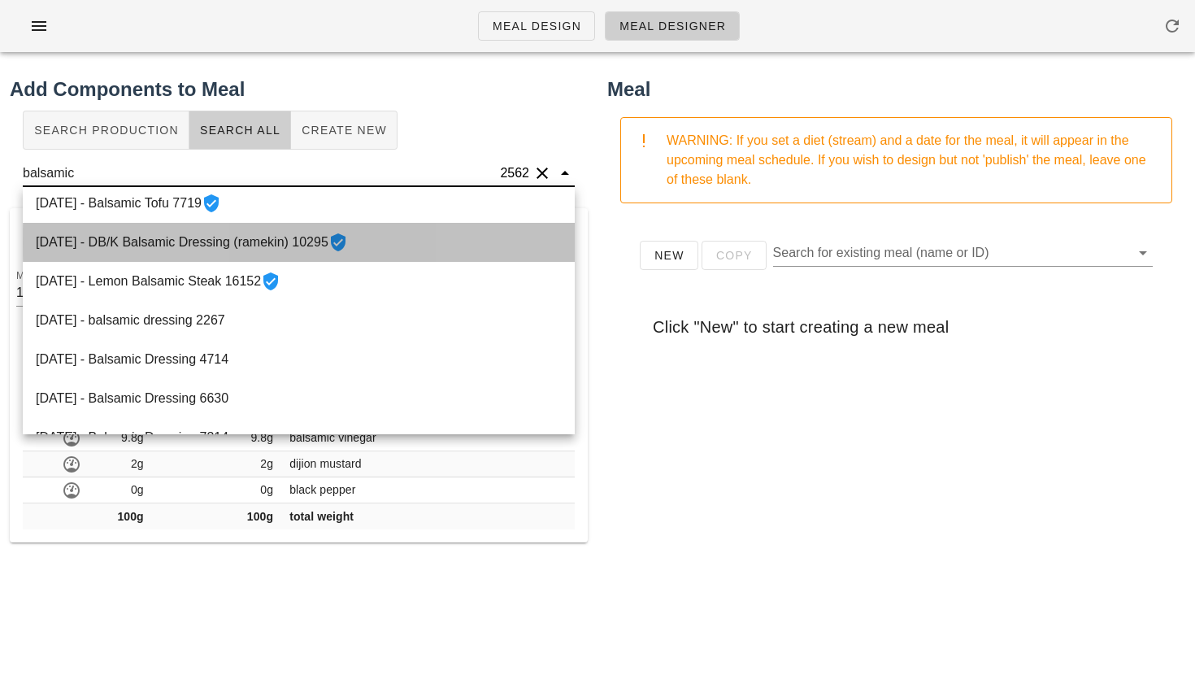
click at [158, 241] on div "[DATE] - DB/K Balsamic Dressing (ramekin) 10295" at bounding box center [299, 242] width 552 height 39
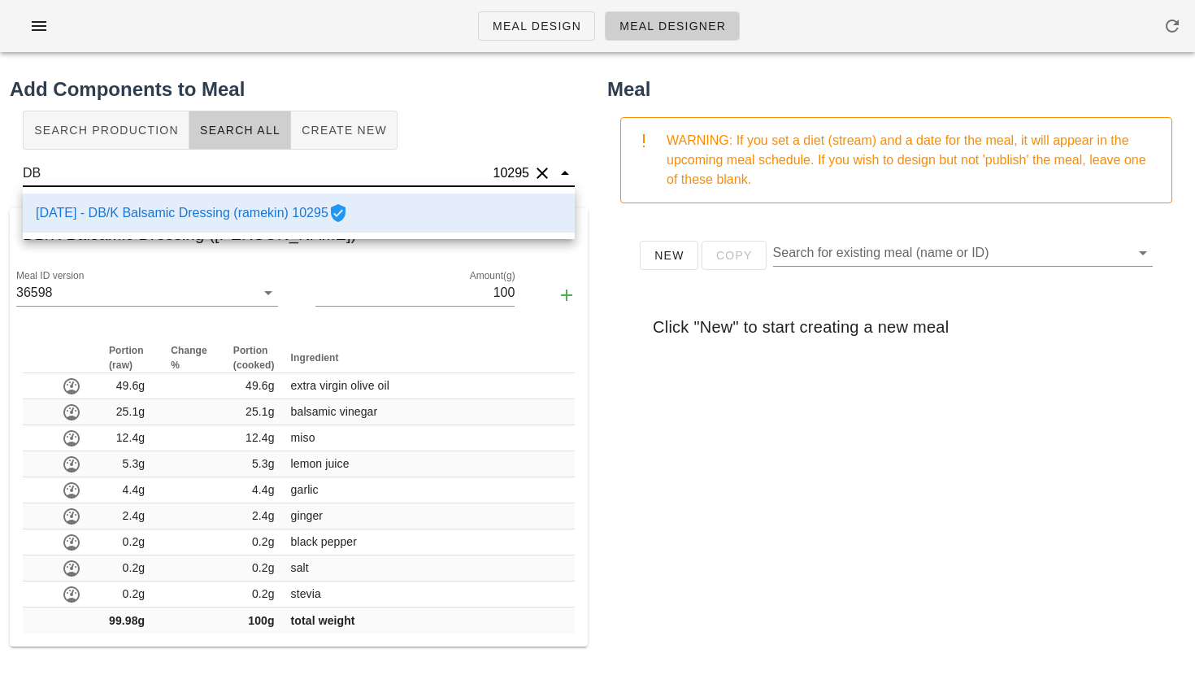
type input "D"
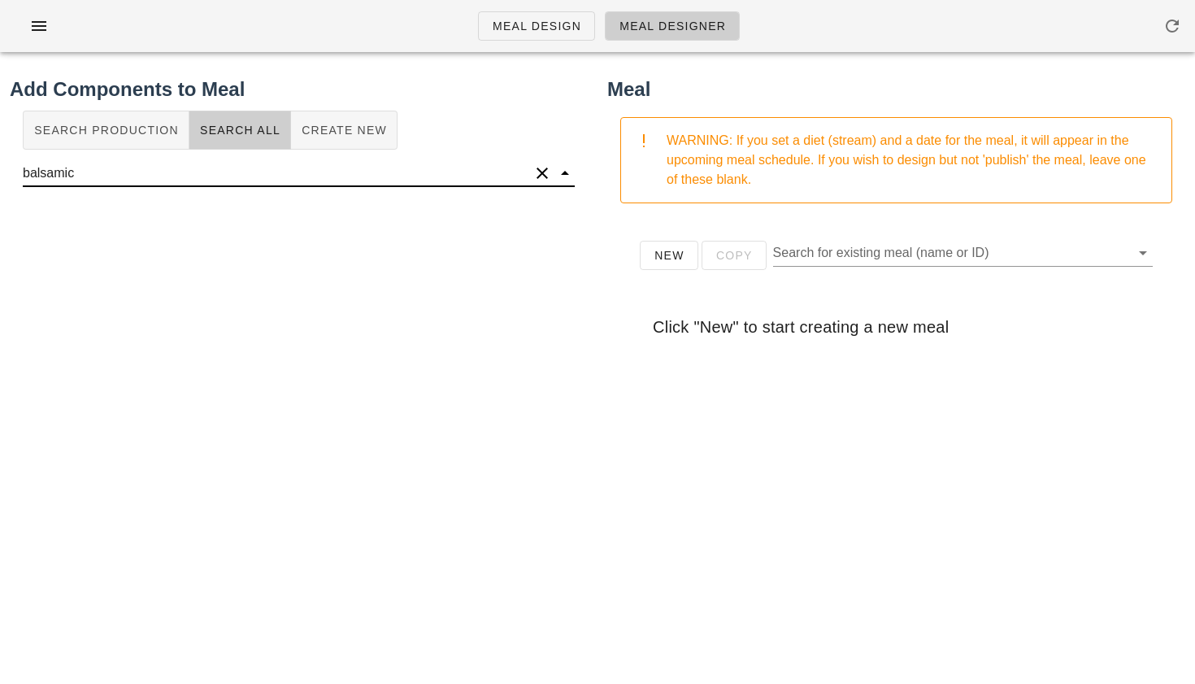
drag, startPoint x: 107, startPoint y: 170, endPoint x: 0, endPoint y: 163, distance: 107.6
click at [0, 163] on div "Add Components to Meal Search Production Search All Create New balsamic" at bounding box center [299, 470] width 598 height 811
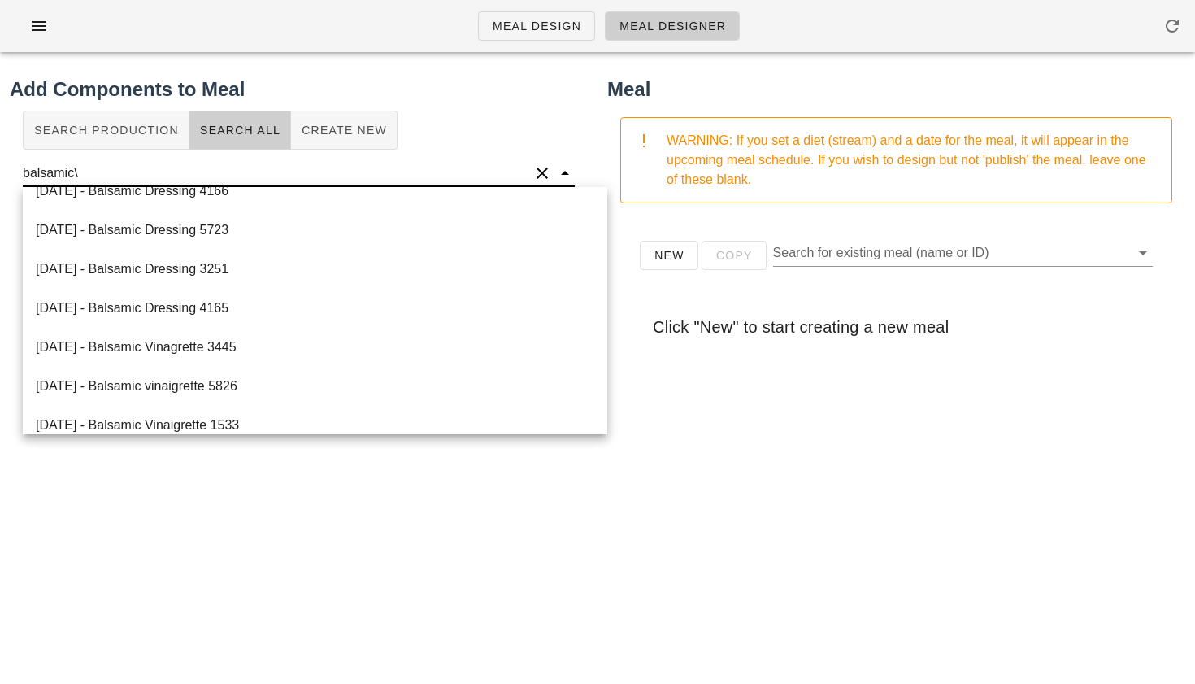
scroll to position [442, 0]
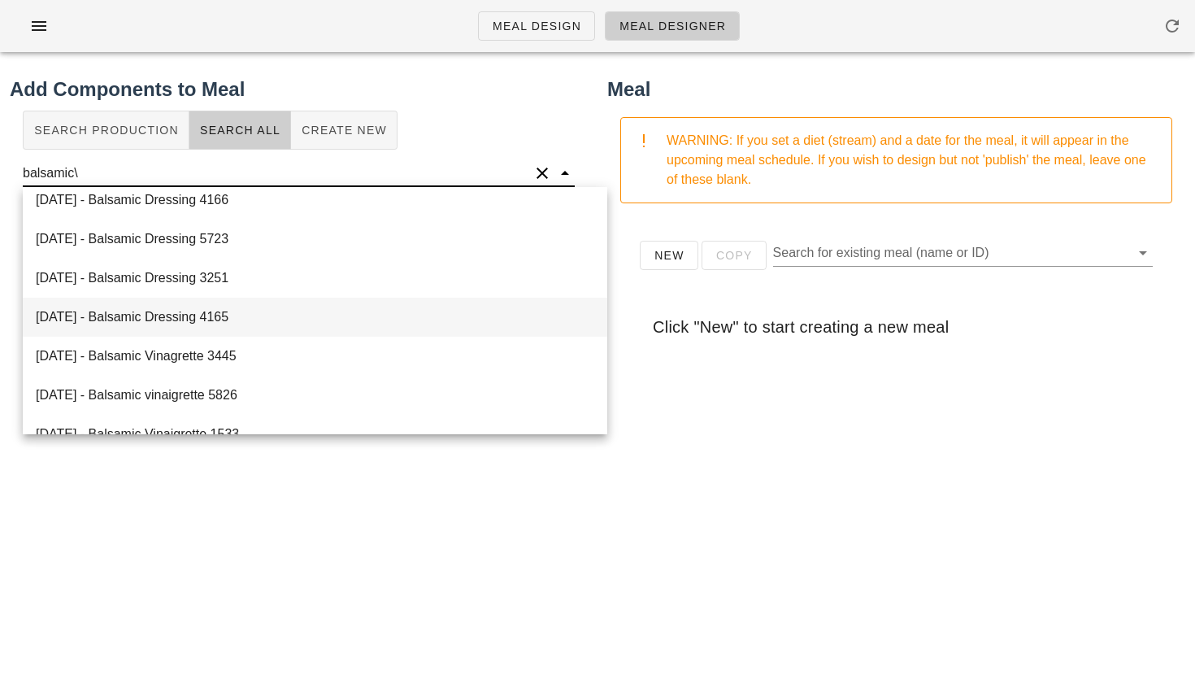
click at [198, 312] on div "[DATE] - Balsamic Dressing 4165" at bounding box center [315, 317] width 585 height 39
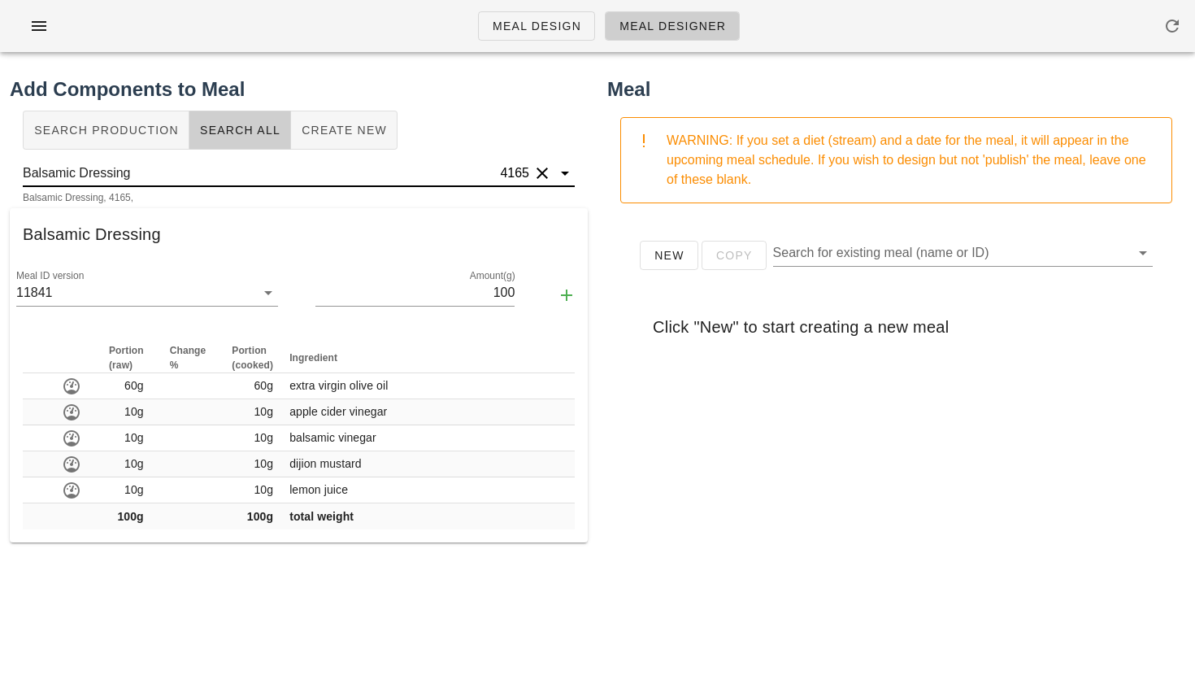
click at [72, 160] on input "Balsamic Dressing" at bounding box center [260, 173] width 474 height 26
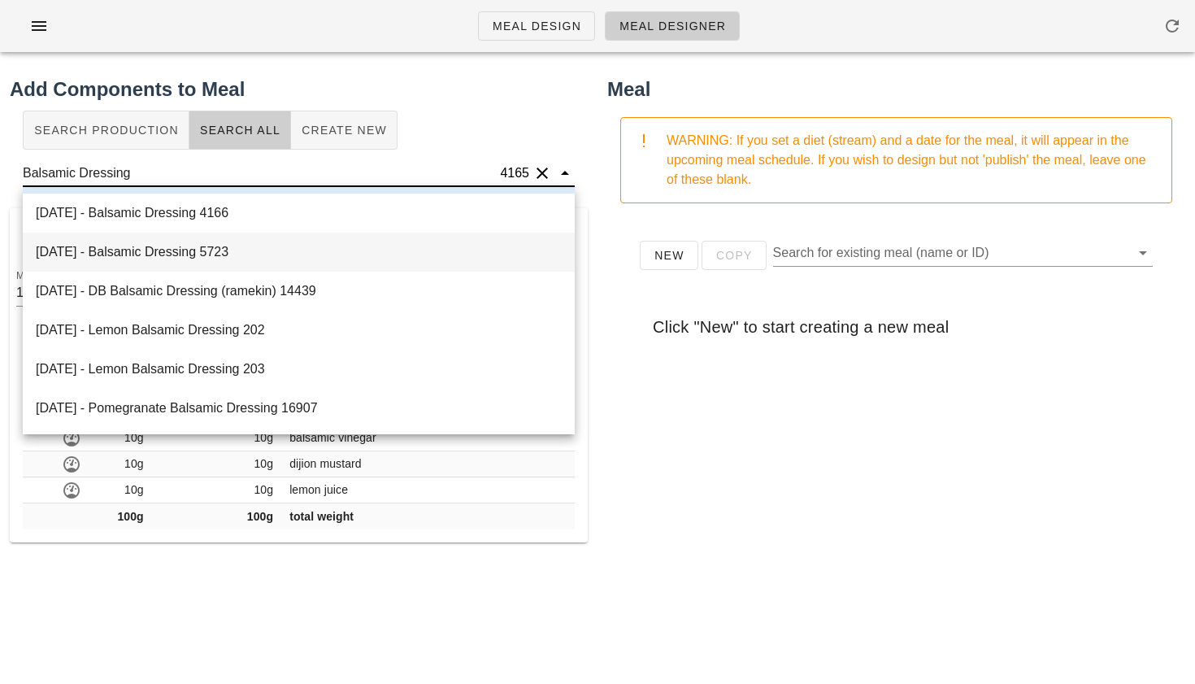
click at [138, 250] on div "[DATE] - Balsamic Dressing 5723" at bounding box center [299, 252] width 552 height 39
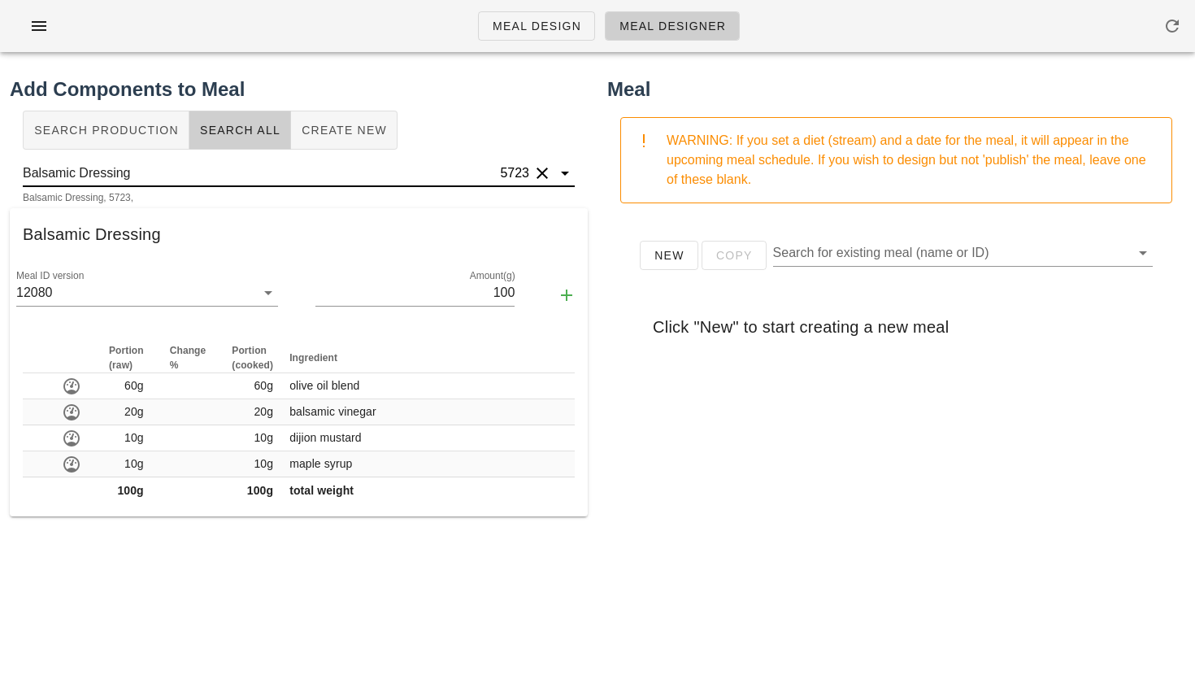
click at [179, 172] on input "Balsamic Dressing" at bounding box center [260, 173] width 474 height 26
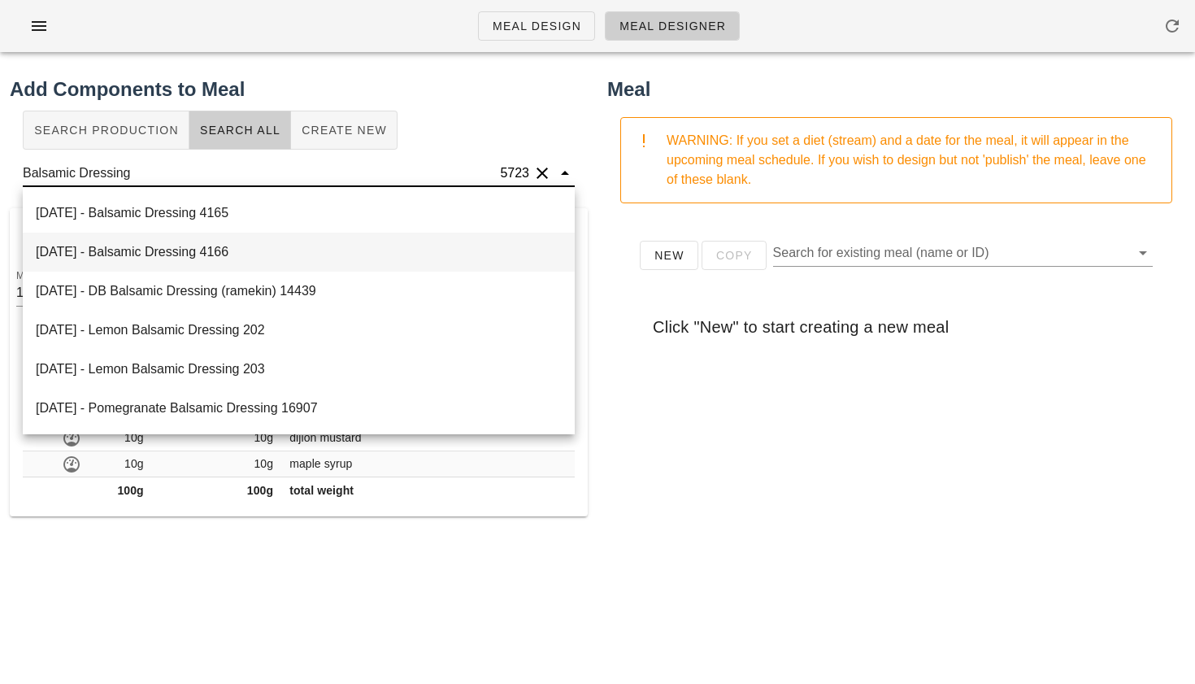
click at [159, 240] on div "[DATE] - Balsamic Dressing 4166" at bounding box center [299, 252] width 552 height 39
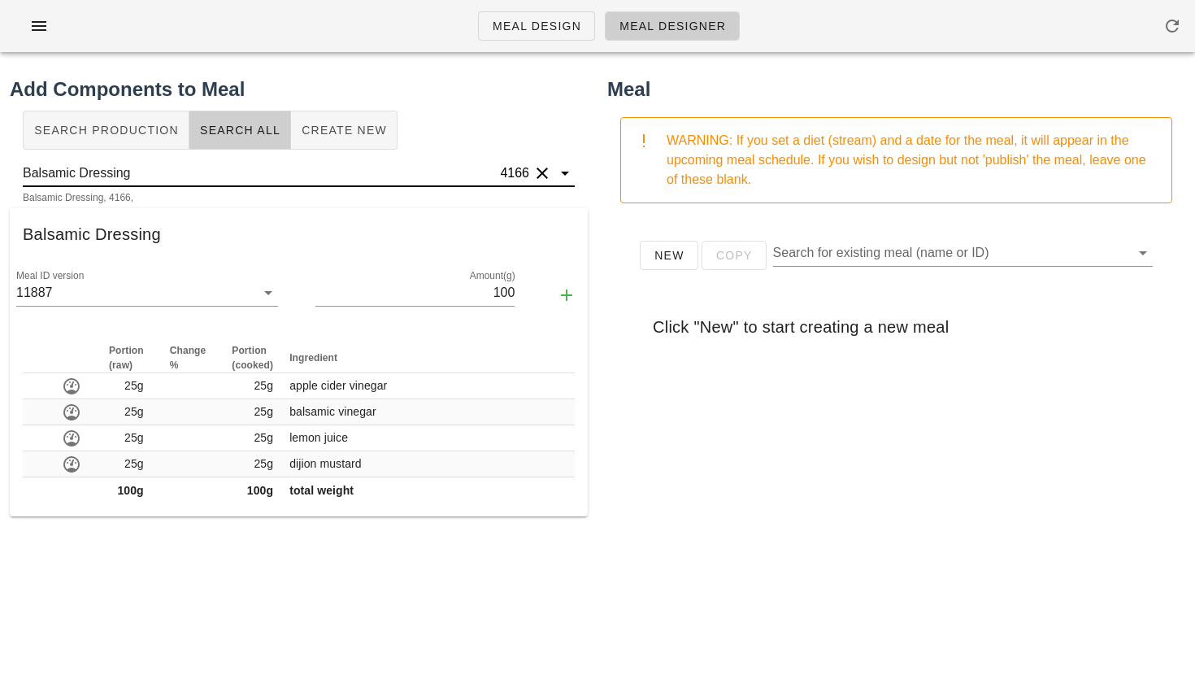
click at [181, 165] on input "Balsamic Dressing" at bounding box center [260, 173] width 474 height 26
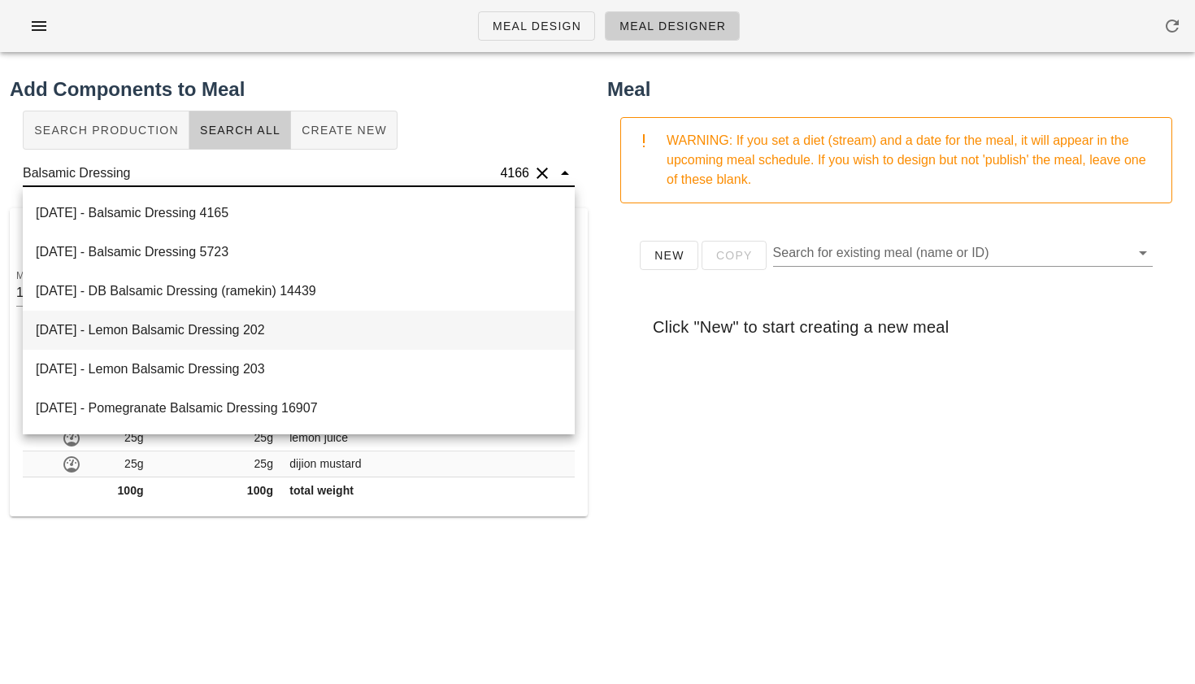
click at [143, 321] on div "[DATE] - Lemon Balsamic Dressing 202" at bounding box center [299, 330] width 552 height 39
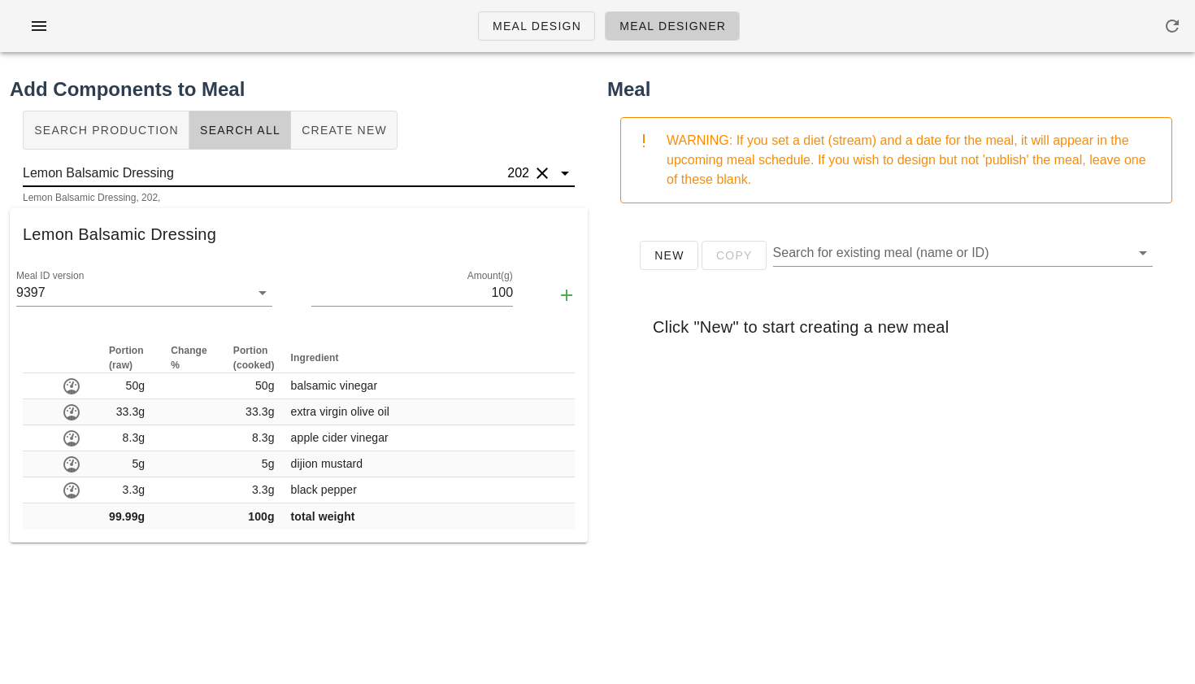
click at [236, 181] on input "Lemon Balsamic Dressing" at bounding box center [263, 173] width 481 height 26
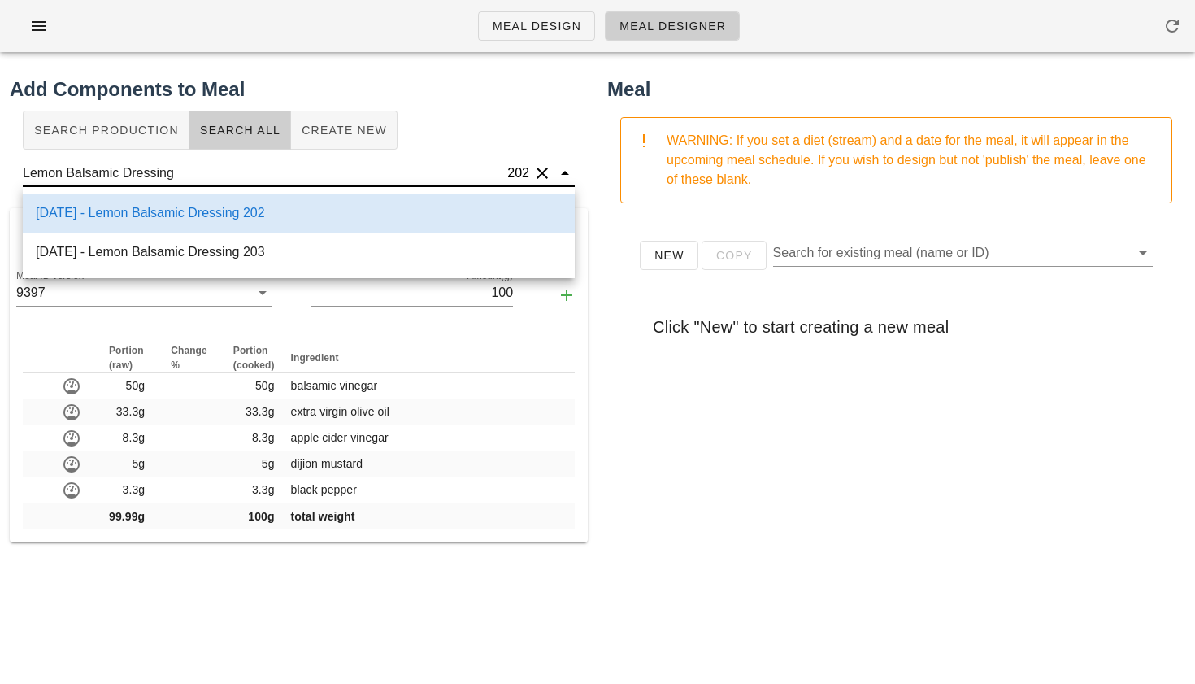
scroll to position [1, 0]
drag, startPoint x: 65, startPoint y: 175, endPoint x: 0, endPoint y: 179, distance: 65.2
click at [0, 179] on div "Add Components to Meal Search Production Search All Create New Lemon Balsamic D…" at bounding box center [299, 470] width 598 height 811
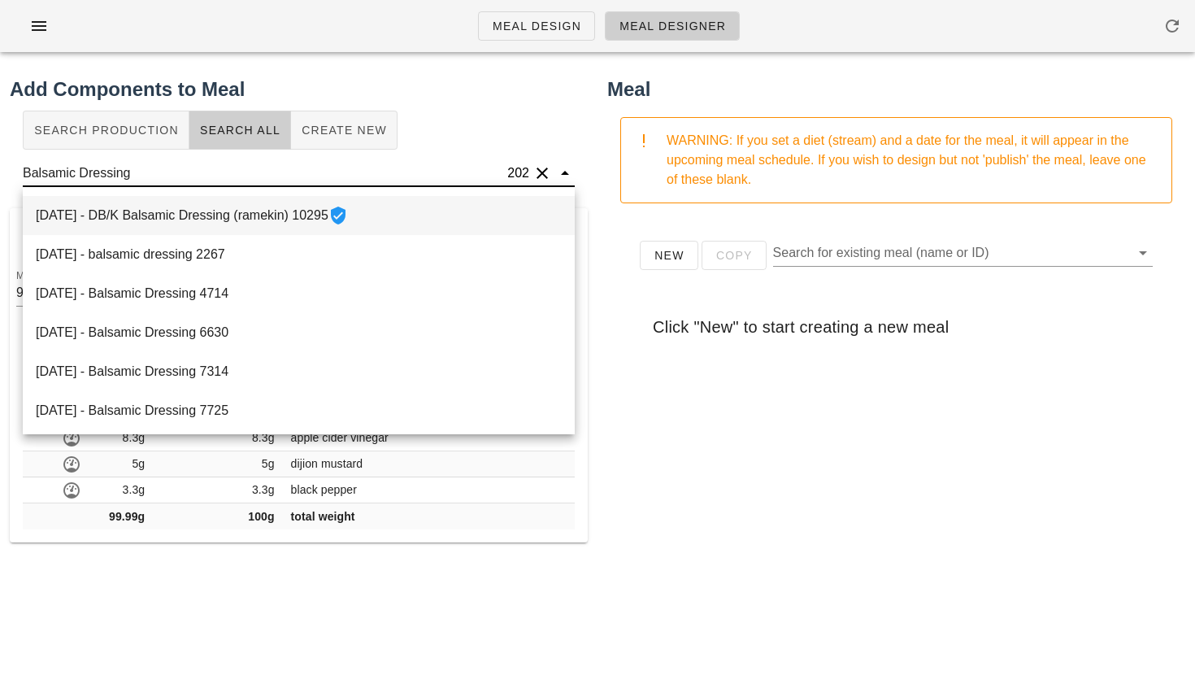
scroll to position [48, 0]
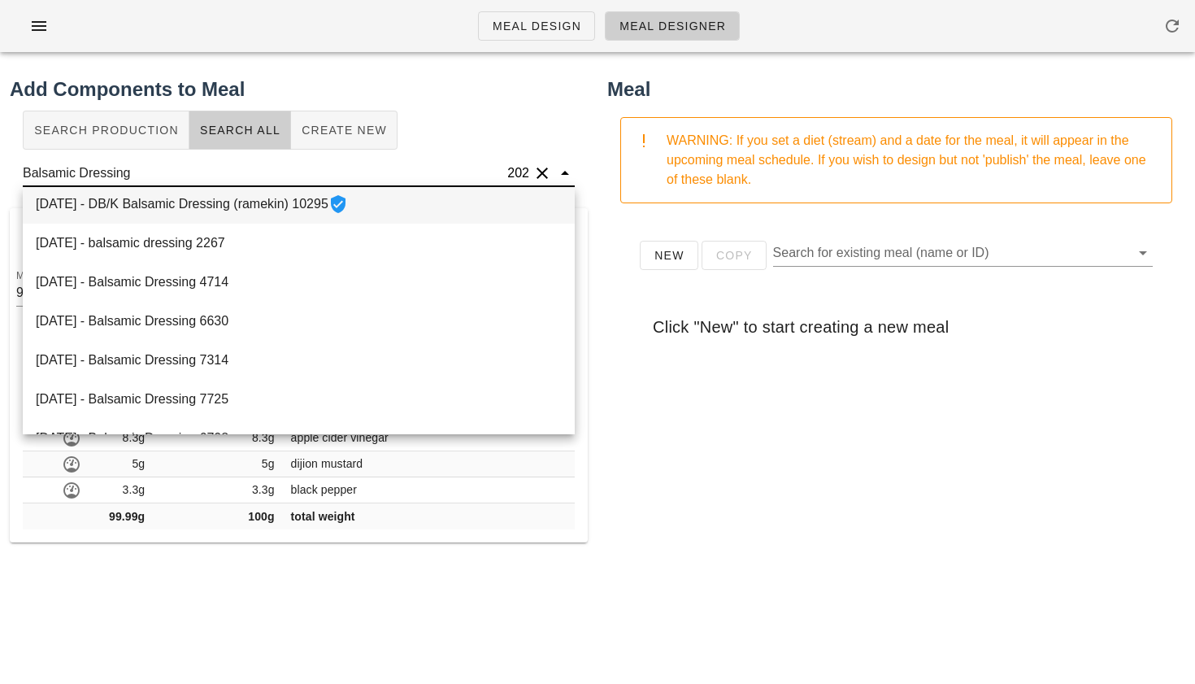
click at [222, 238] on div "[DATE] - balsamic dressing 2267" at bounding box center [299, 243] width 552 height 39
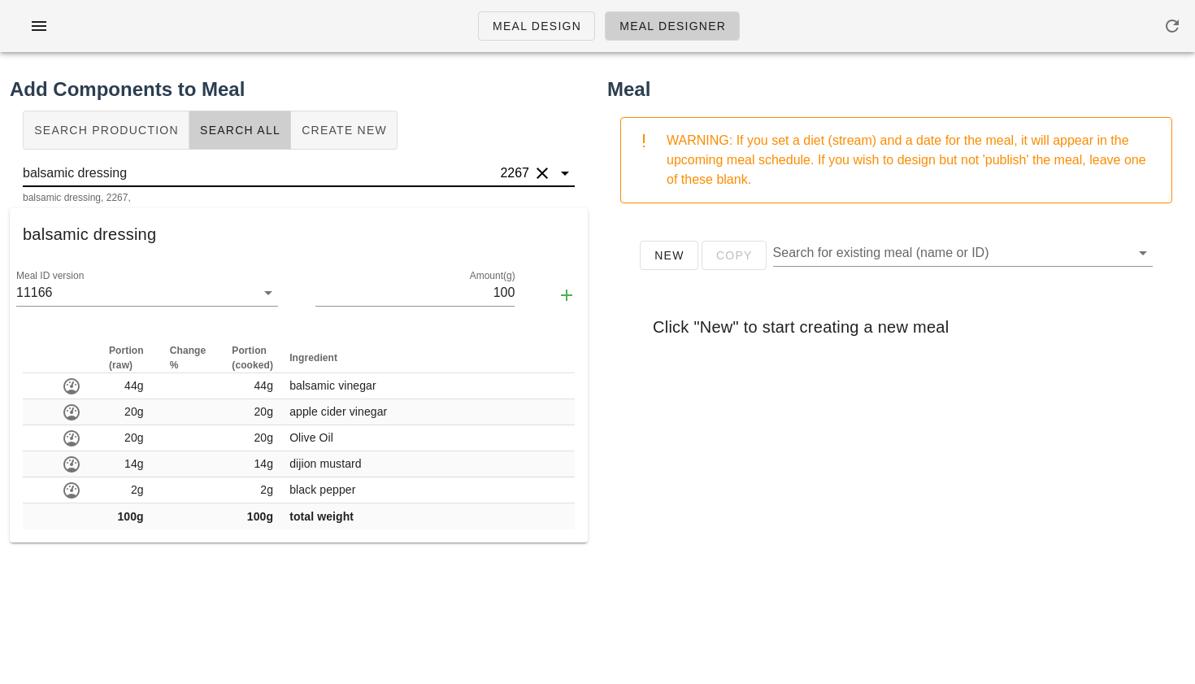
click at [211, 169] on input "balsamic dressing" at bounding box center [260, 173] width 474 height 26
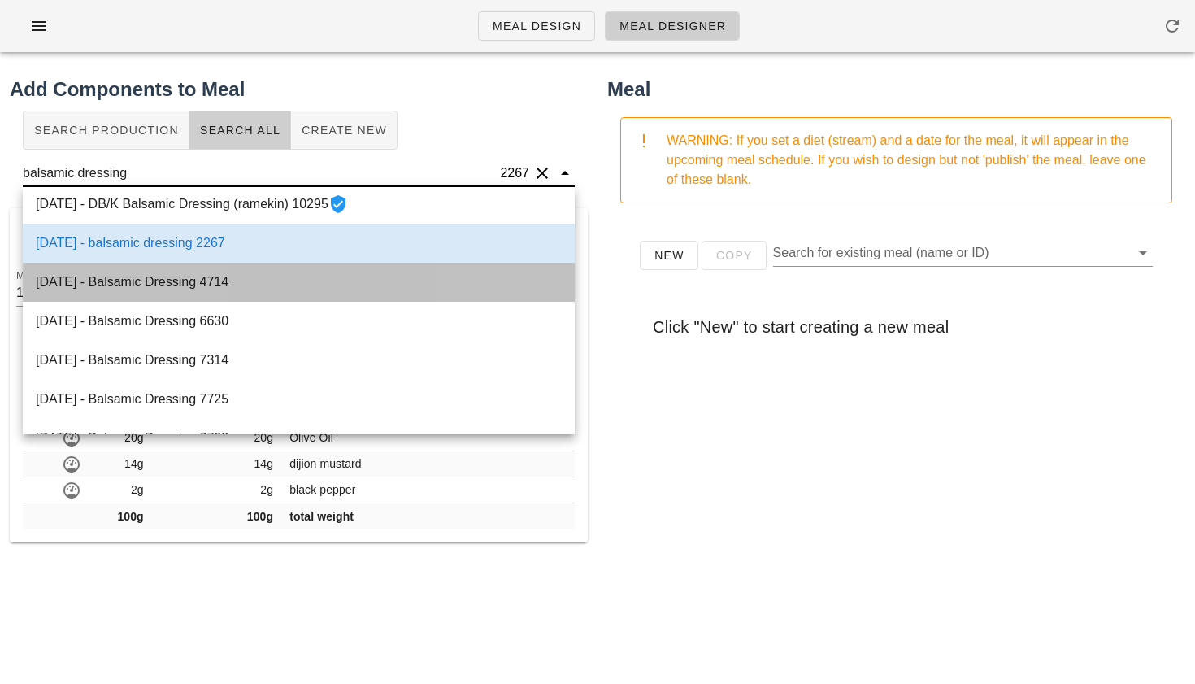
click at [207, 281] on div "[DATE] - Balsamic Dressing 4714" at bounding box center [299, 282] width 552 height 39
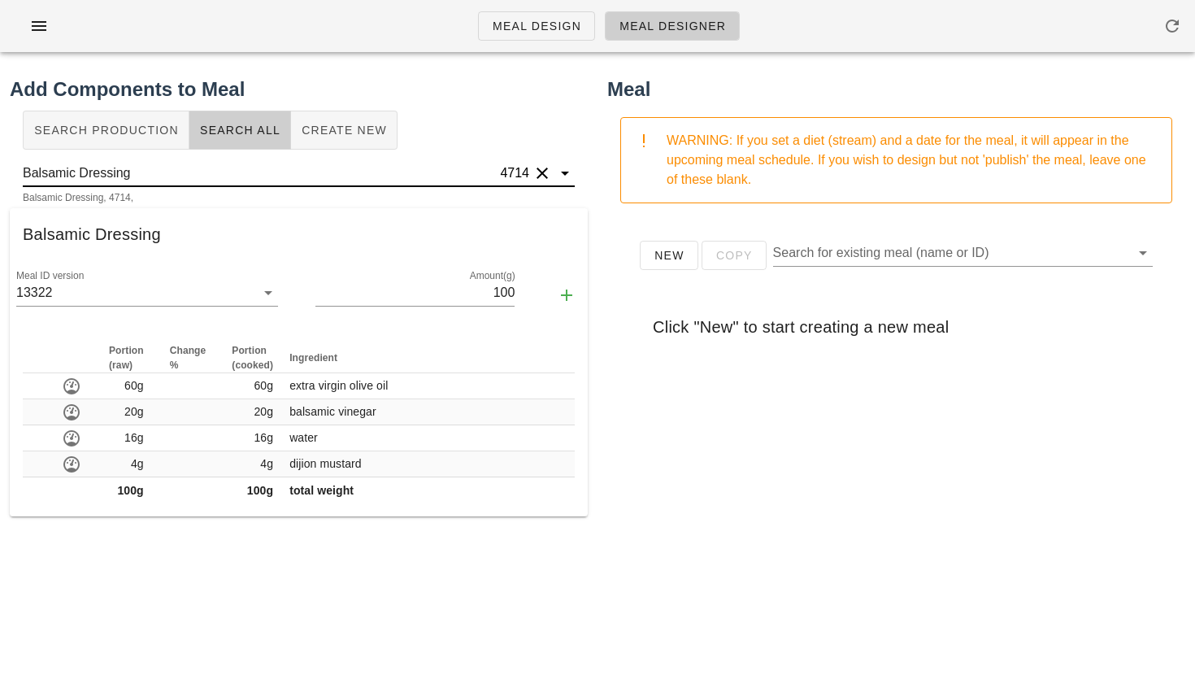
click at [216, 166] on input "Balsamic Dressing" at bounding box center [260, 173] width 474 height 26
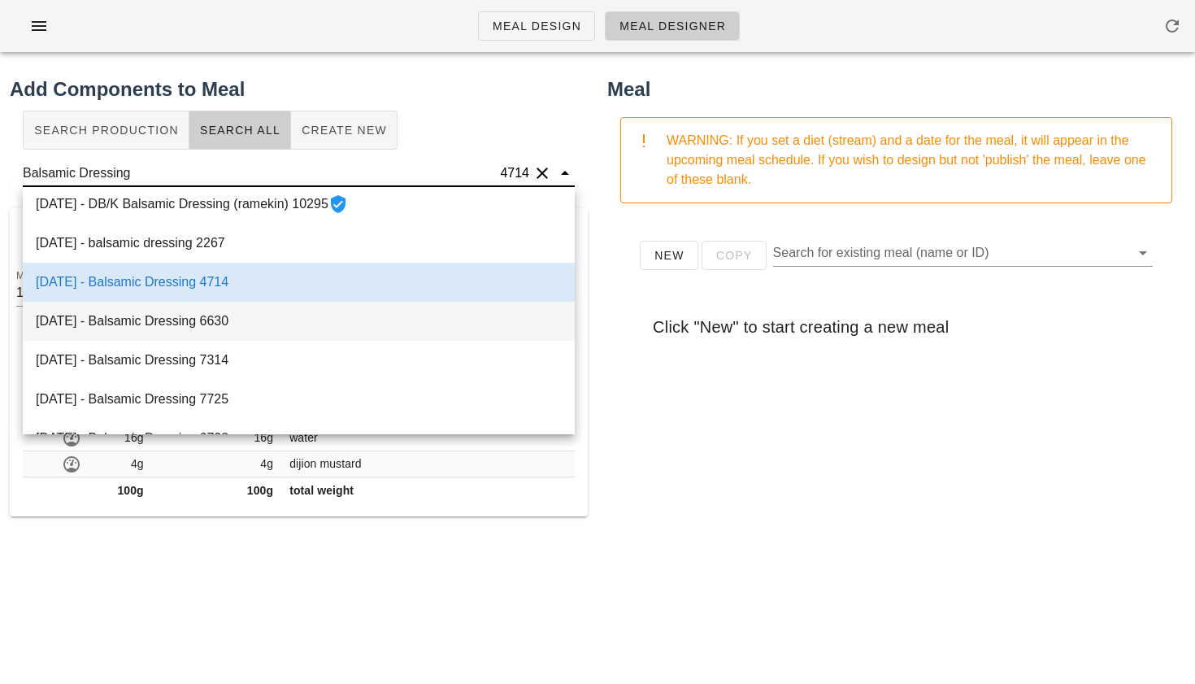
click at [202, 317] on div "[DATE] - Balsamic Dressing 6630" at bounding box center [299, 321] width 552 height 39
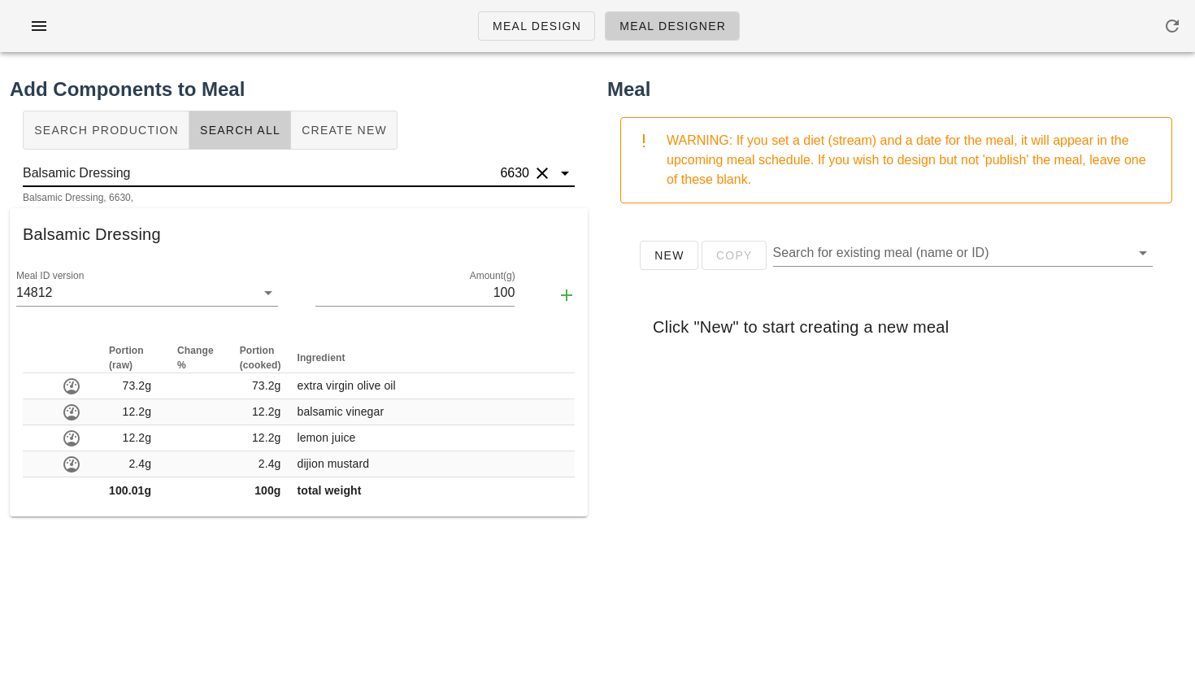
click at [214, 176] on input "Balsamic Dressing" at bounding box center [260, 173] width 474 height 26
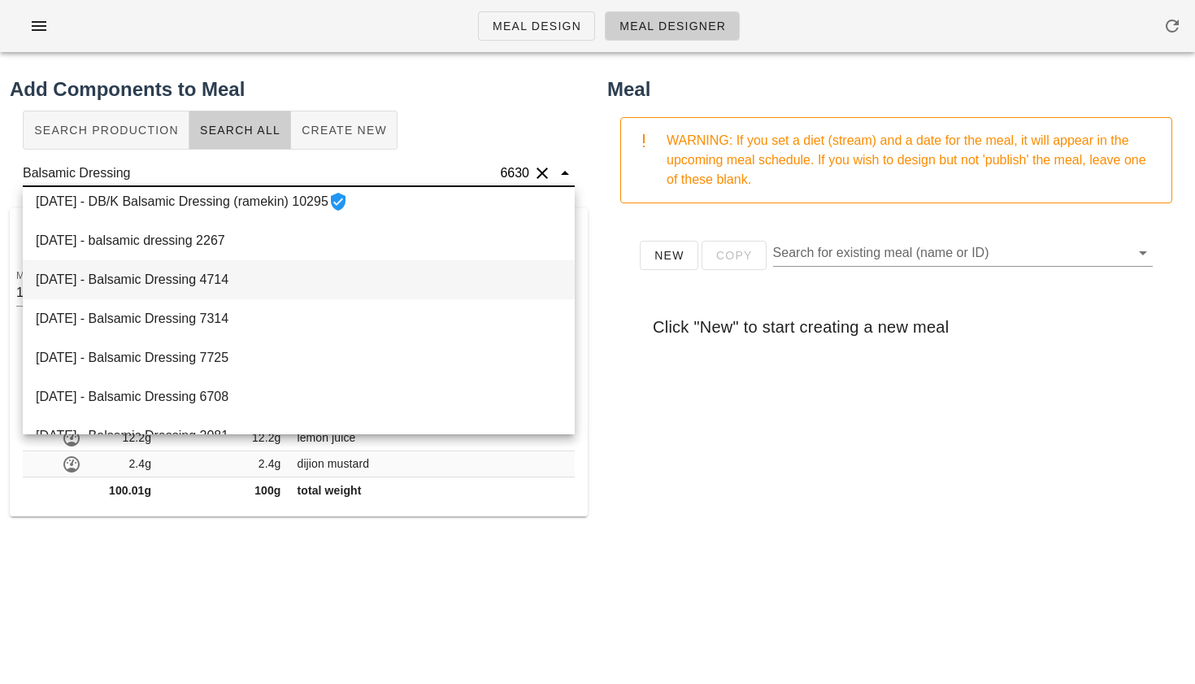
scroll to position [69, 0]
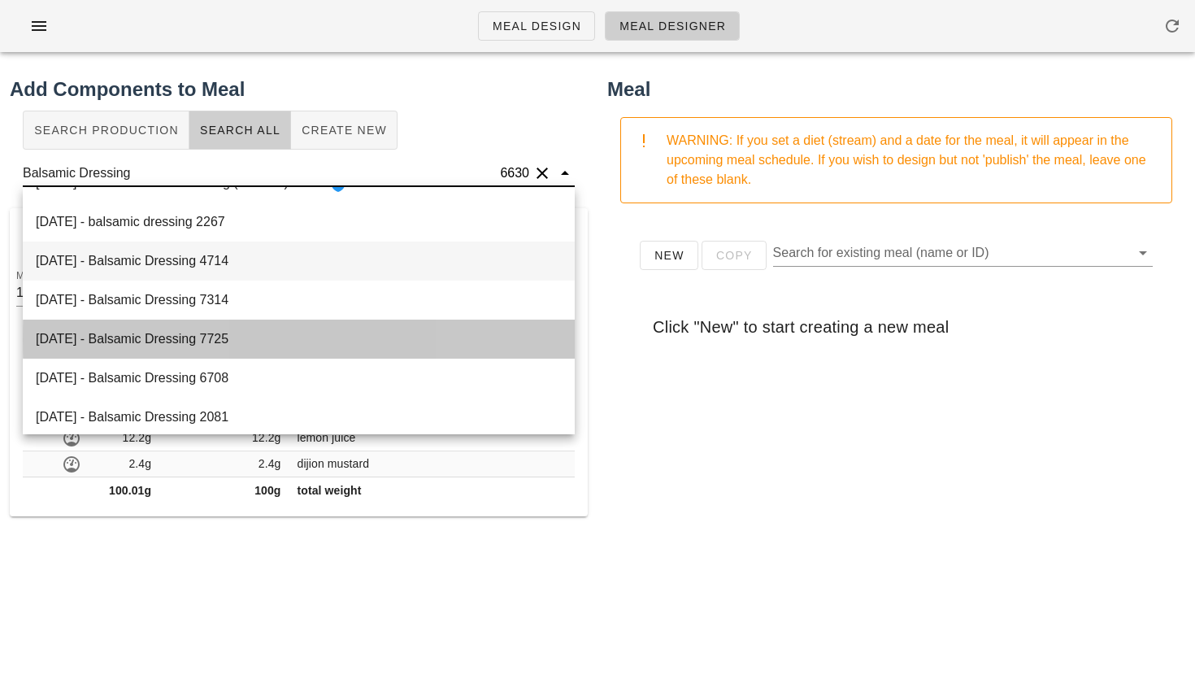
click at [181, 331] on div "[DATE] - Balsamic Dressing 7725" at bounding box center [299, 339] width 552 height 39
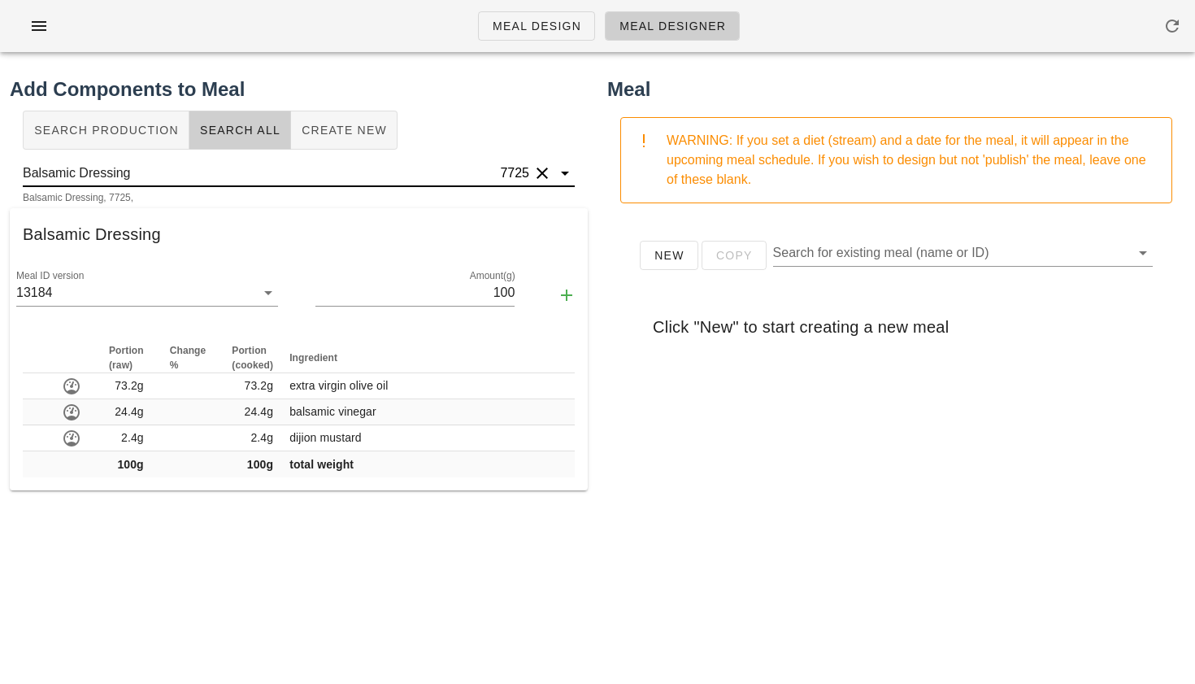
click at [208, 172] on input "Balsamic Dressing" at bounding box center [260, 173] width 474 height 26
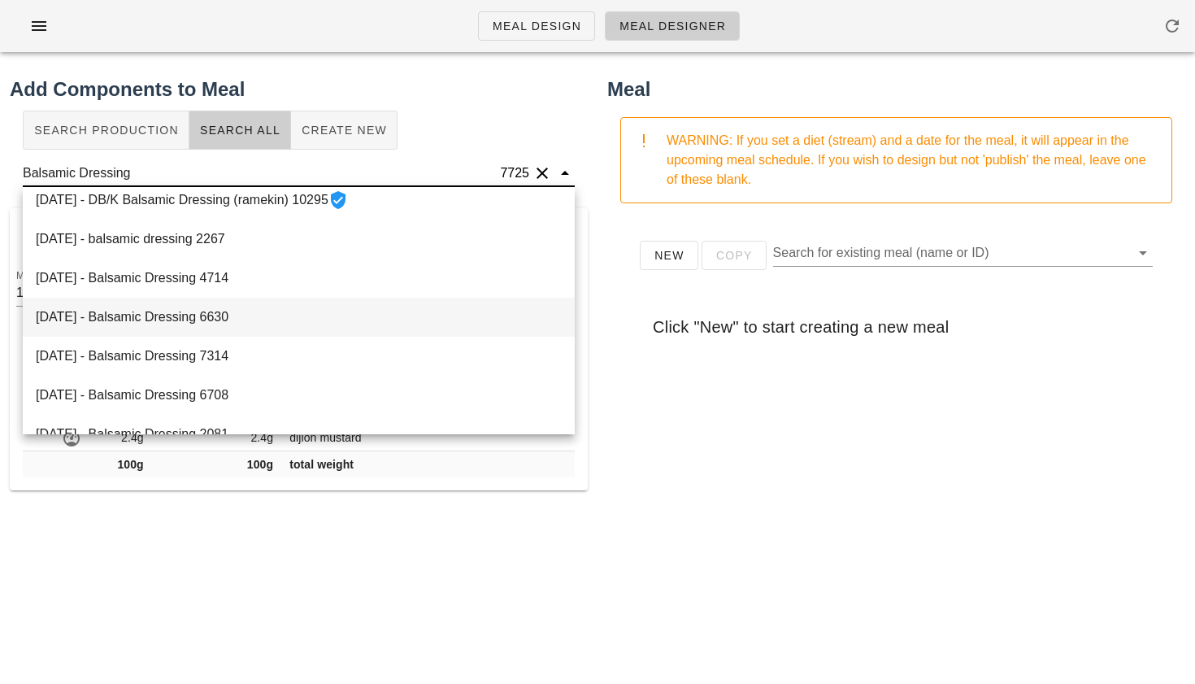
scroll to position [62, 0]
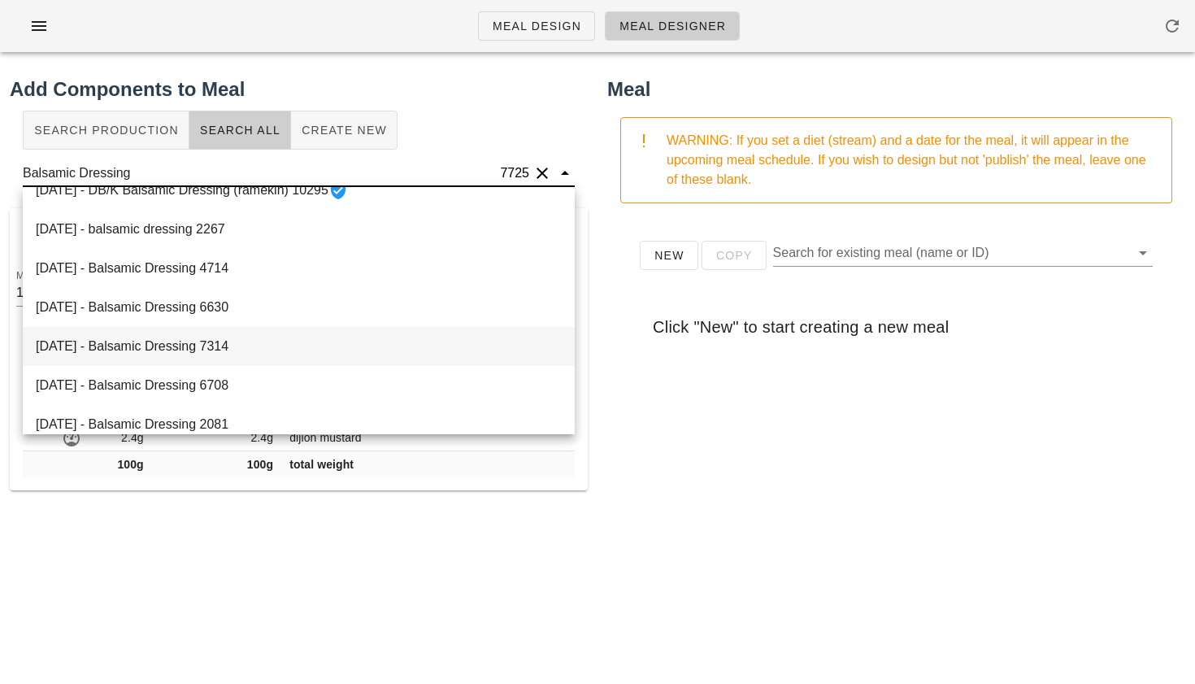
click at [186, 341] on div "[DATE] - Balsamic Dressing 7314" at bounding box center [299, 346] width 552 height 39
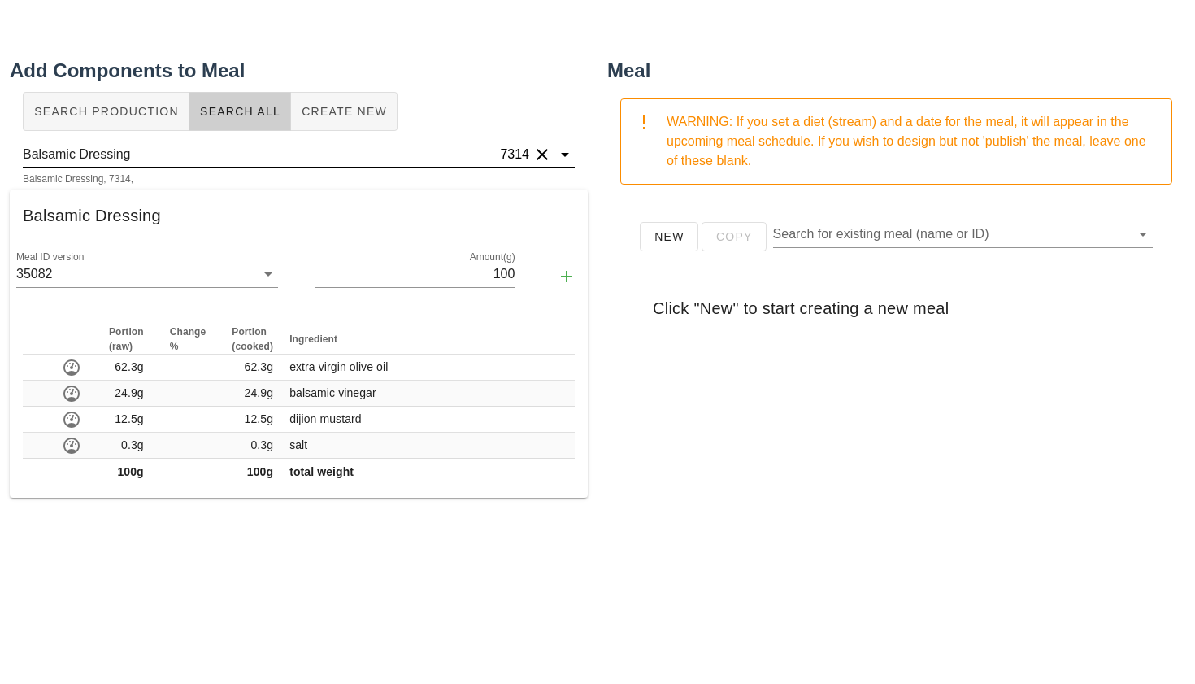
scroll to position [17, 0]
click at [189, 156] on input "Balsamic Dressing" at bounding box center [260, 156] width 474 height 26
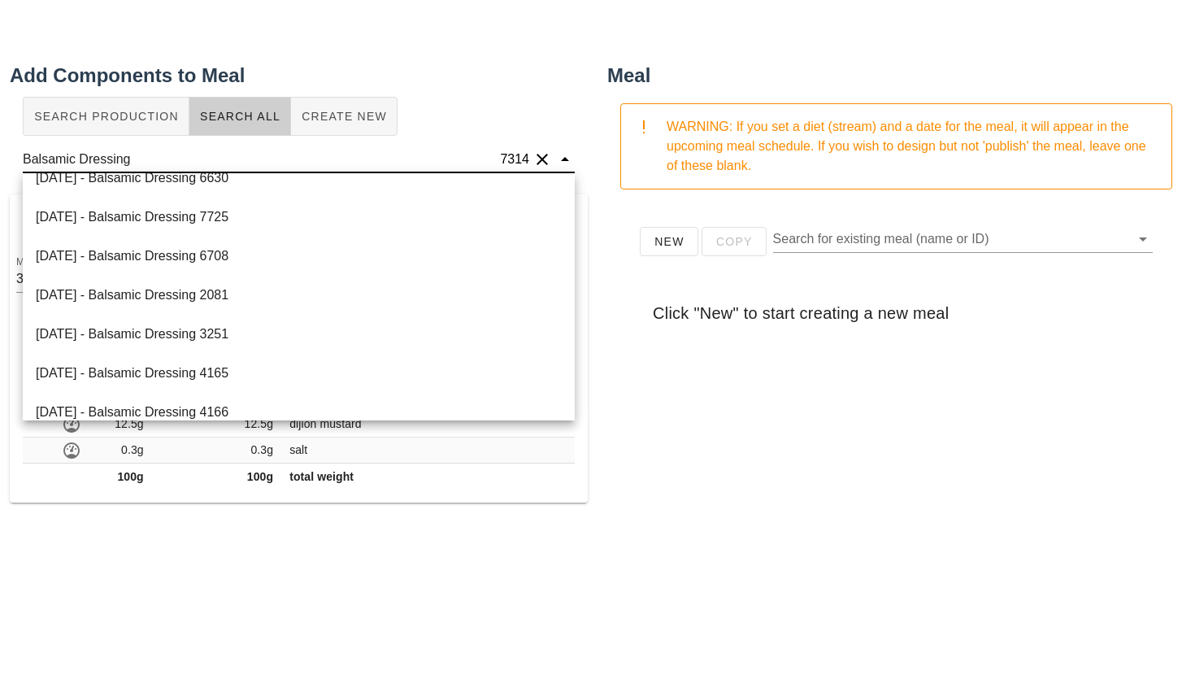
scroll to position [183, 0]
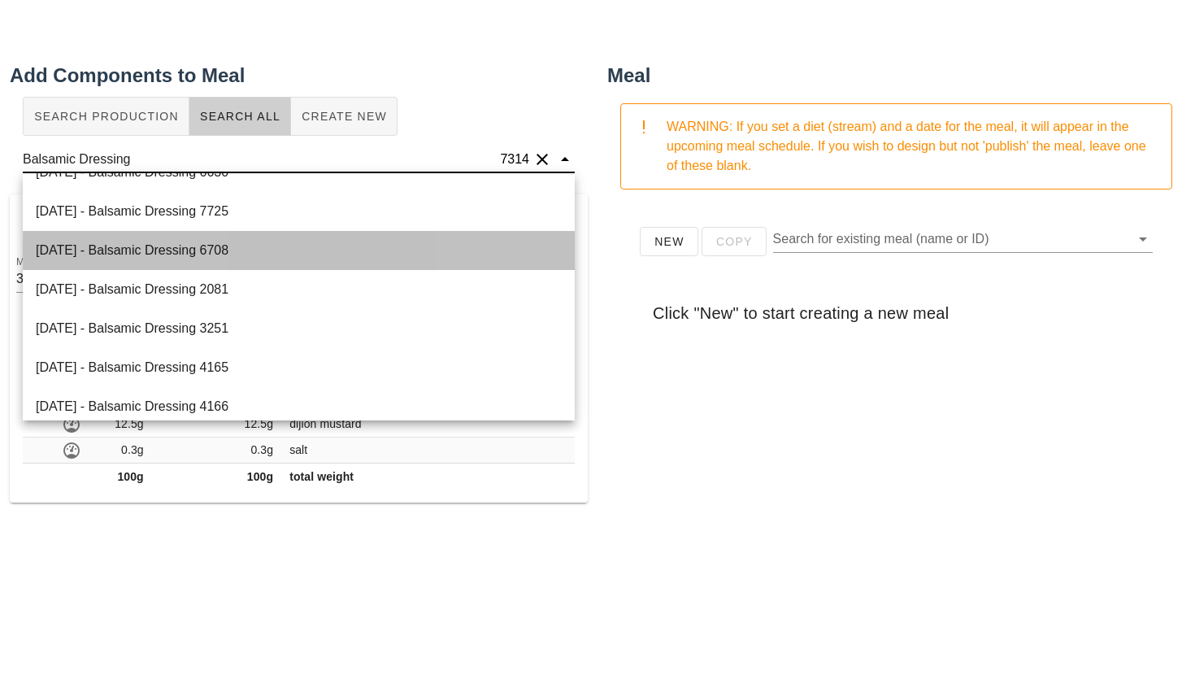
click at [188, 260] on div "[DATE] - Balsamic Dressing 6708" at bounding box center [299, 250] width 552 height 39
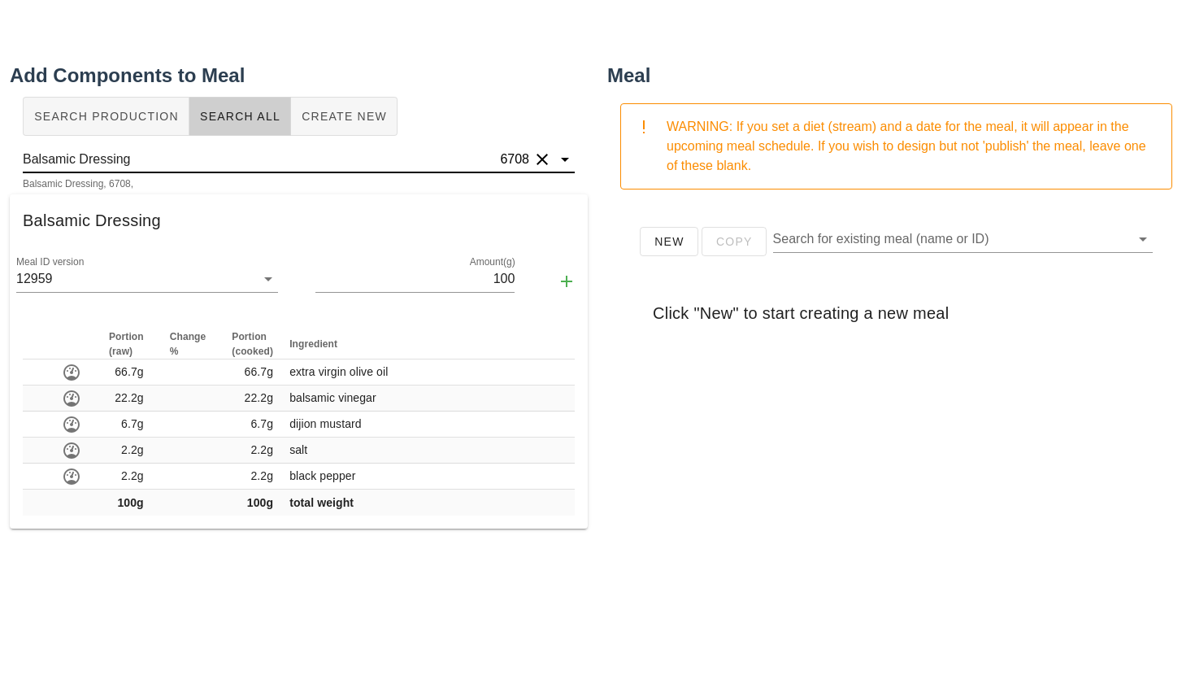
click at [207, 159] on input "Balsamic Dressing" at bounding box center [260, 159] width 474 height 26
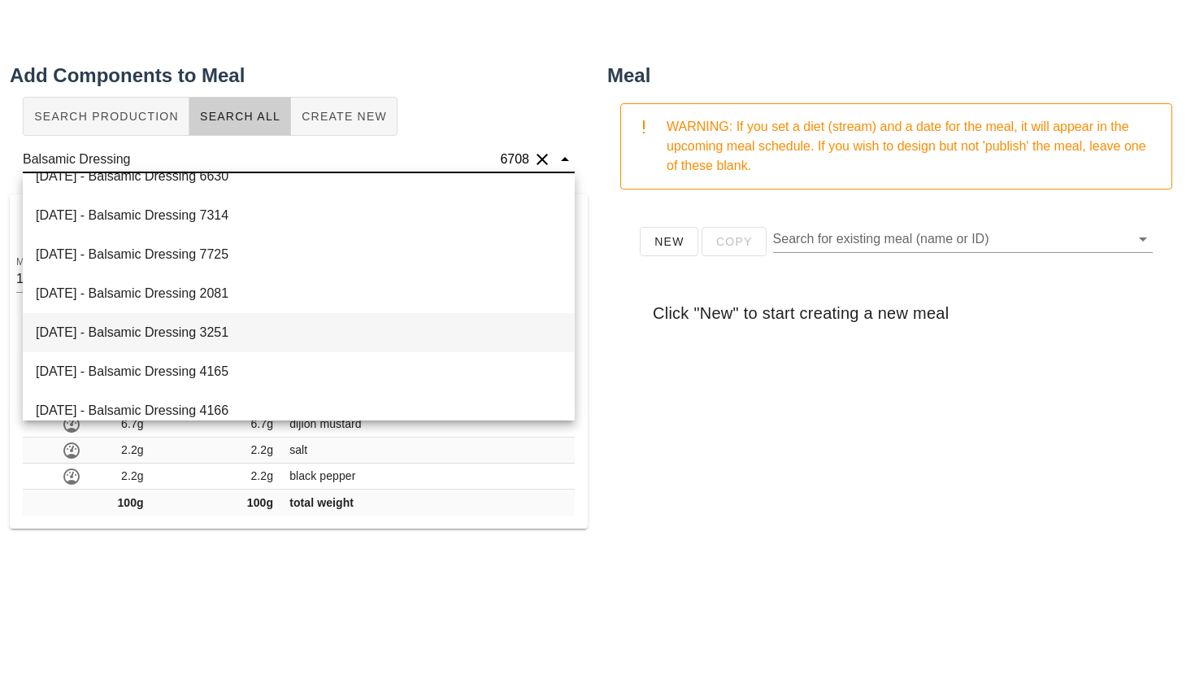
scroll to position [182, 0]
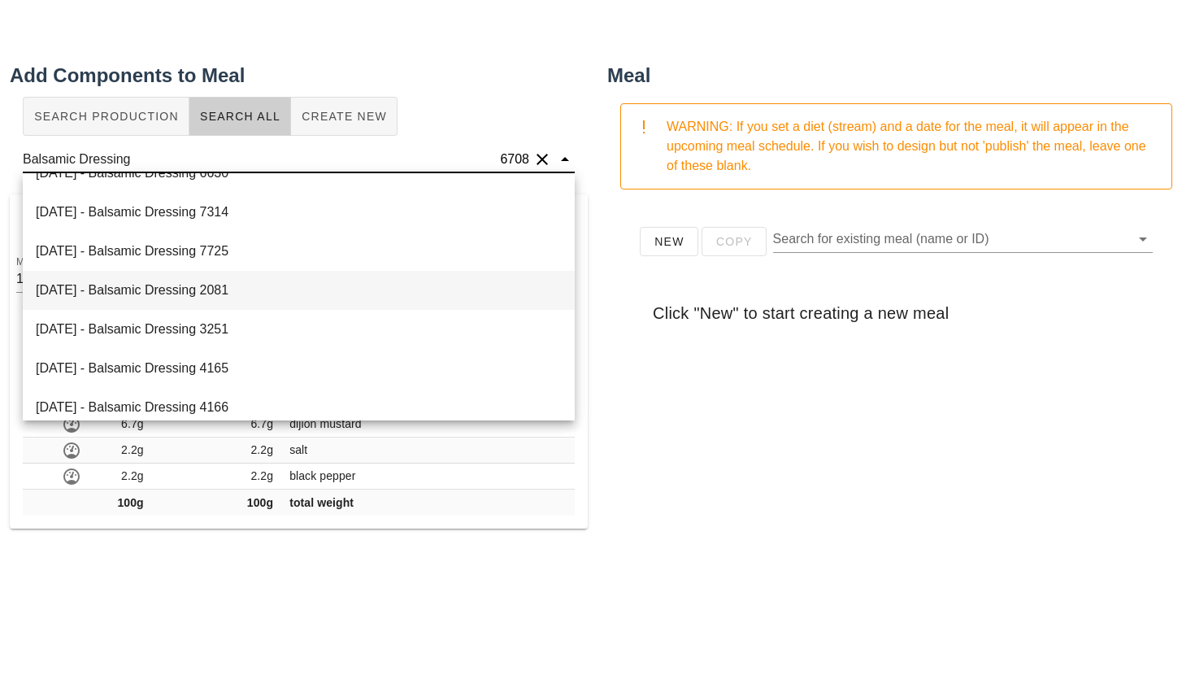
click at [191, 291] on div "[DATE] - Balsamic Dressing 2081" at bounding box center [299, 290] width 552 height 39
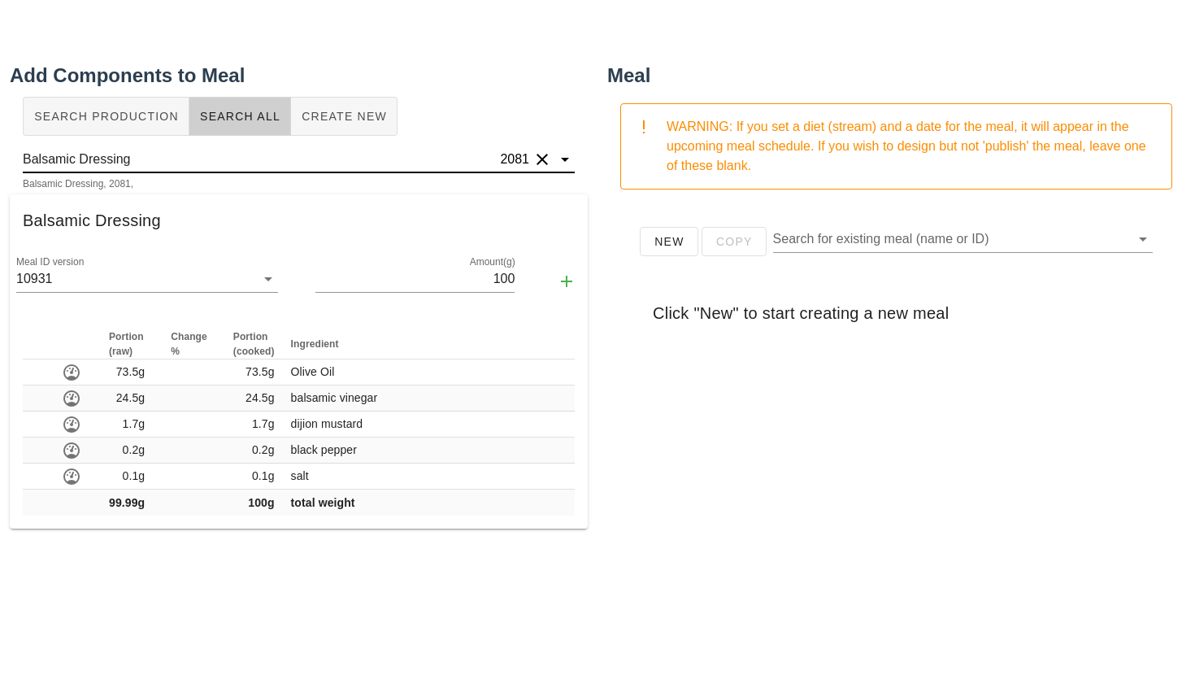
click at [212, 158] on input "Balsamic Dressing" at bounding box center [260, 159] width 474 height 26
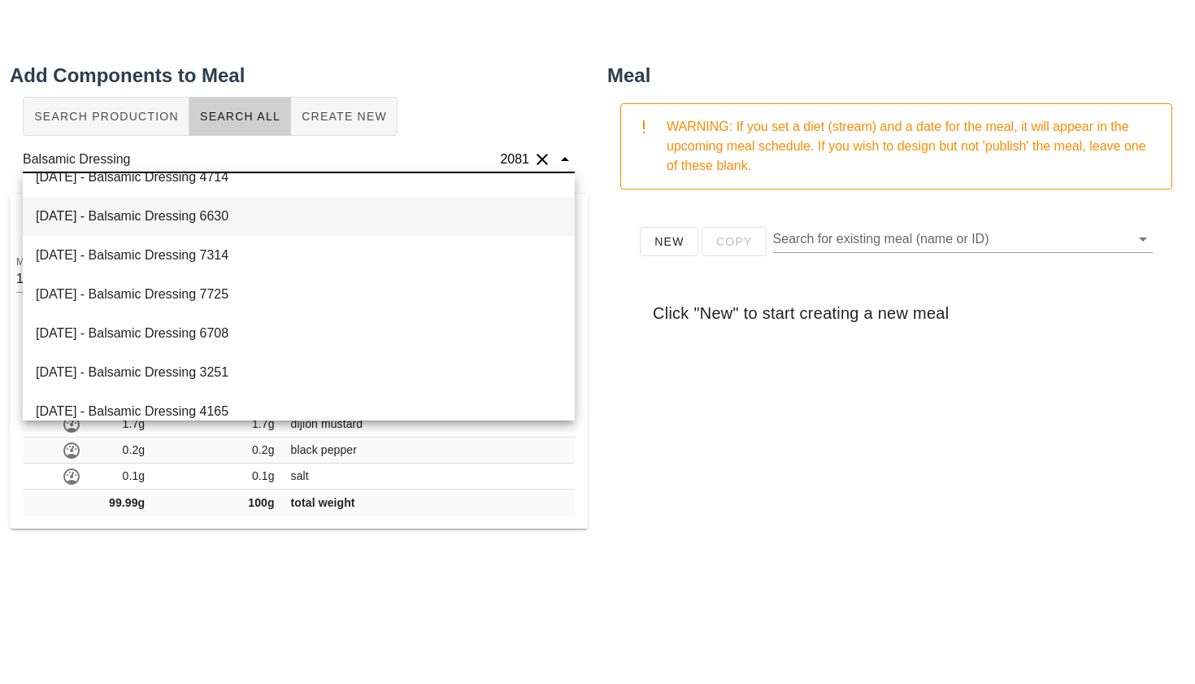
scroll to position [160, 0]
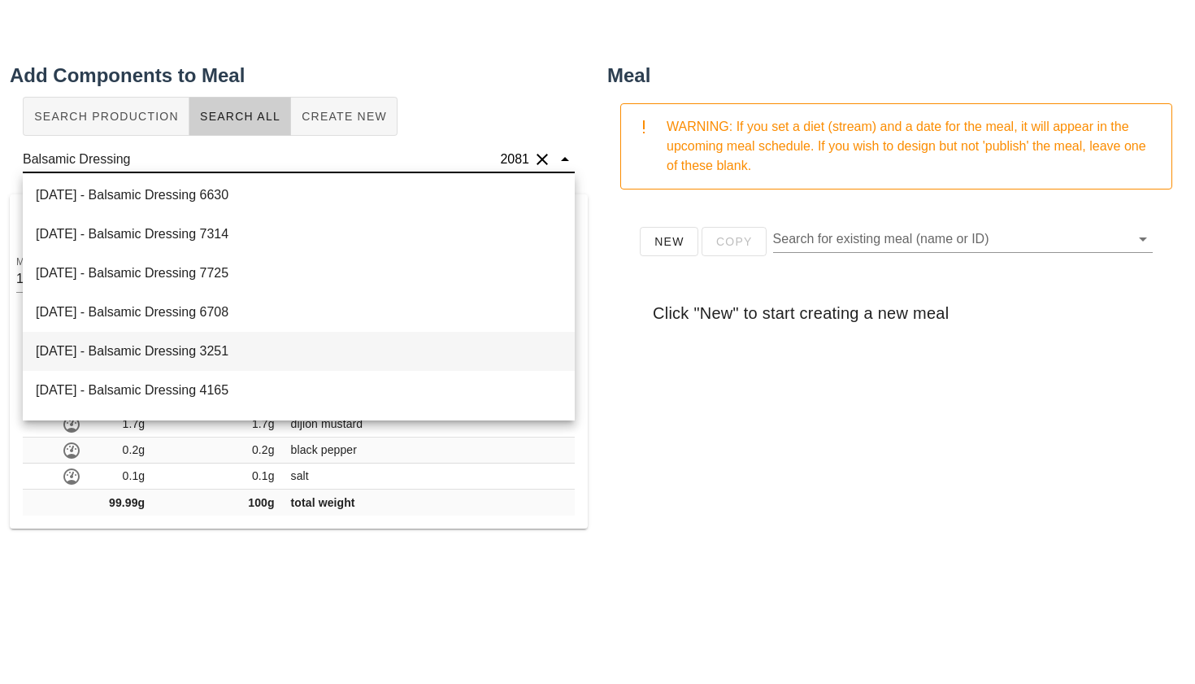
click at [216, 351] on div "[DATE] - Balsamic Dressing 3251" at bounding box center [299, 351] width 552 height 39
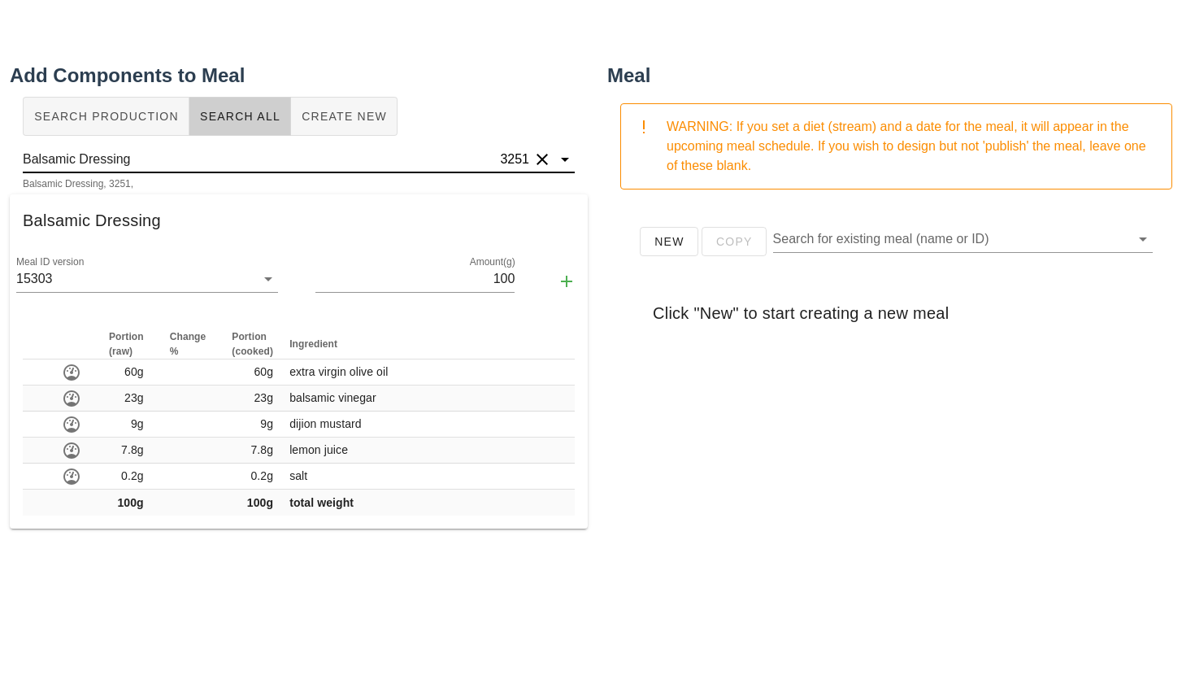
click at [198, 163] on input "Balsamic Dressing" at bounding box center [260, 159] width 474 height 26
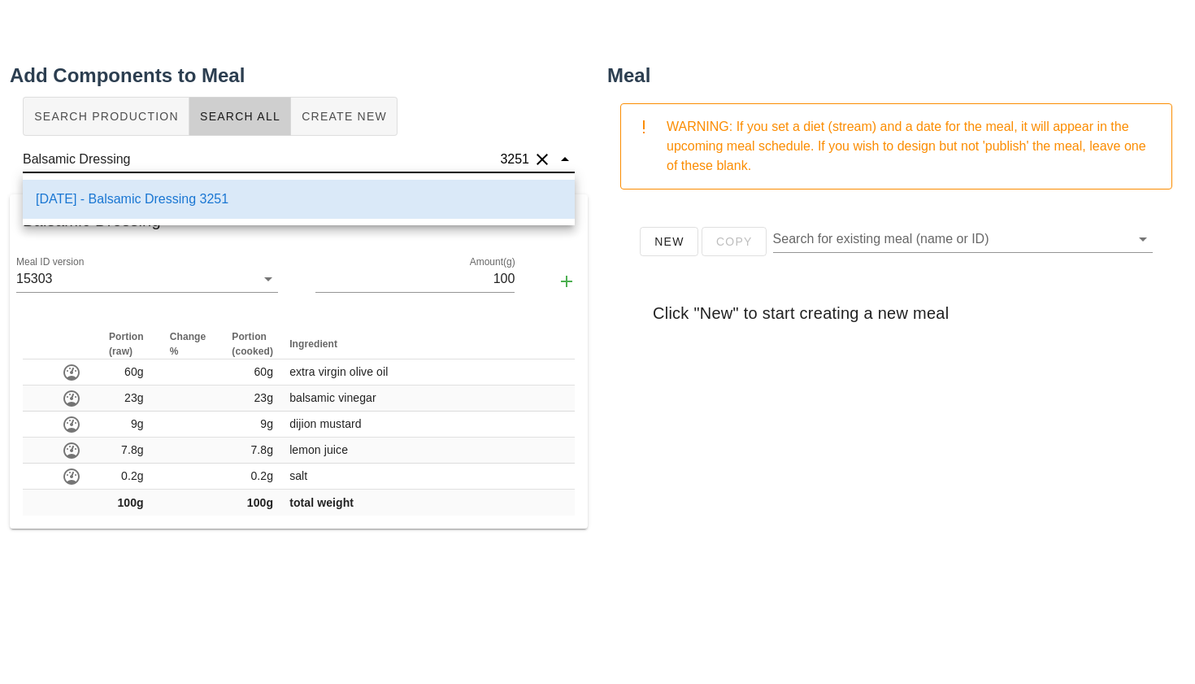
click at [195, 154] on input "Balsamic Dressing" at bounding box center [260, 159] width 474 height 26
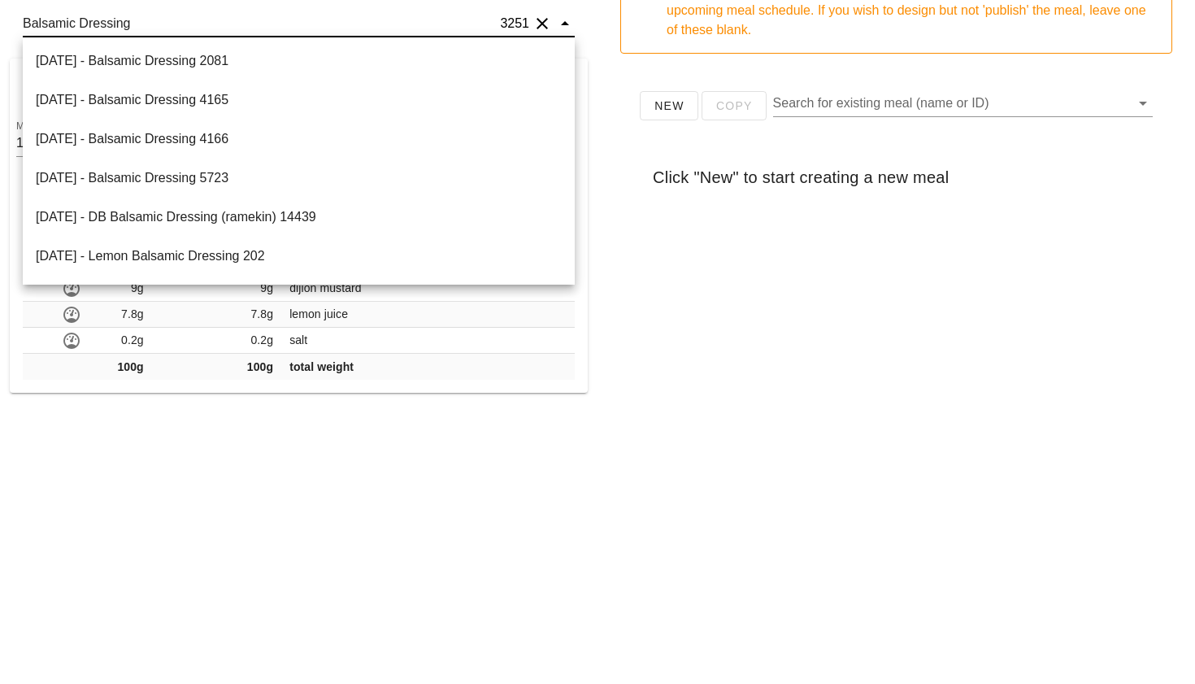
scroll to position [313, 0]
click at [172, 174] on div "[DATE] - Balsamic Dressing 5723" at bounding box center [299, 179] width 552 height 39
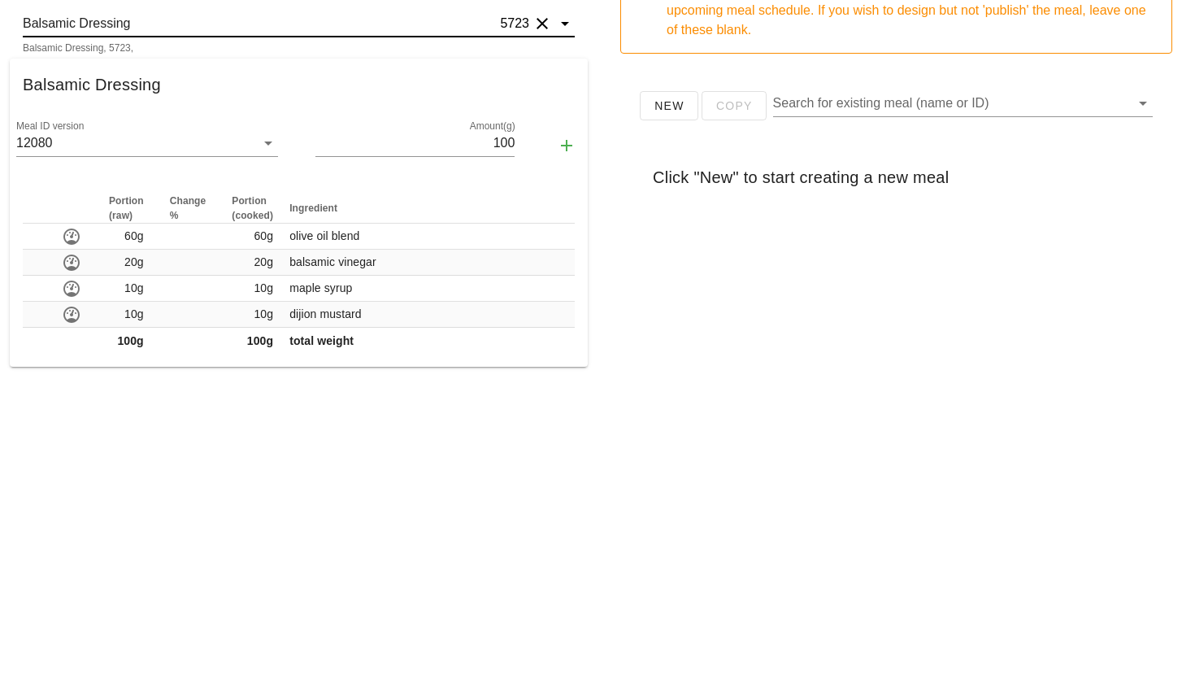
type input "Balsamic Dressing"
